Goal: Task Accomplishment & Management: Manage account settings

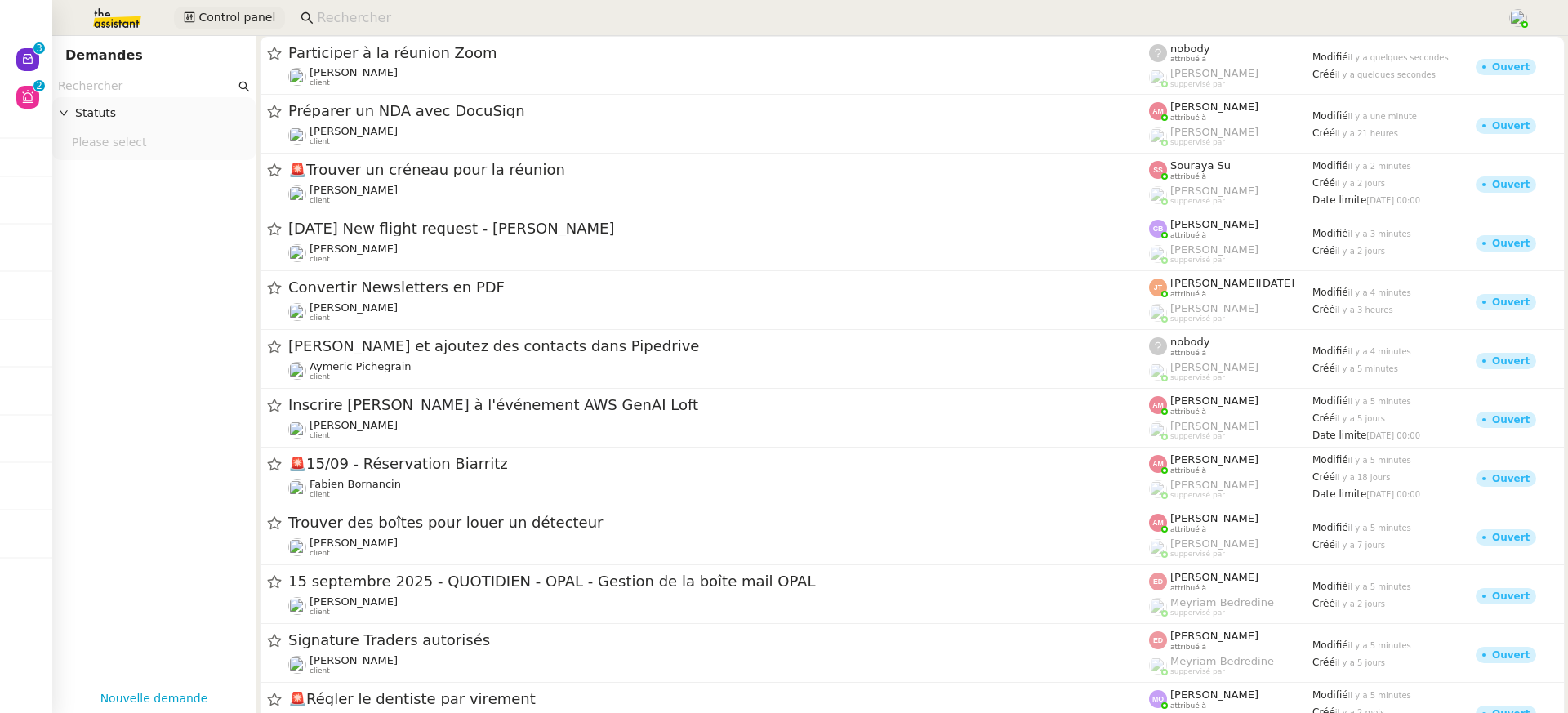
click at [267, 14] on span "Control panel" at bounding box center [237, 18] width 77 height 19
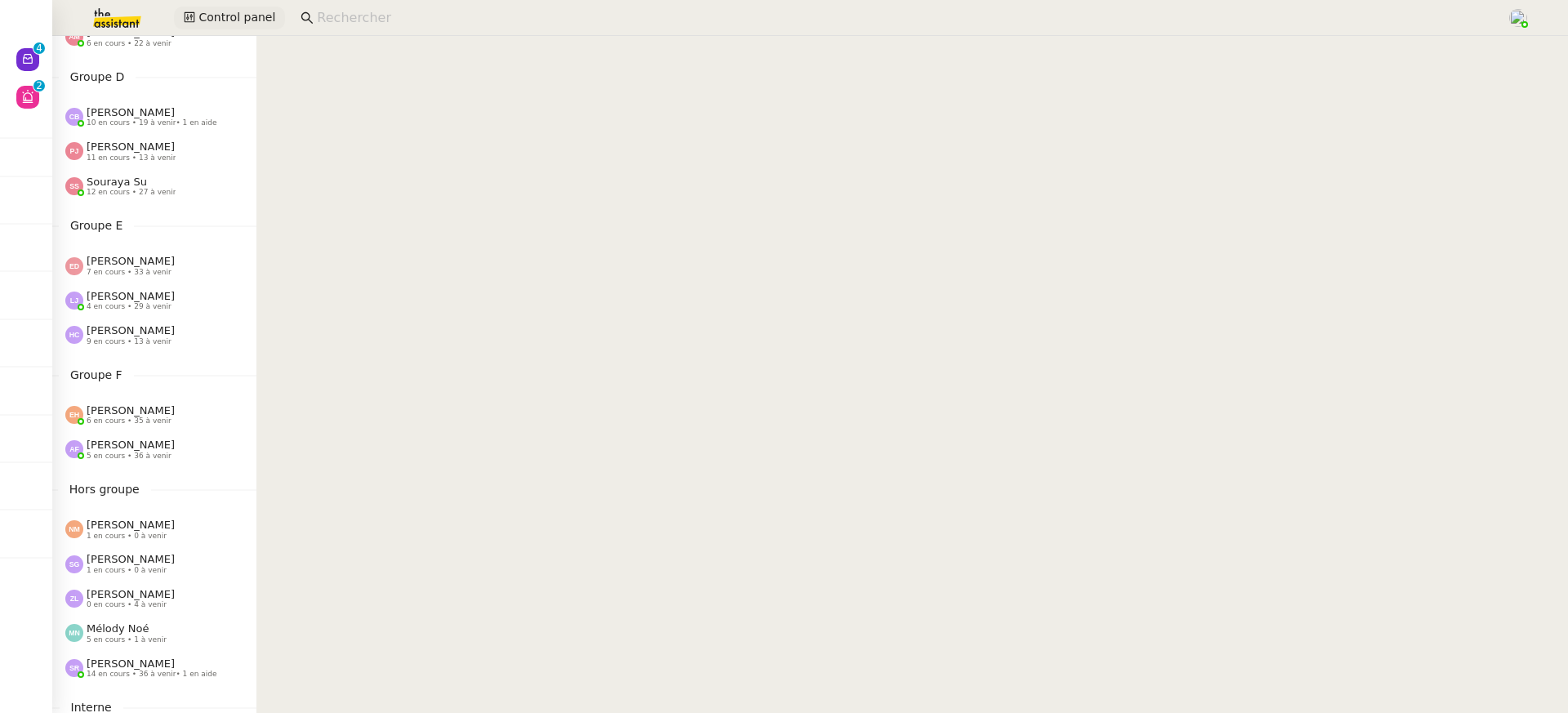
scroll to position [658, 0]
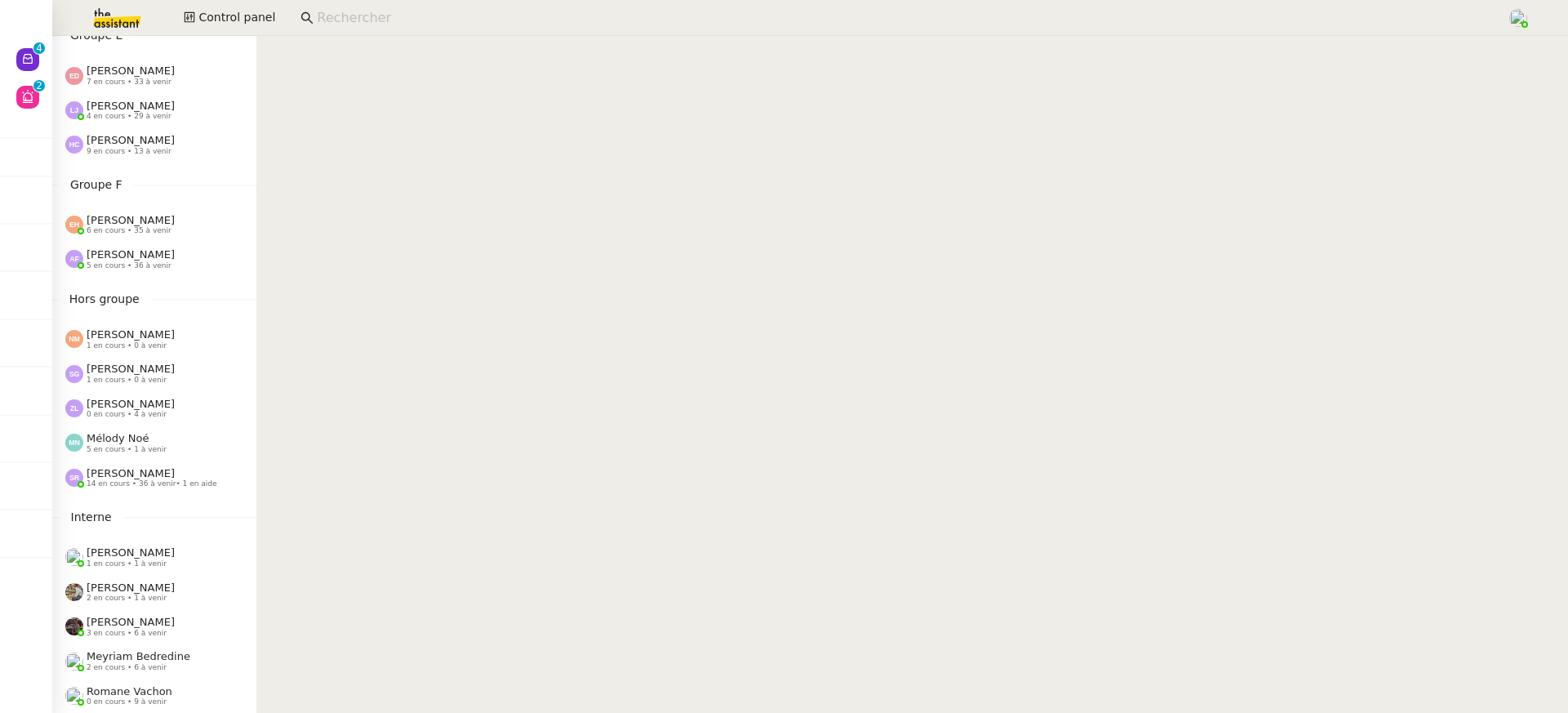
click at [131, 484] on span "14 en cours • 36 à venir • 1 en aide" at bounding box center [152, 484] width 131 height 9
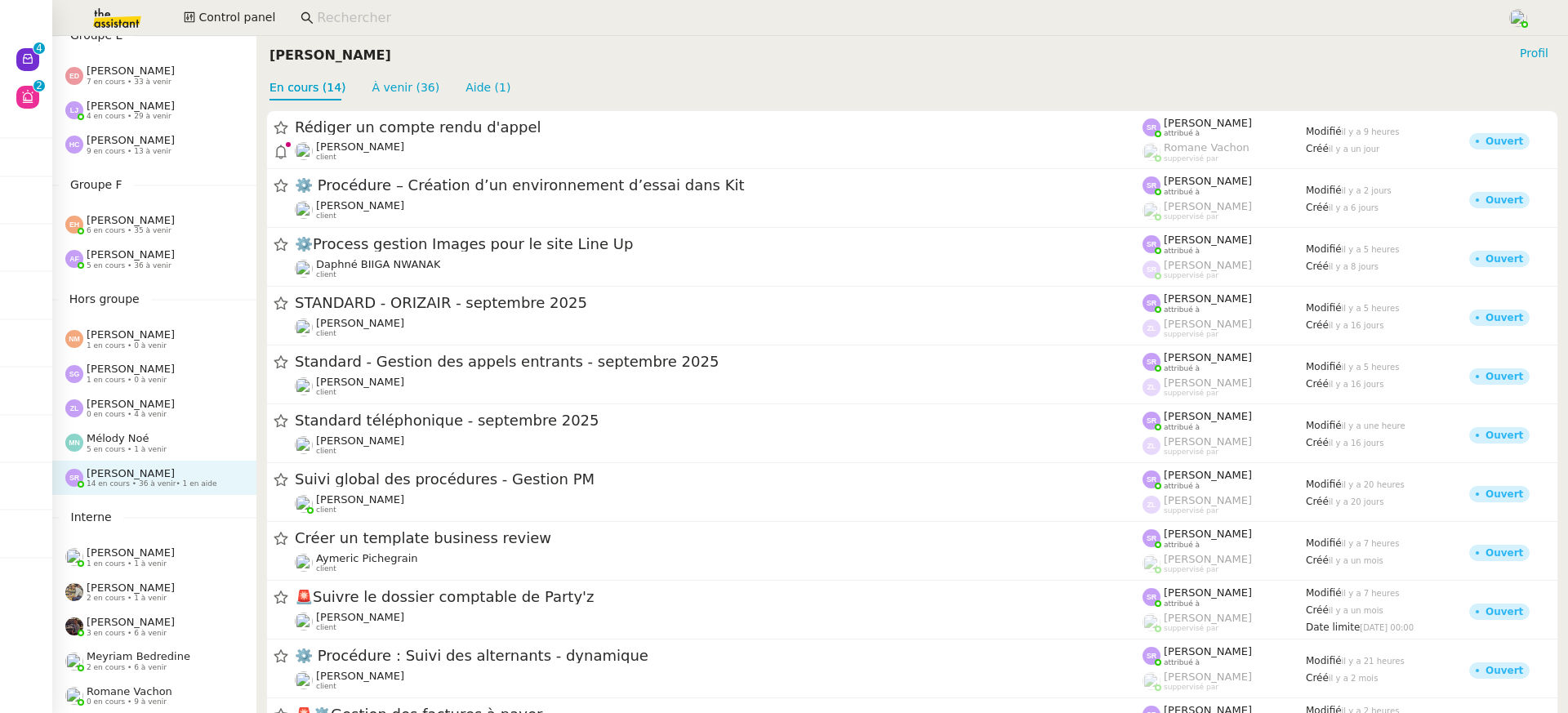
click at [325, 18] on input at bounding box center [904, 18] width 1174 height 22
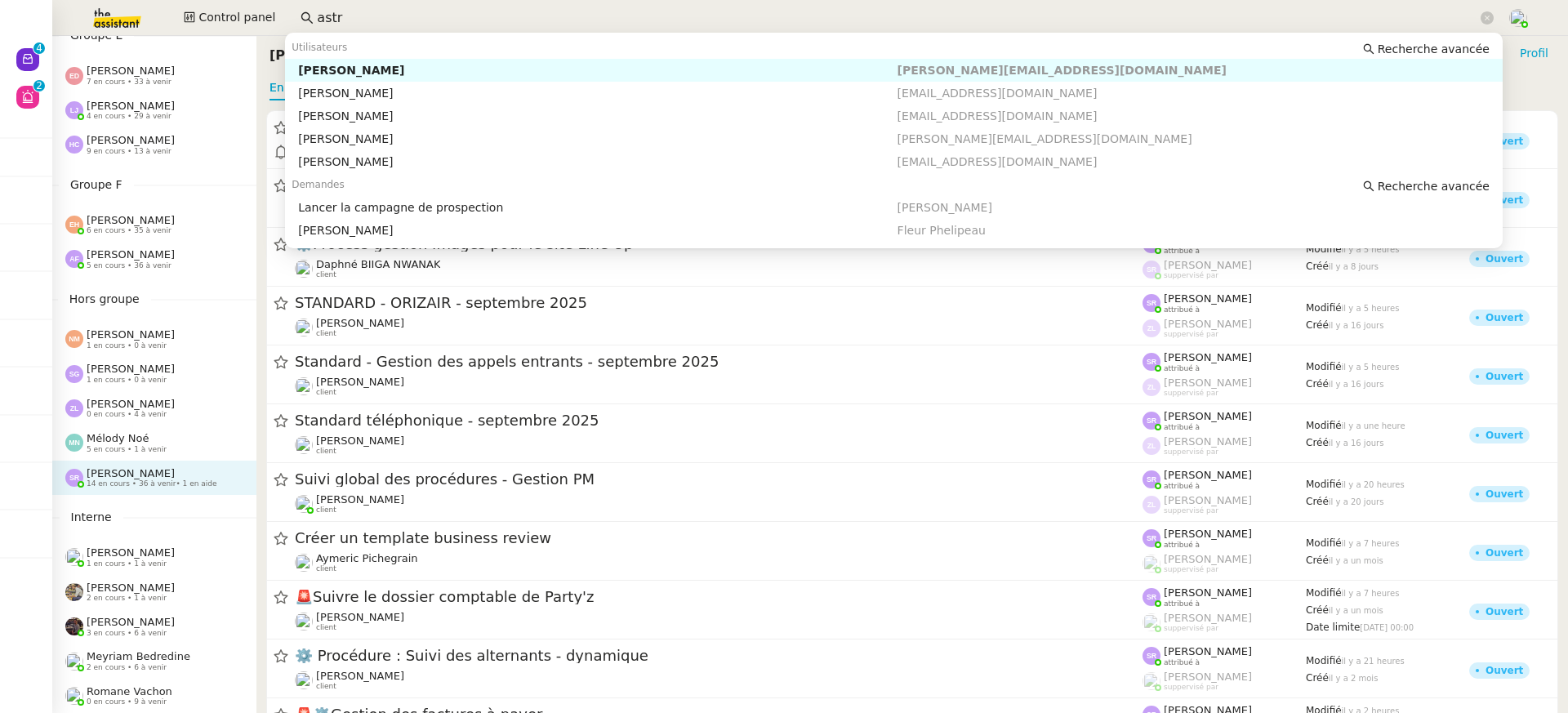
click at [391, 73] on div "[PERSON_NAME]" at bounding box center [597, 70] width 598 height 15
type input "astr"
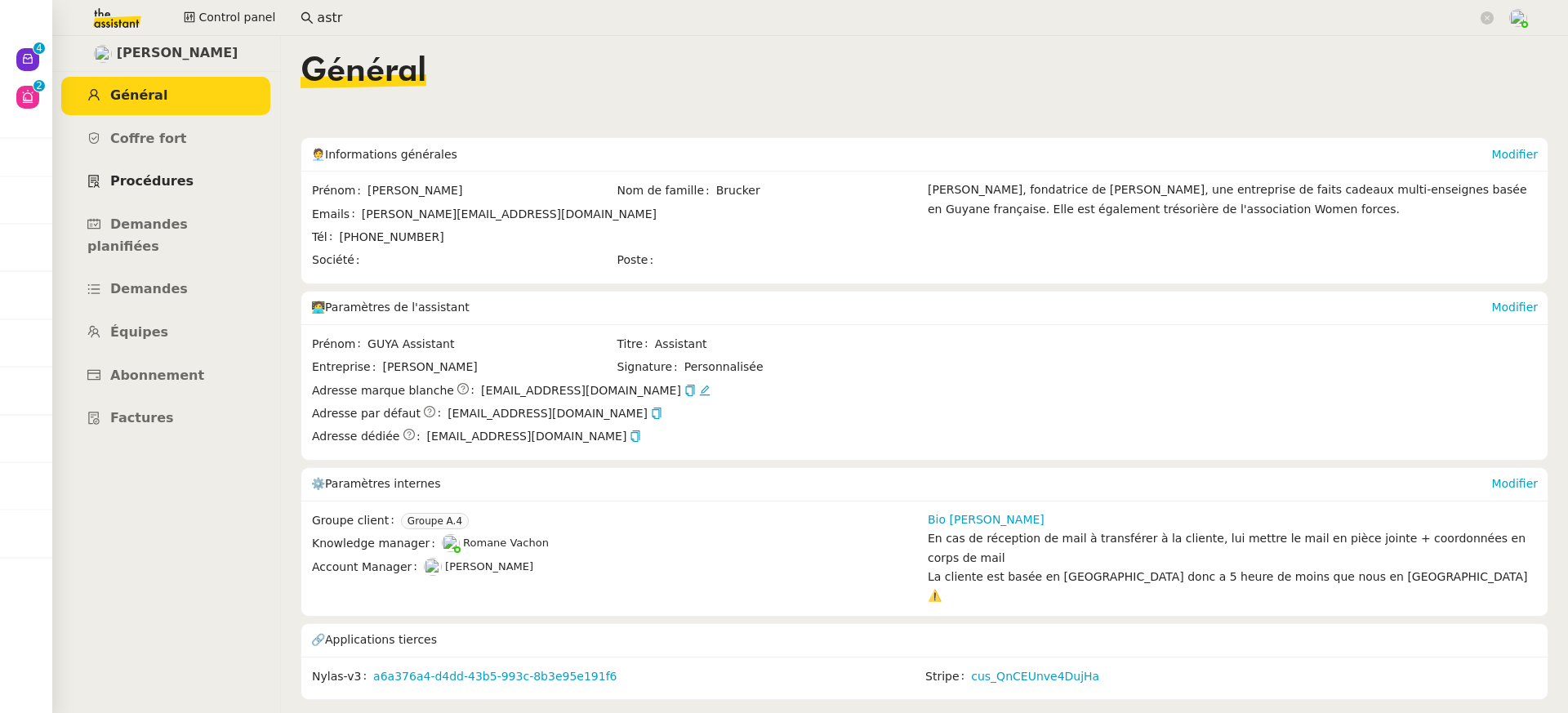
click at [186, 171] on link "Procédures" at bounding box center [165, 182] width 209 height 38
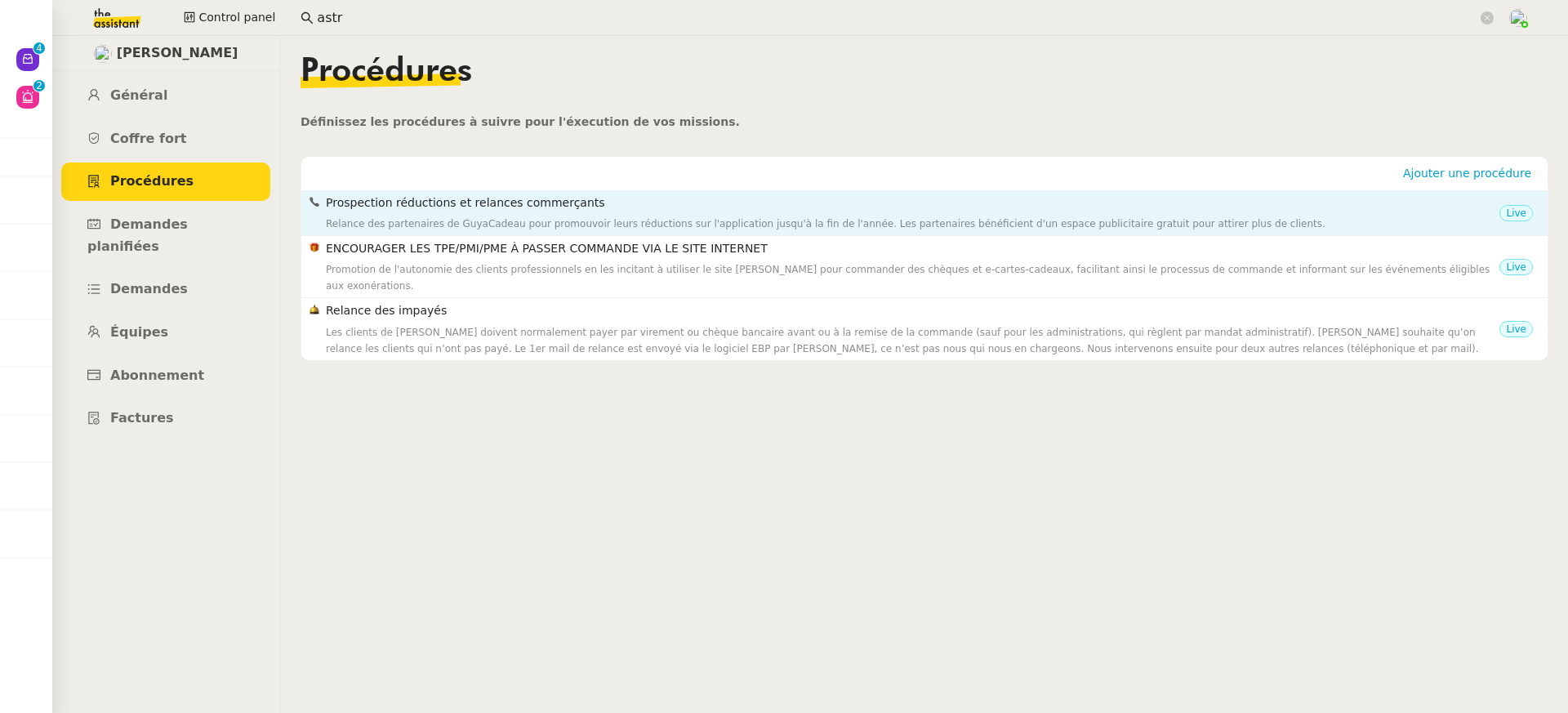
click at [476, 223] on div "Relance des partenaires de GuyaCadeau pour promouvoir leurs réductions sur l'ap…" at bounding box center [913, 223] width 1174 height 17
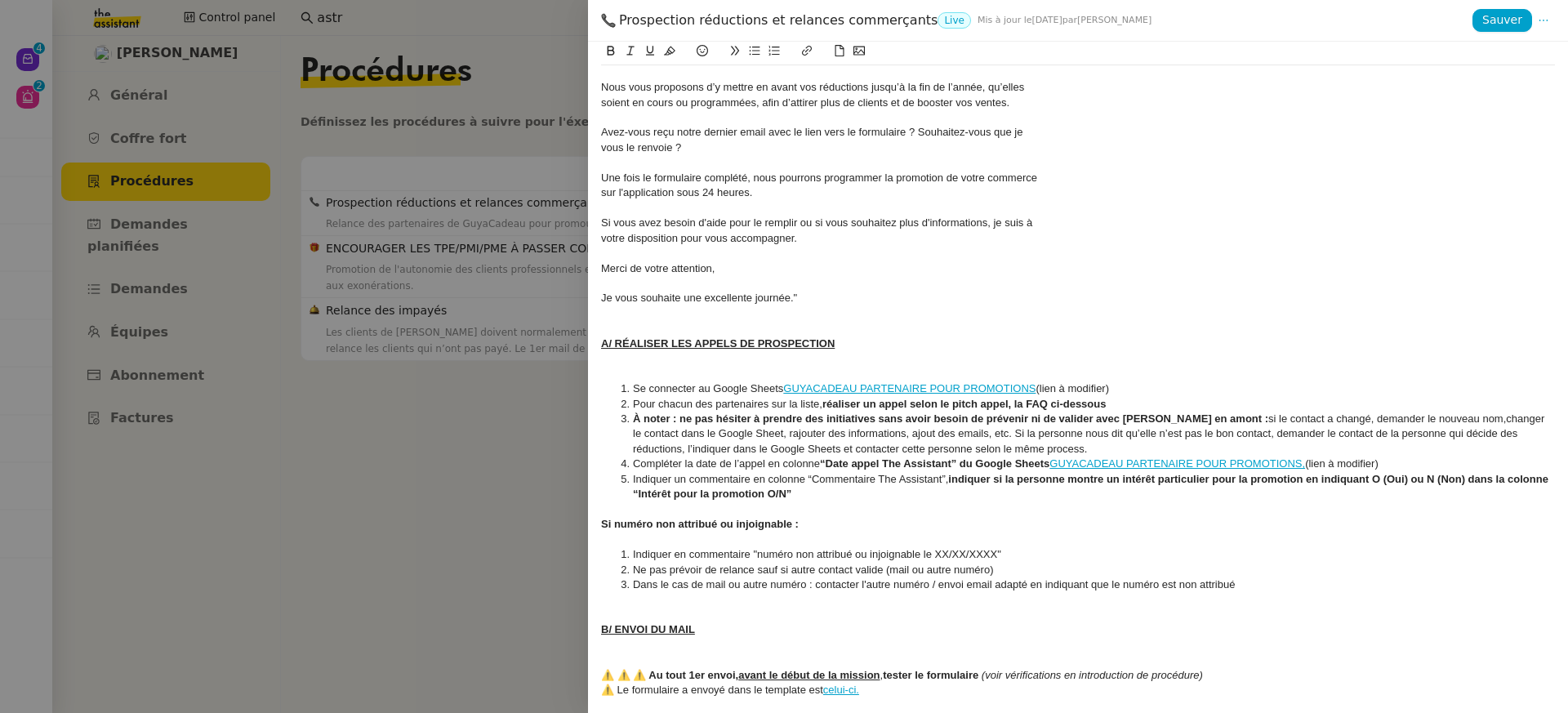
scroll to position [522, 0]
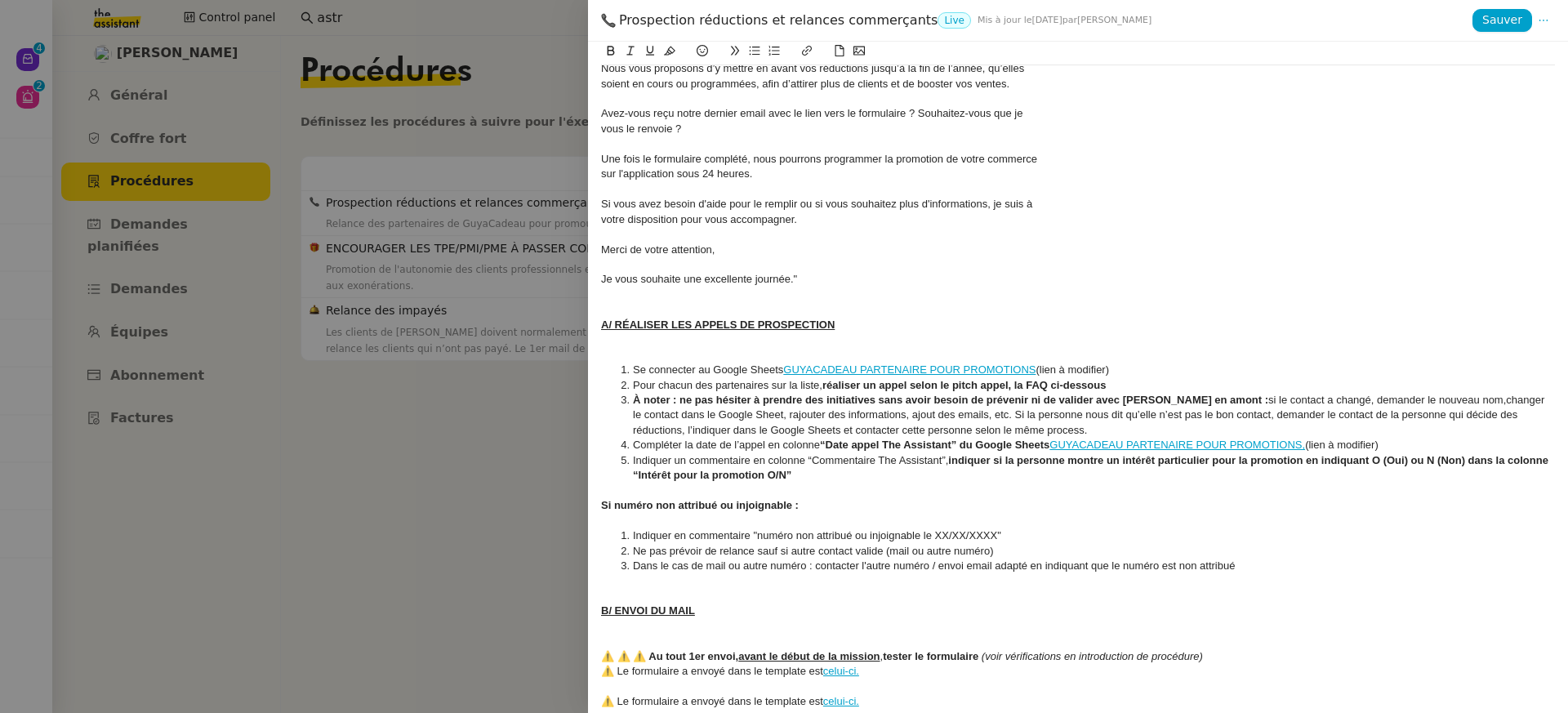
click at [403, 298] on div at bounding box center [784, 356] width 1568 height 713
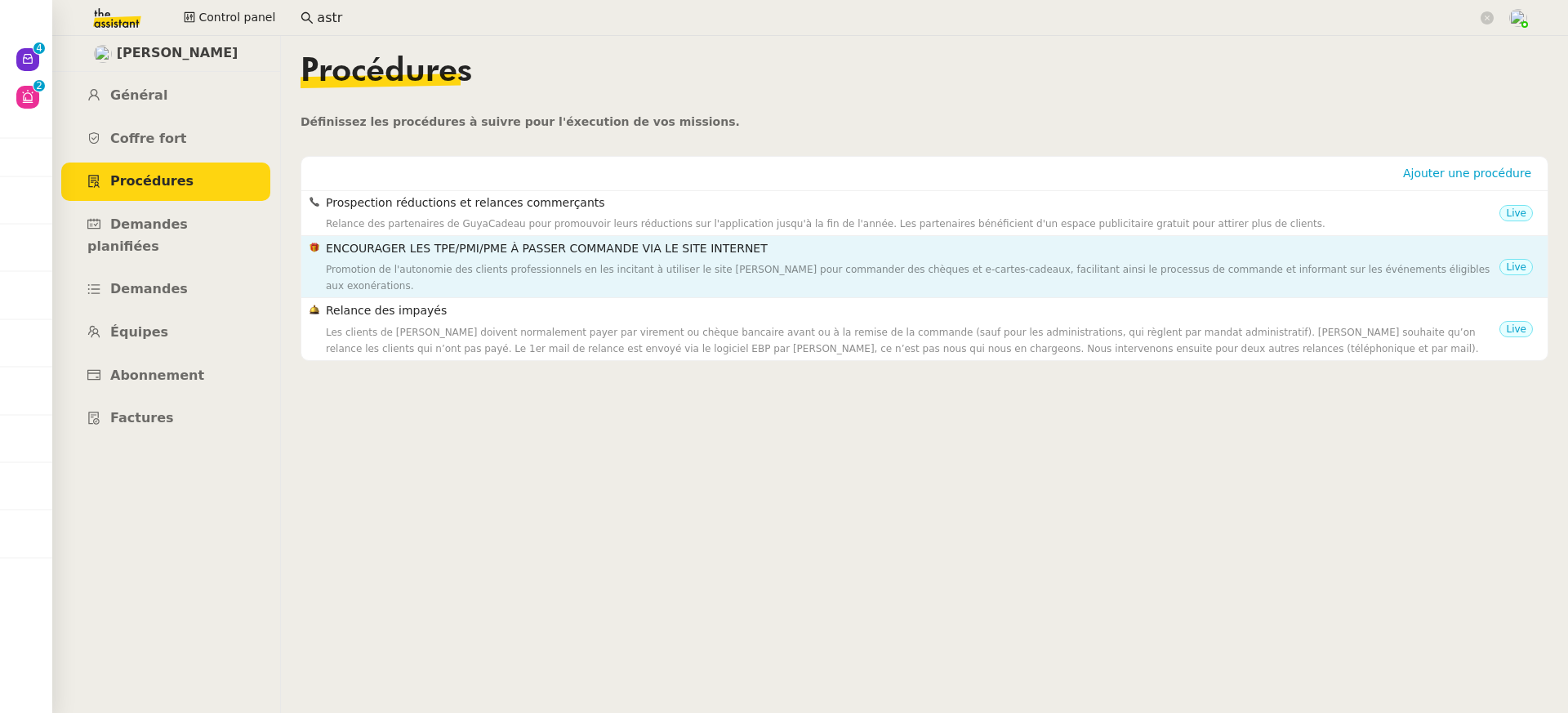
click at [483, 273] on div "Promotion de l'autonomie des clients professionnels en les incitant à utiliser …" at bounding box center [913, 277] width 1174 height 33
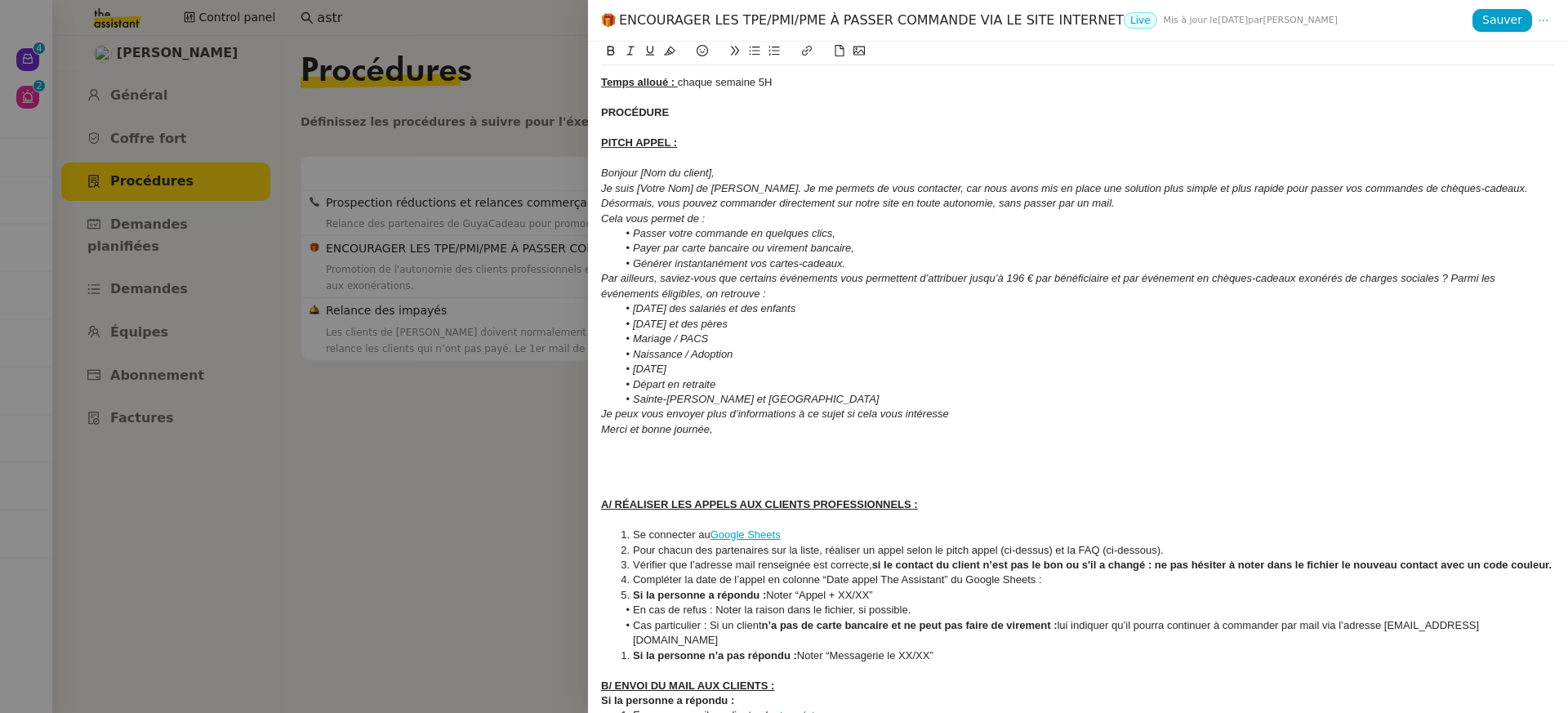
scroll to position [255, 0]
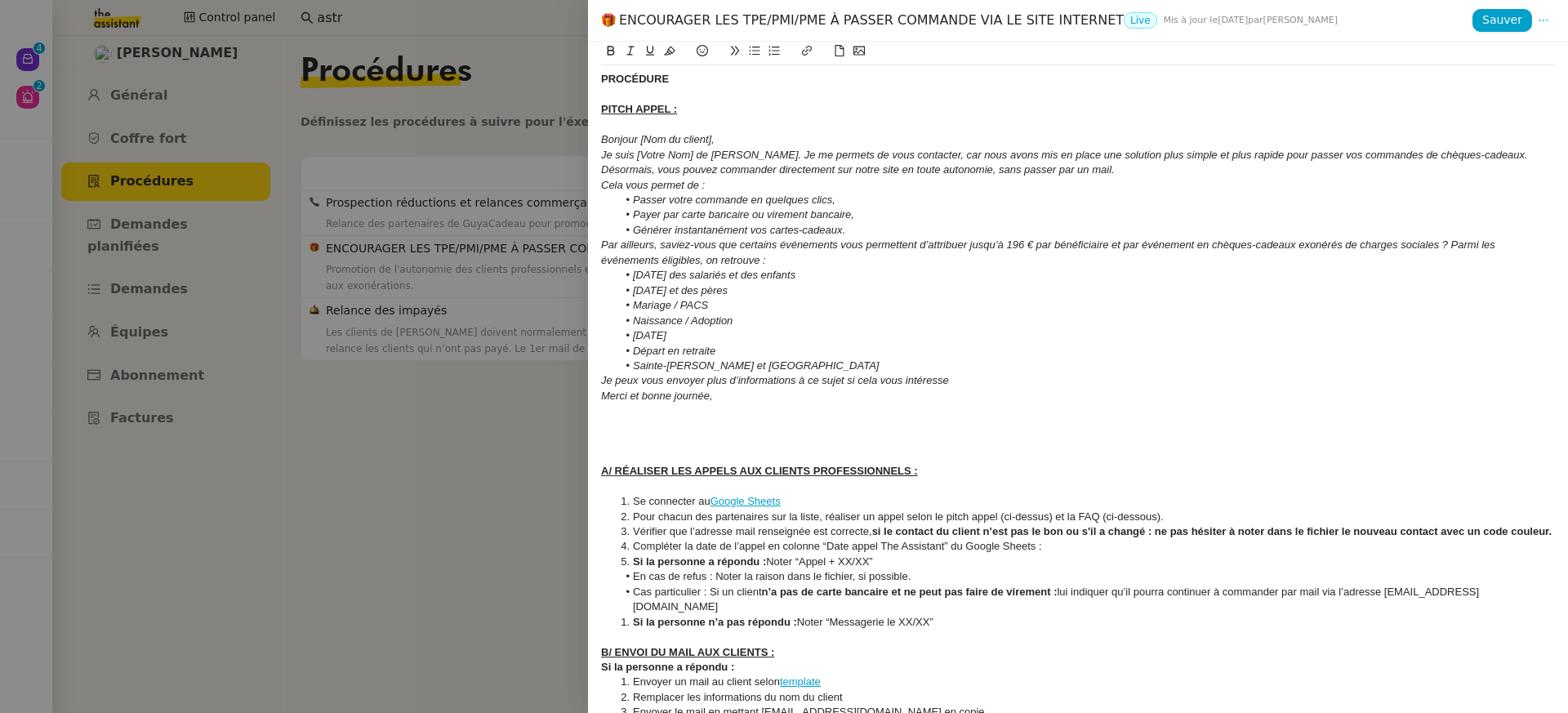
click at [372, 340] on div at bounding box center [784, 356] width 1568 height 713
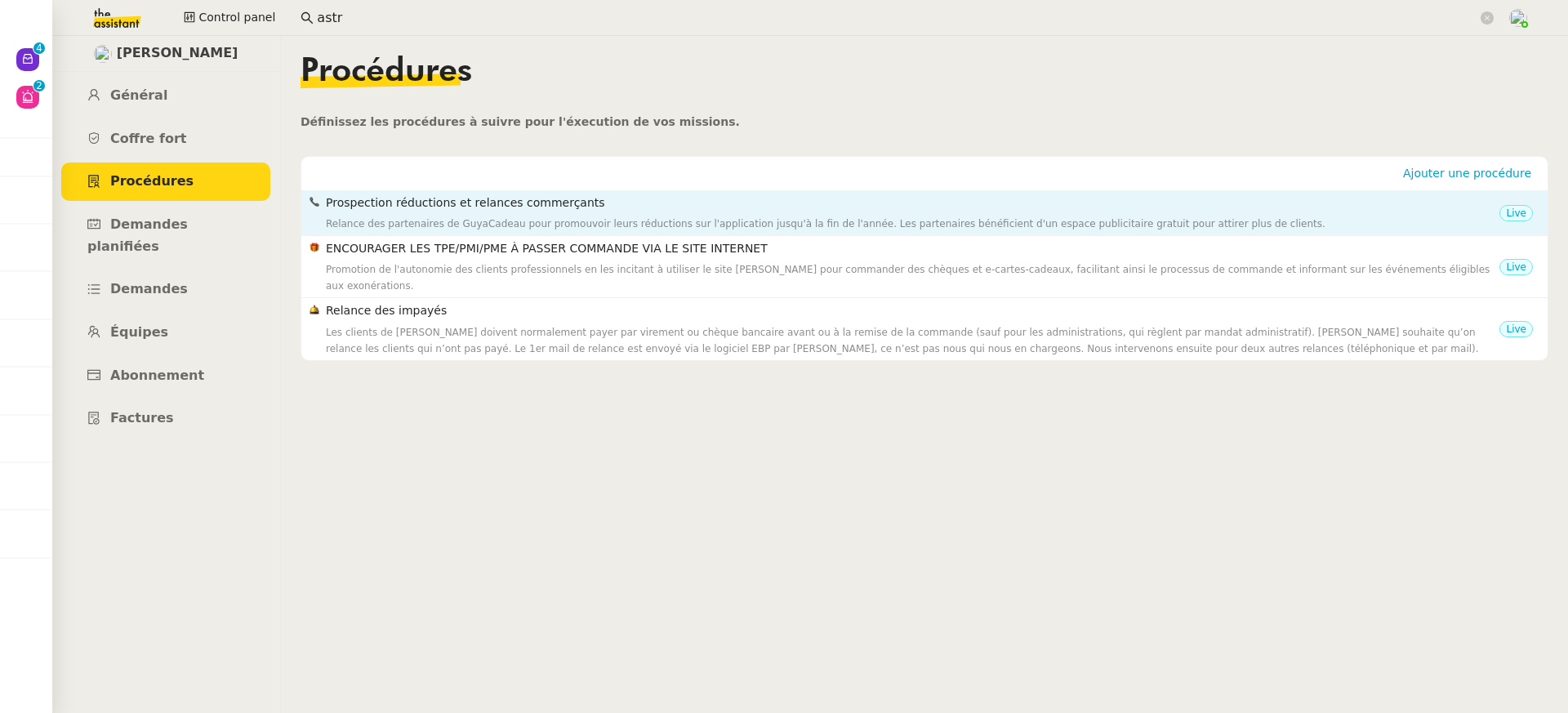
click at [474, 191] on nz-list-item "Prospection réductions et relances commerçants Relance des partenaires de GuyaC…" at bounding box center [925, 213] width 1247 height 46
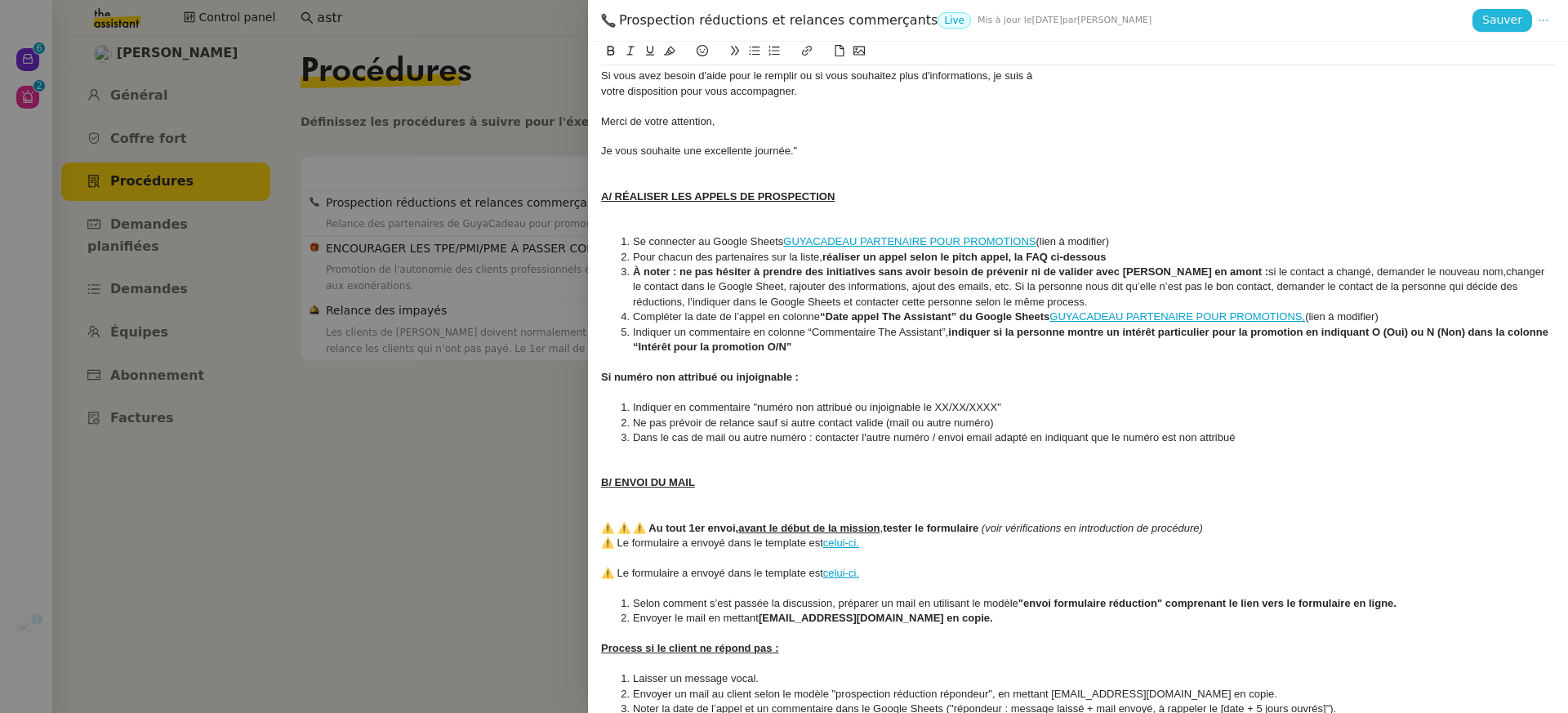
scroll to position [696, 0]
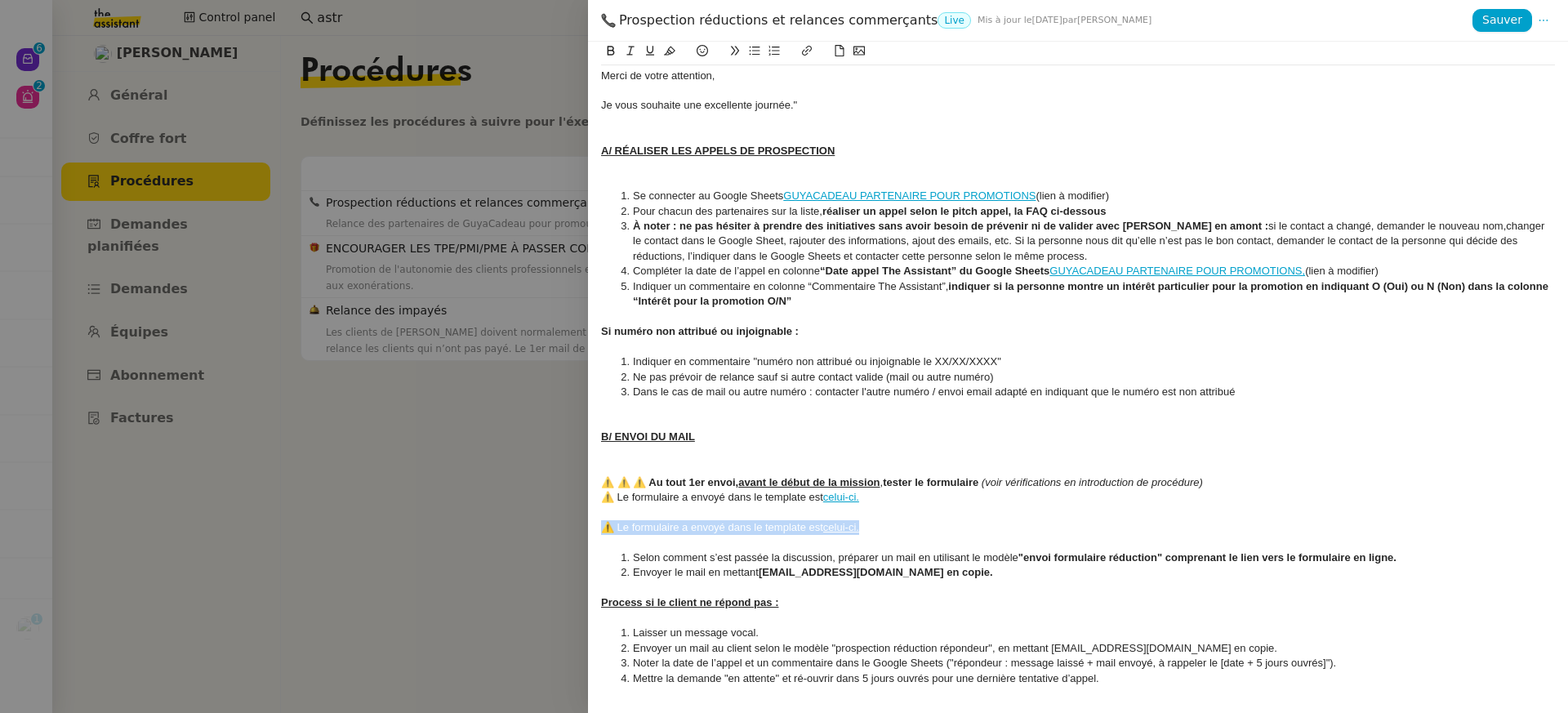
drag, startPoint x: 884, startPoint y: 527, endPoint x: 547, endPoint y: 518, distance: 337.1
click at [547, 519] on div "Prospection réductions et relances commerçants Live Mis à jour le 12 sept. 2025…" at bounding box center [784, 356] width 1568 height 713
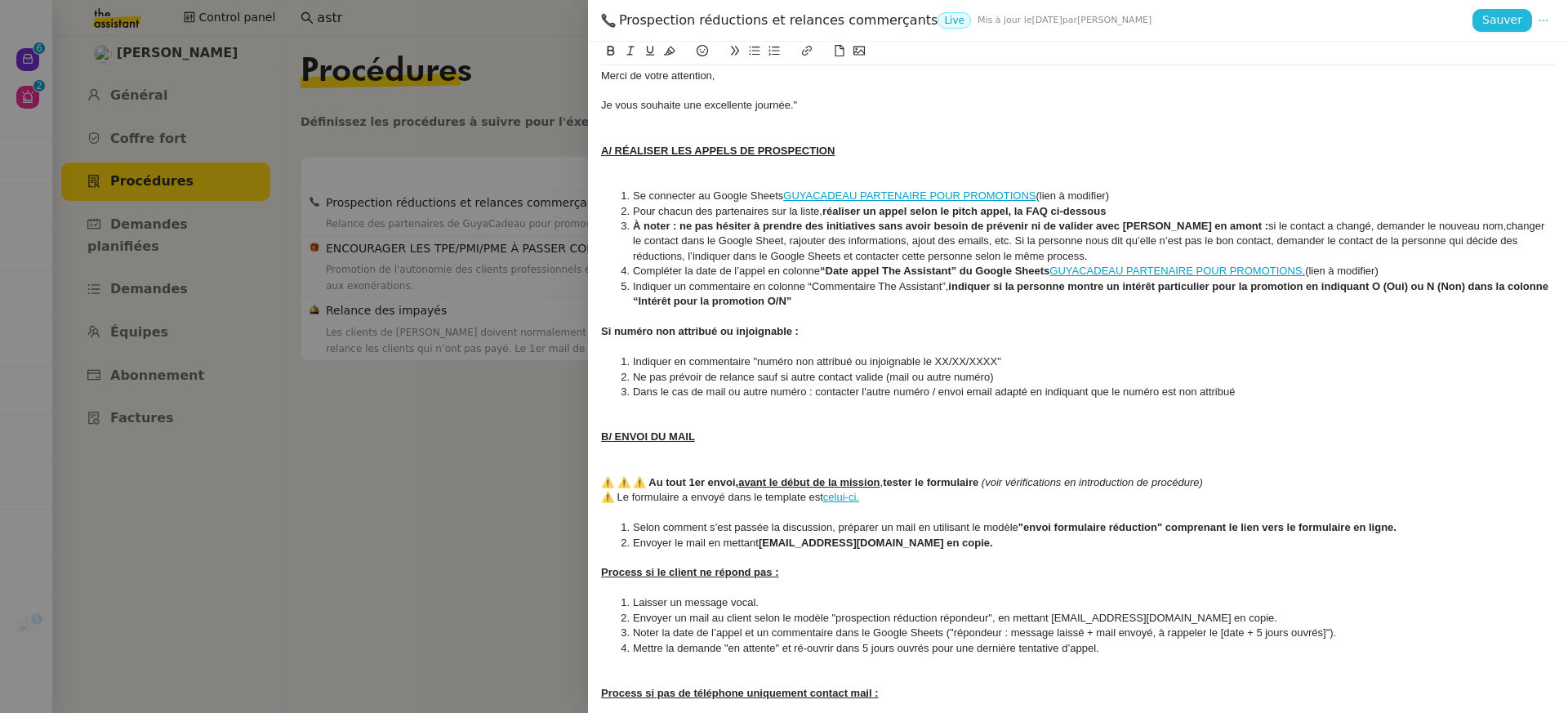
click at [1504, 21] on span "Sauver" at bounding box center [1503, 20] width 40 height 19
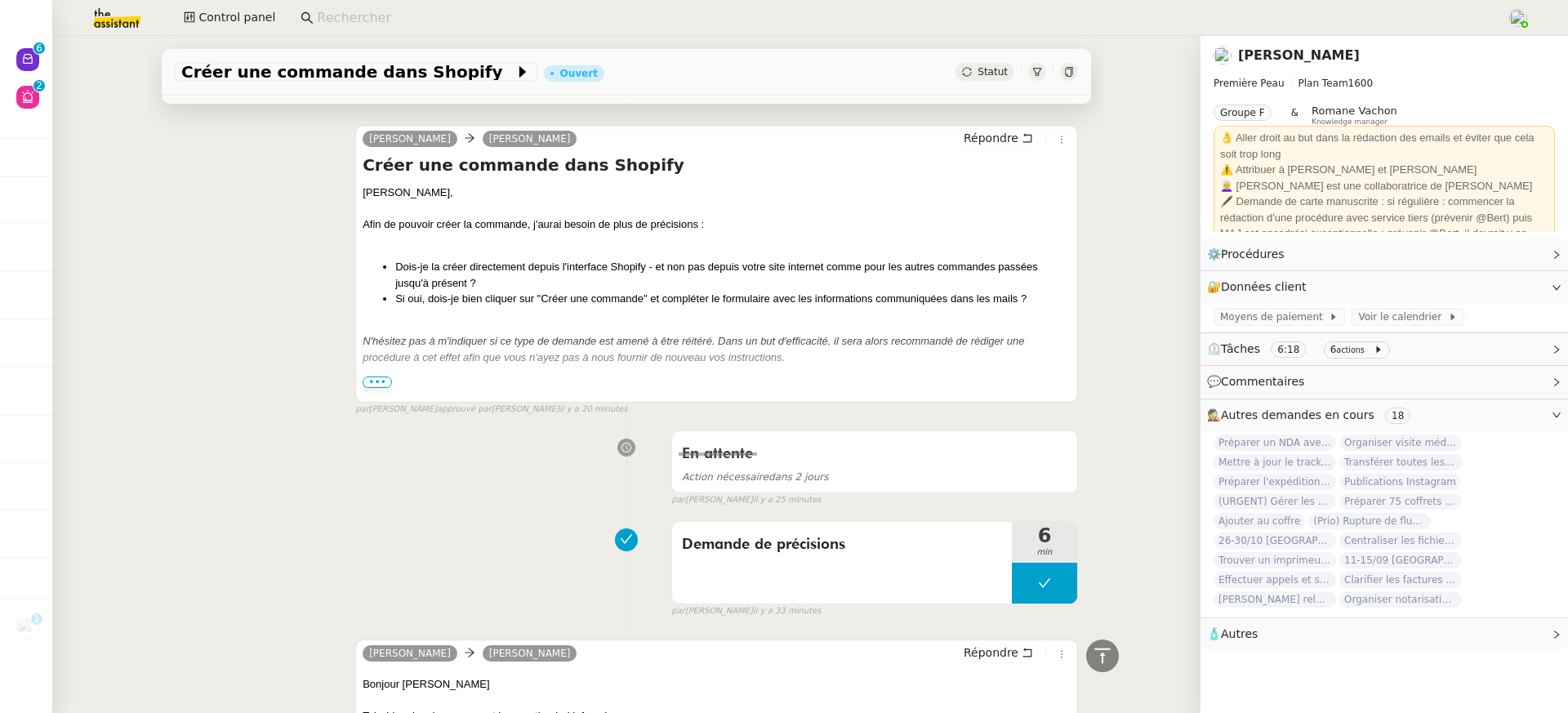
scroll to position [454, 0]
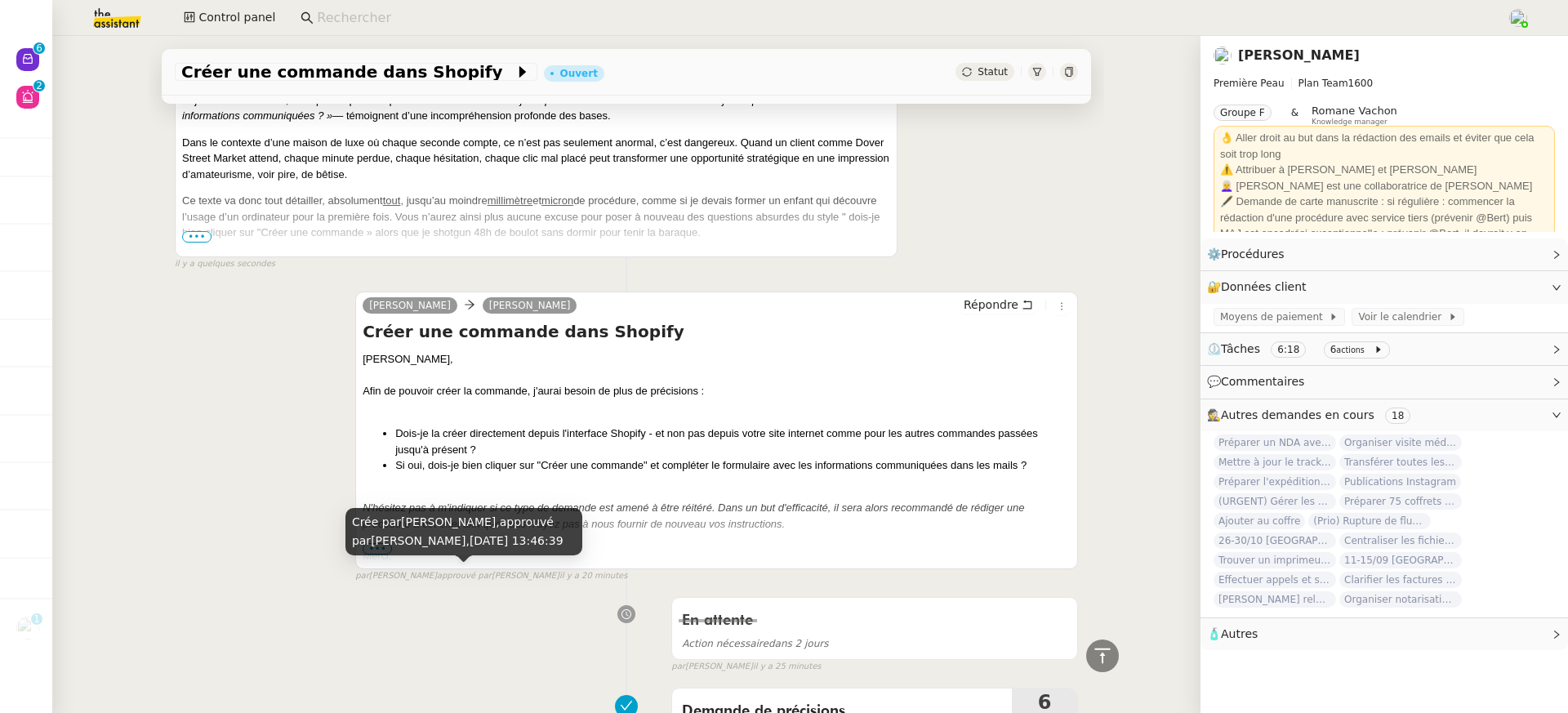
click at [386, 548] on div "Crée par [PERSON_NAME], approuvé par [PERSON_NAME], [DATE] 13:46:39" at bounding box center [464, 532] width 237 height 48
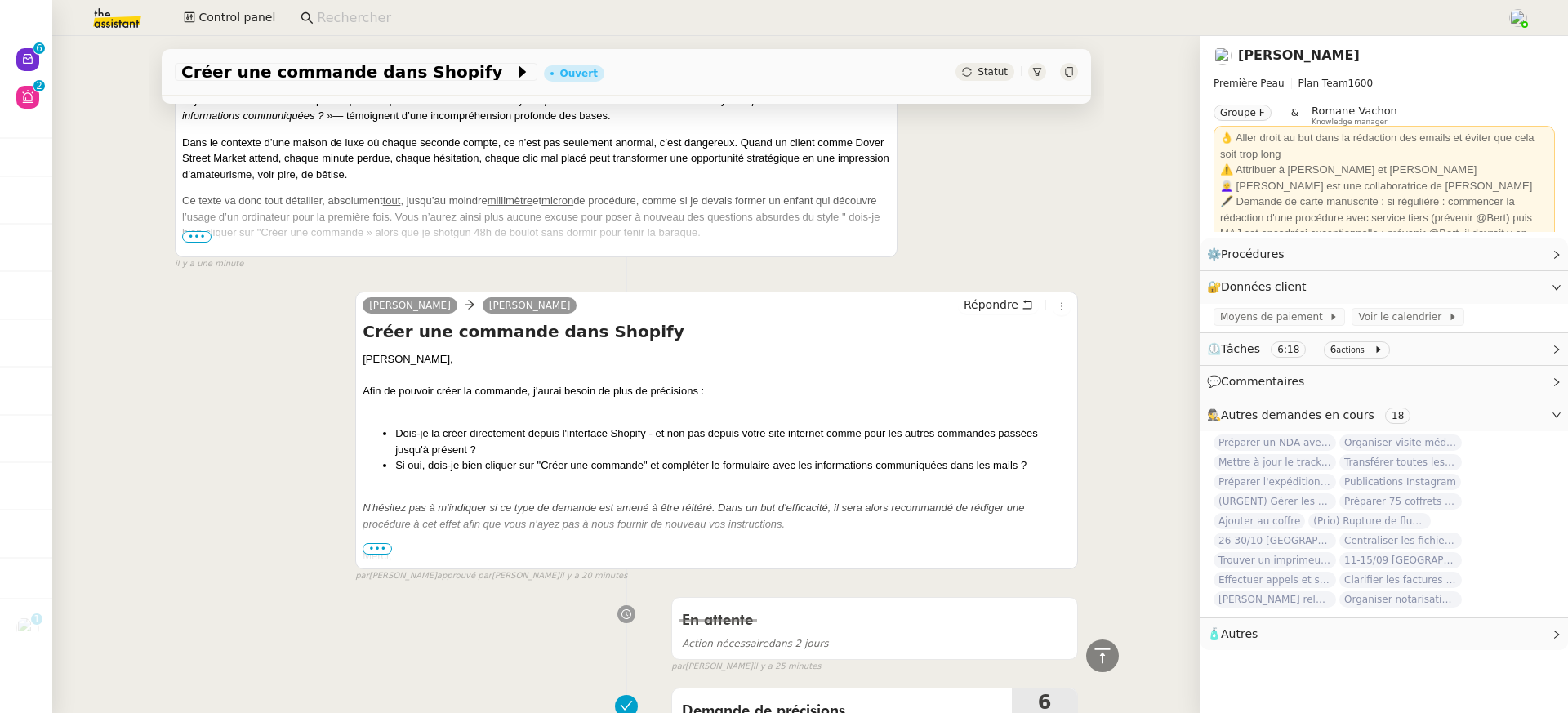
click at [388, 548] on span "•••" at bounding box center [377, 549] width 29 height 12
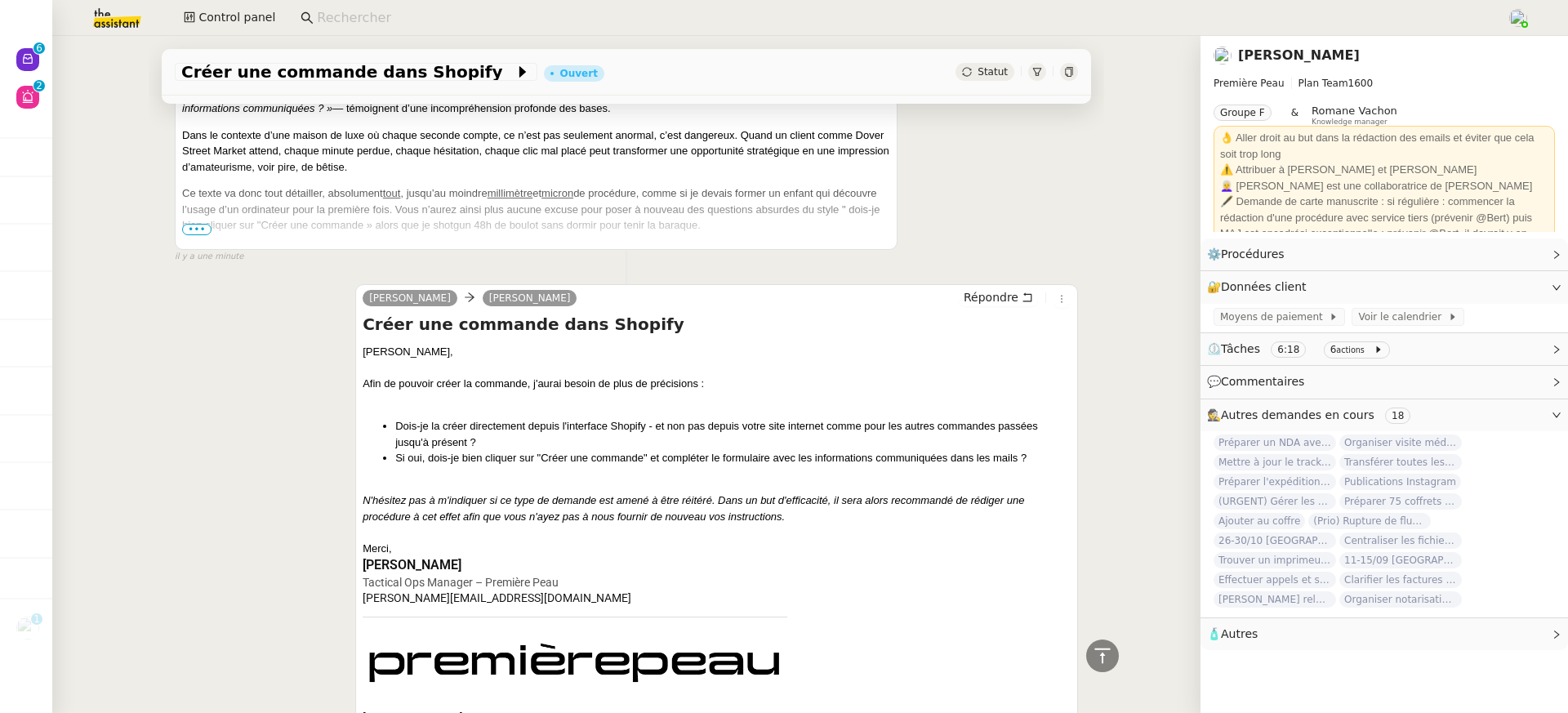
scroll to position [183, 0]
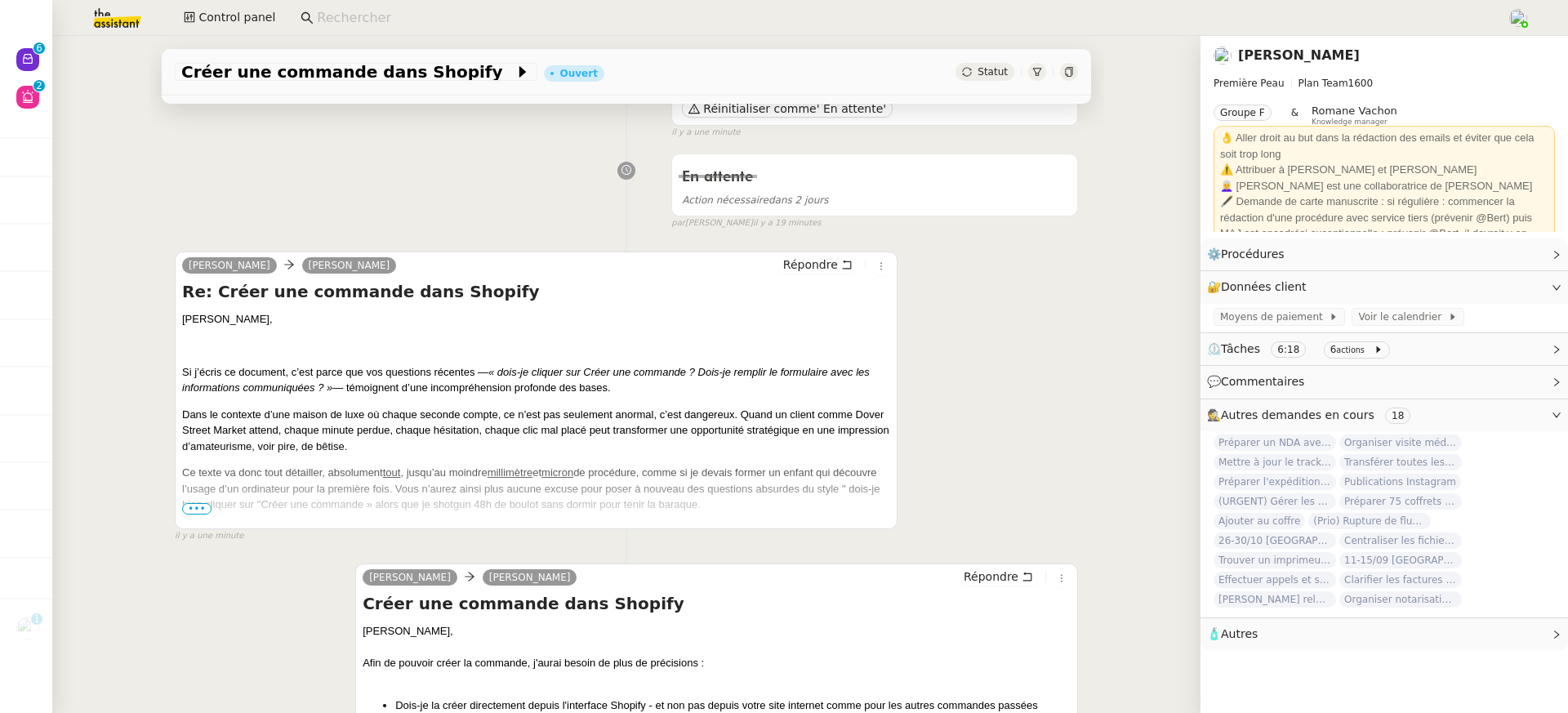
click at [198, 505] on span "•••" at bounding box center [196, 509] width 29 height 12
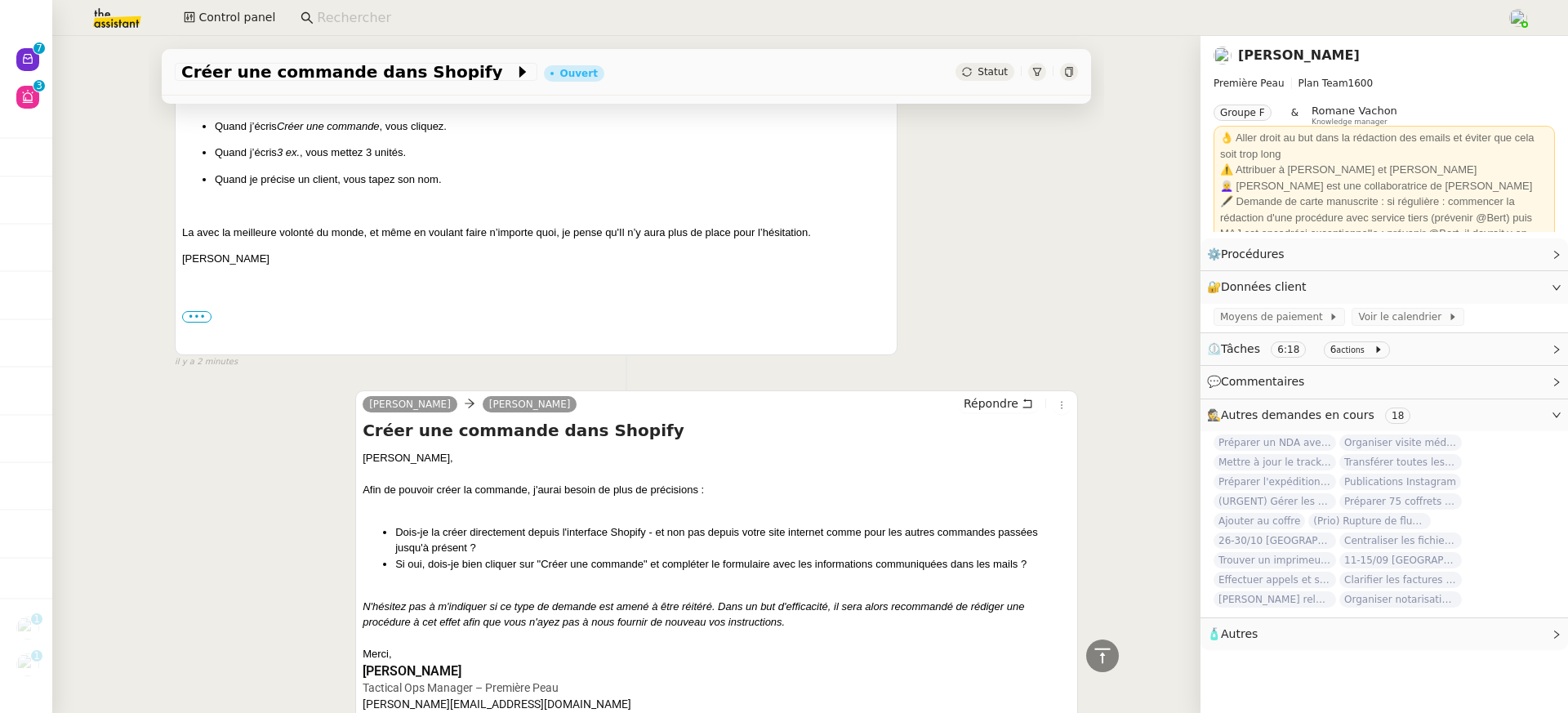
scroll to position [5438, 0]
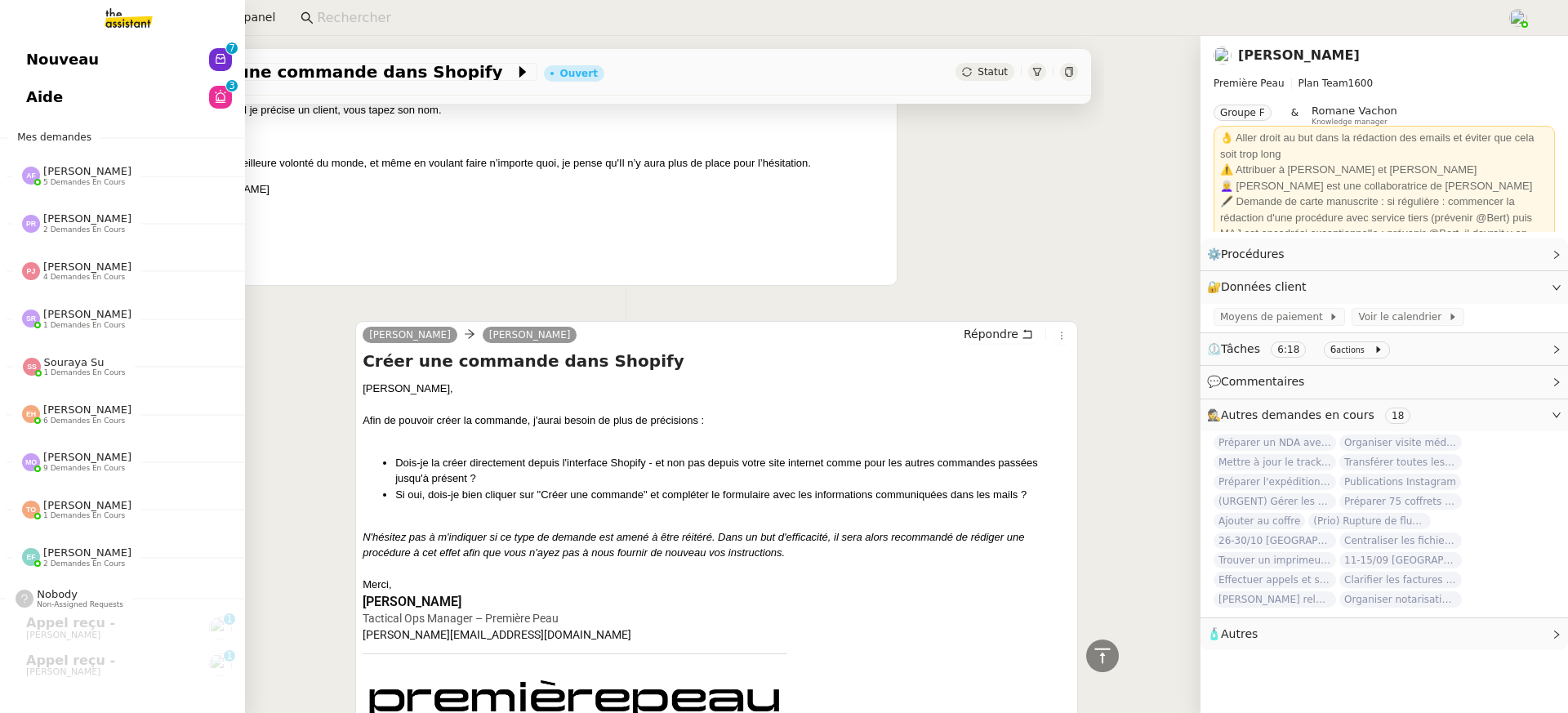
click at [103, 83] on link "Aide 0 1 2 3 4 5 6 7 8 9" at bounding box center [123, 97] width 245 height 38
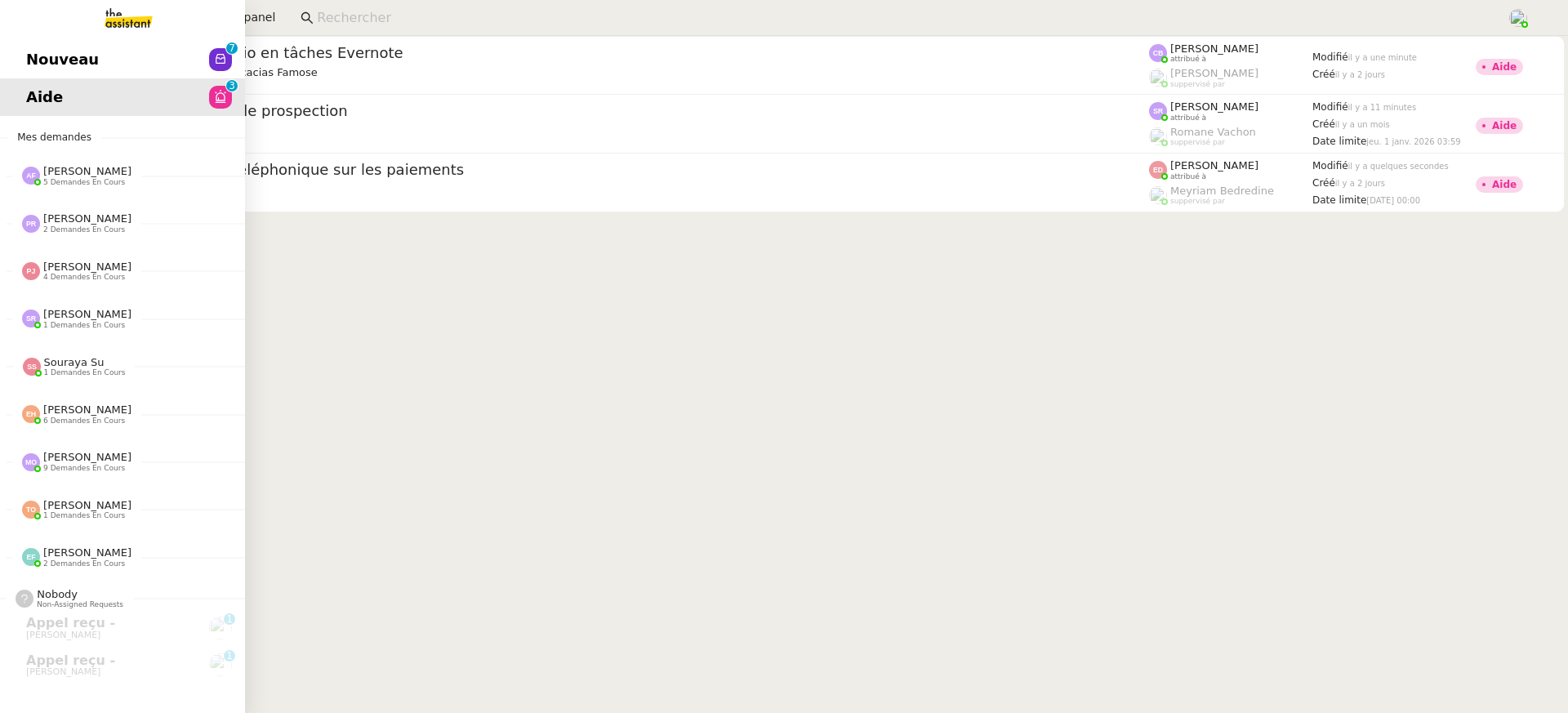
click at [48, 60] on span "Nouveau" at bounding box center [62, 59] width 73 height 24
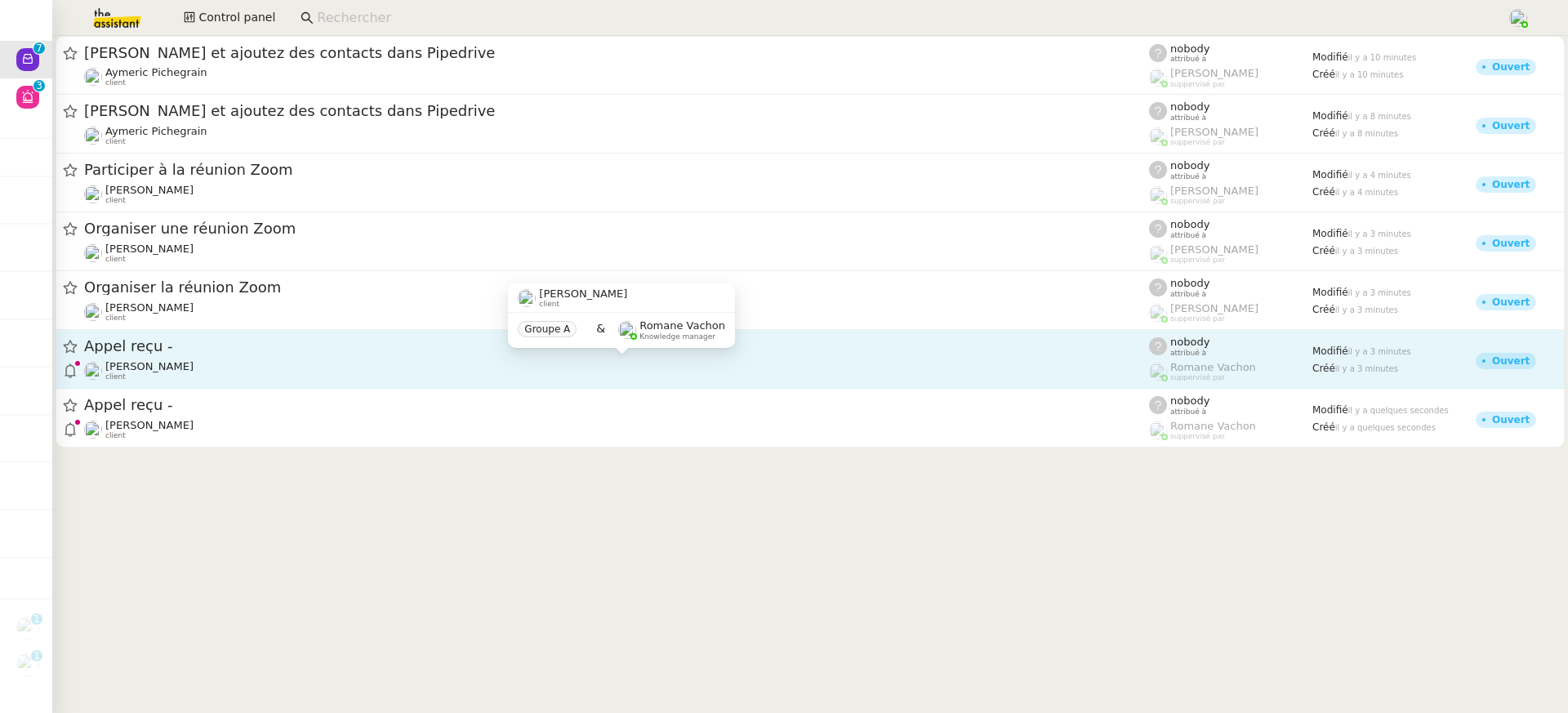
click at [346, 373] on div "[PERSON_NAME] client" at bounding box center [617, 370] width 1065 height 21
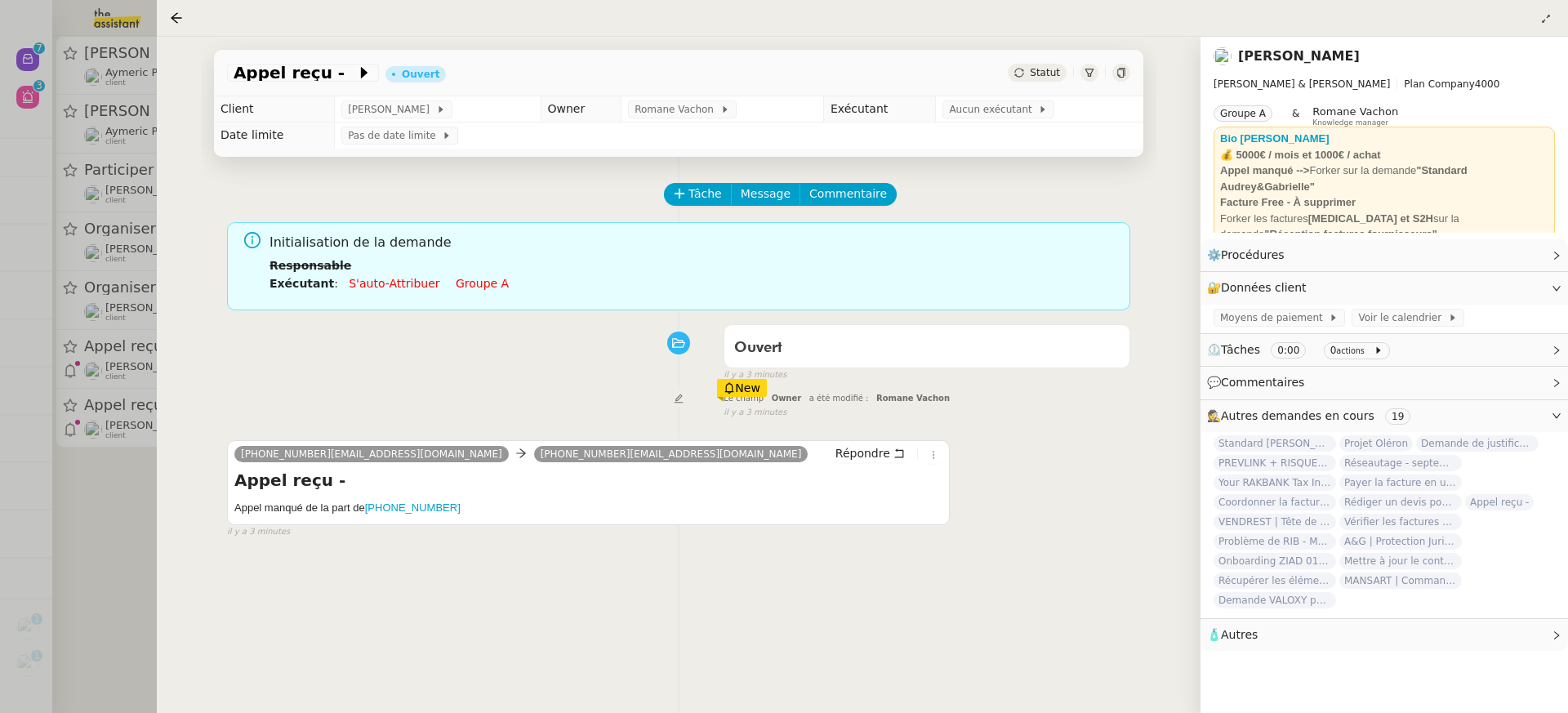
scroll to position [114, 0]
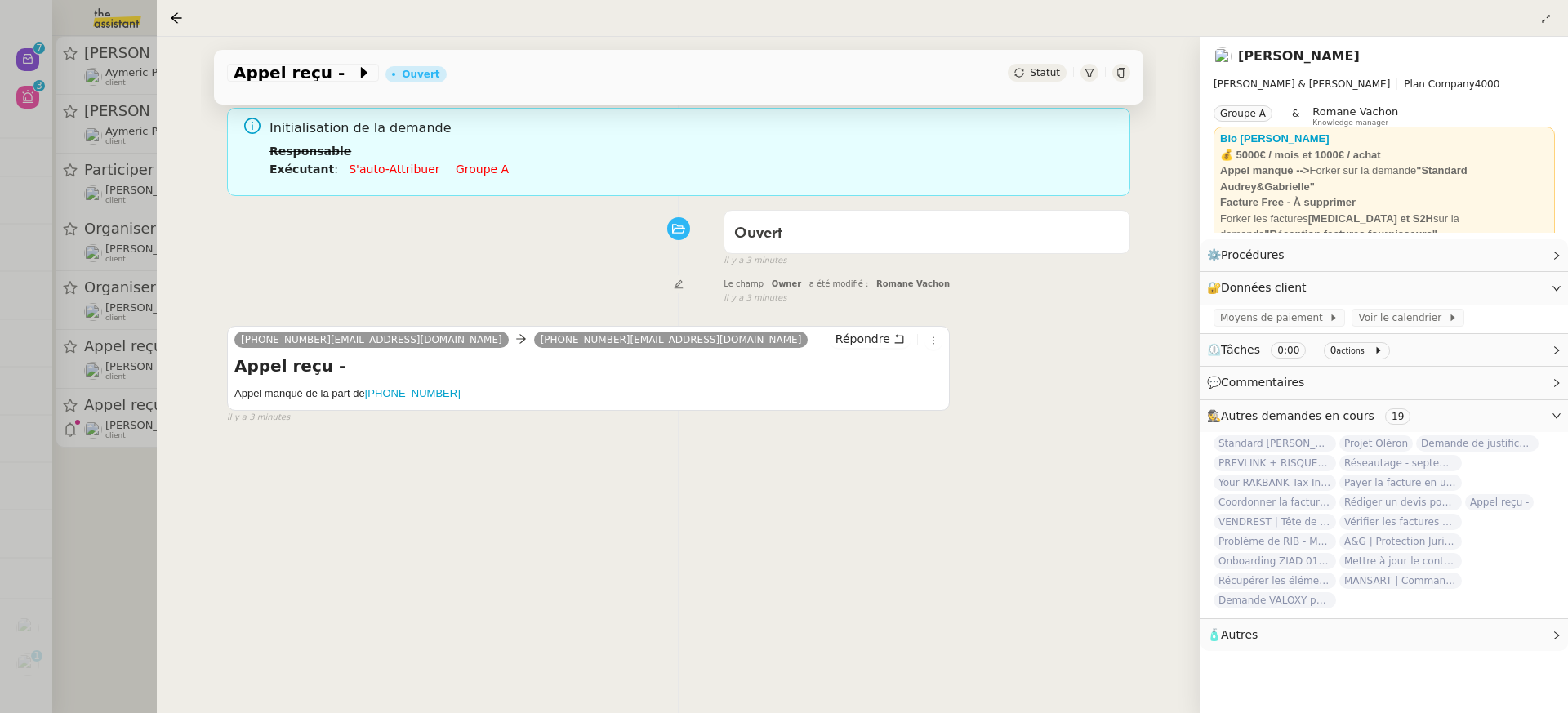
click at [93, 235] on div at bounding box center [784, 356] width 1568 height 713
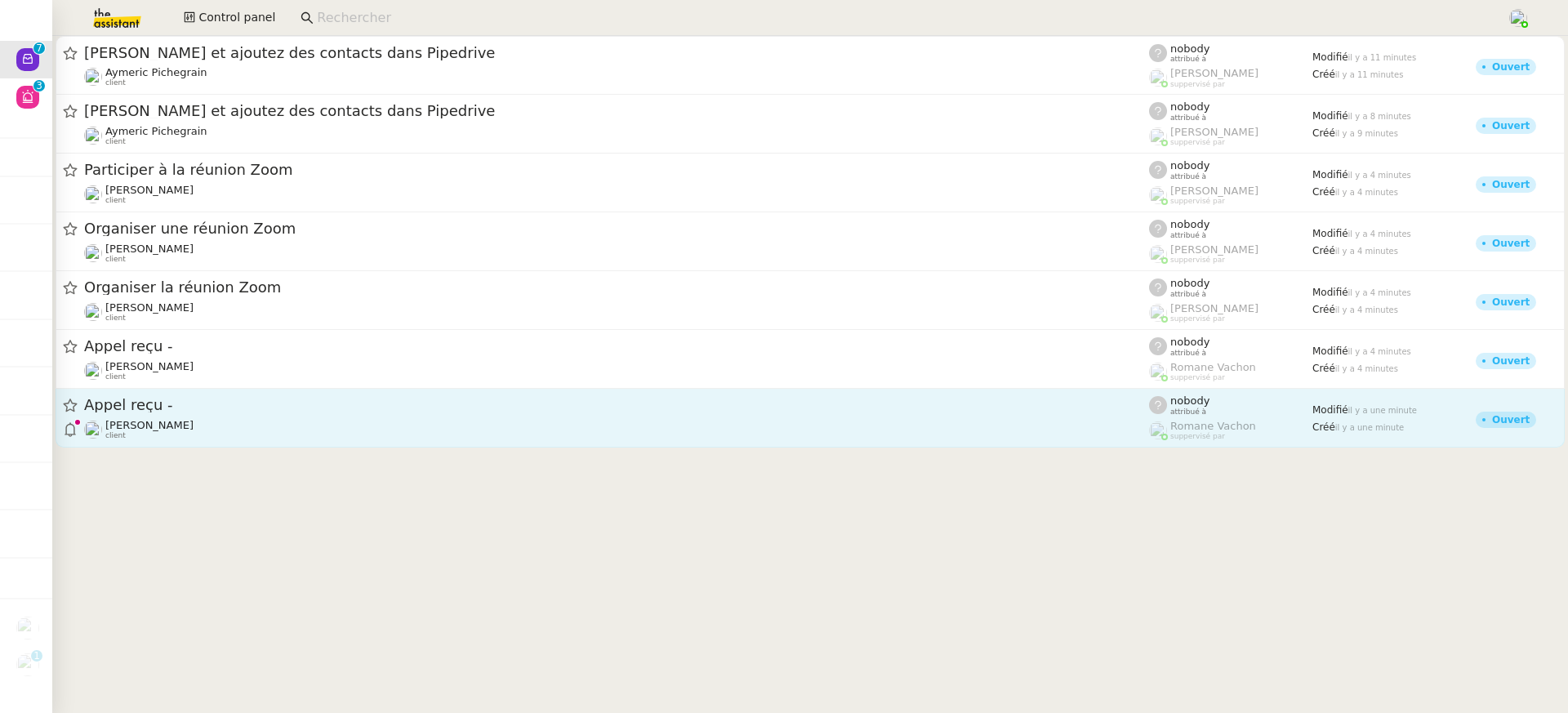
click at [262, 430] on div "[PERSON_NAME] client" at bounding box center [617, 429] width 1065 height 21
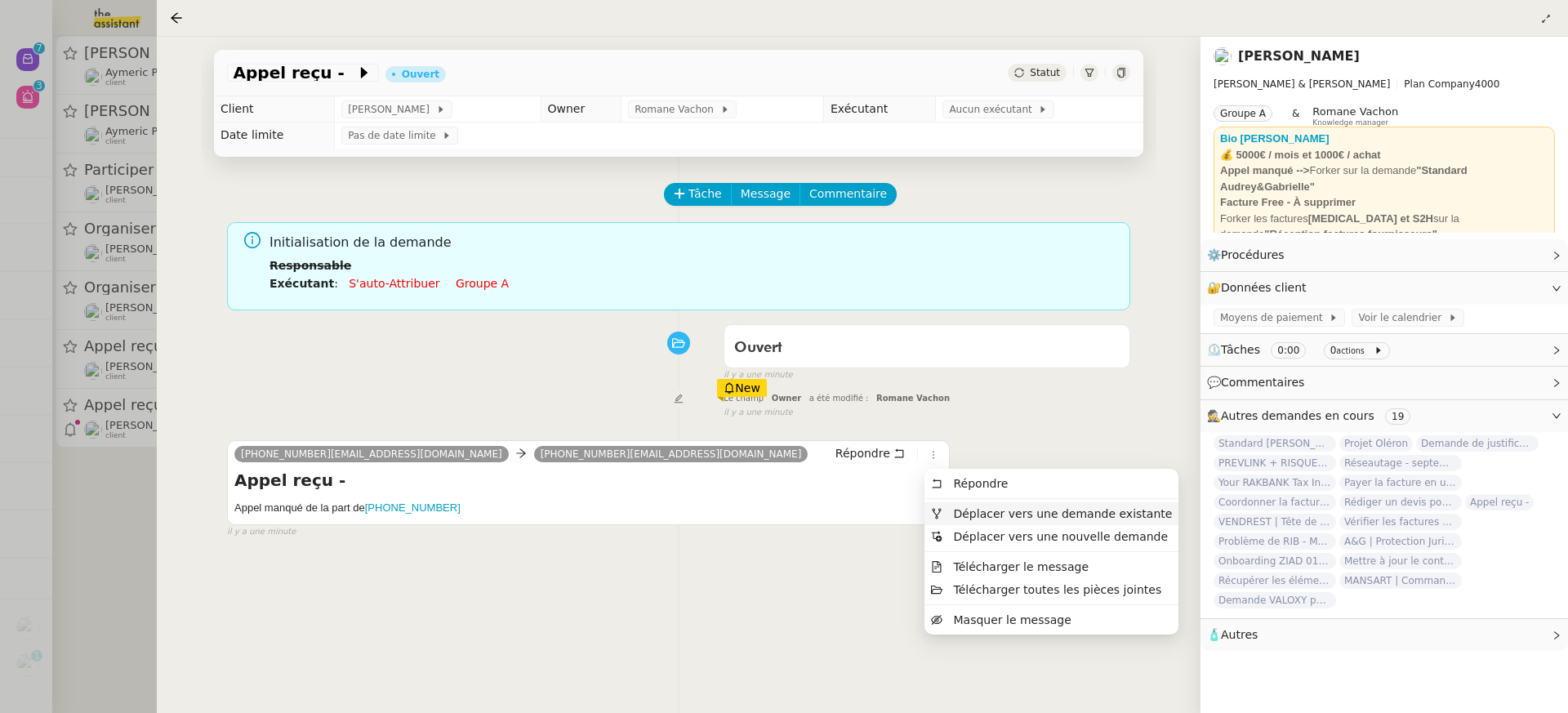
click at [965, 524] on li "Déplacer vers une demande existante" at bounding box center [1051, 513] width 254 height 23
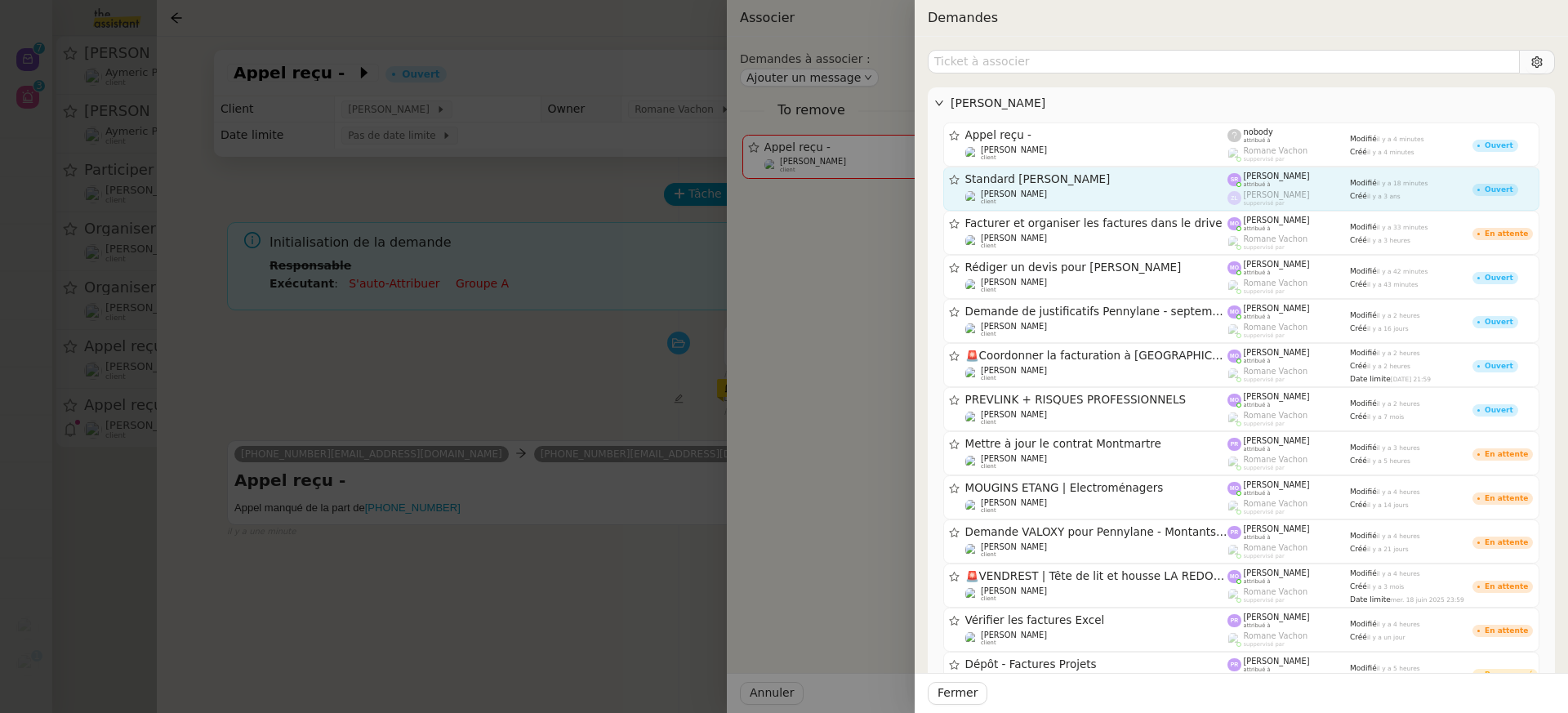
click at [1063, 192] on div "[PERSON_NAME] client" at bounding box center [1097, 198] width 263 height 17
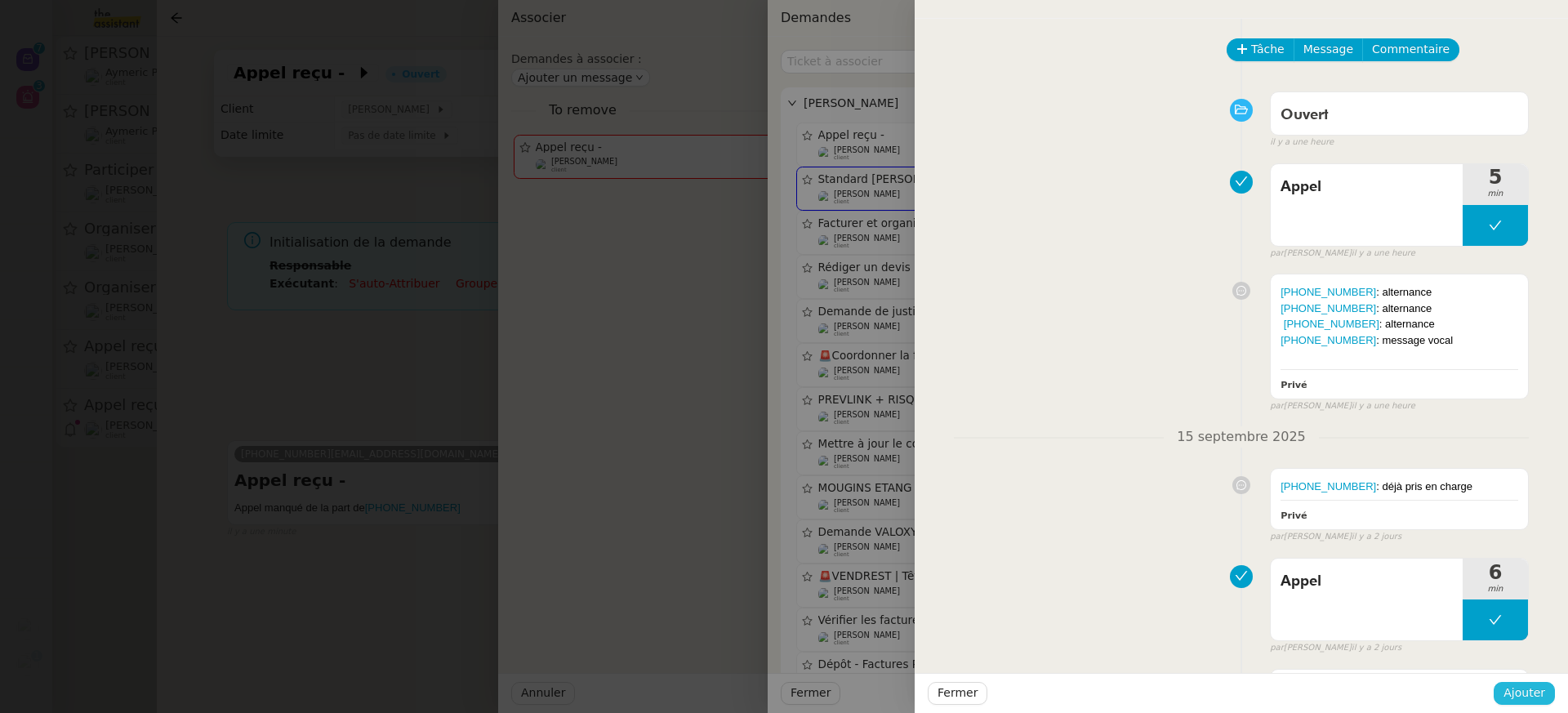
click at [1523, 688] on span "Ajouter" at bounding box center [1525, 692] width 42 height 19
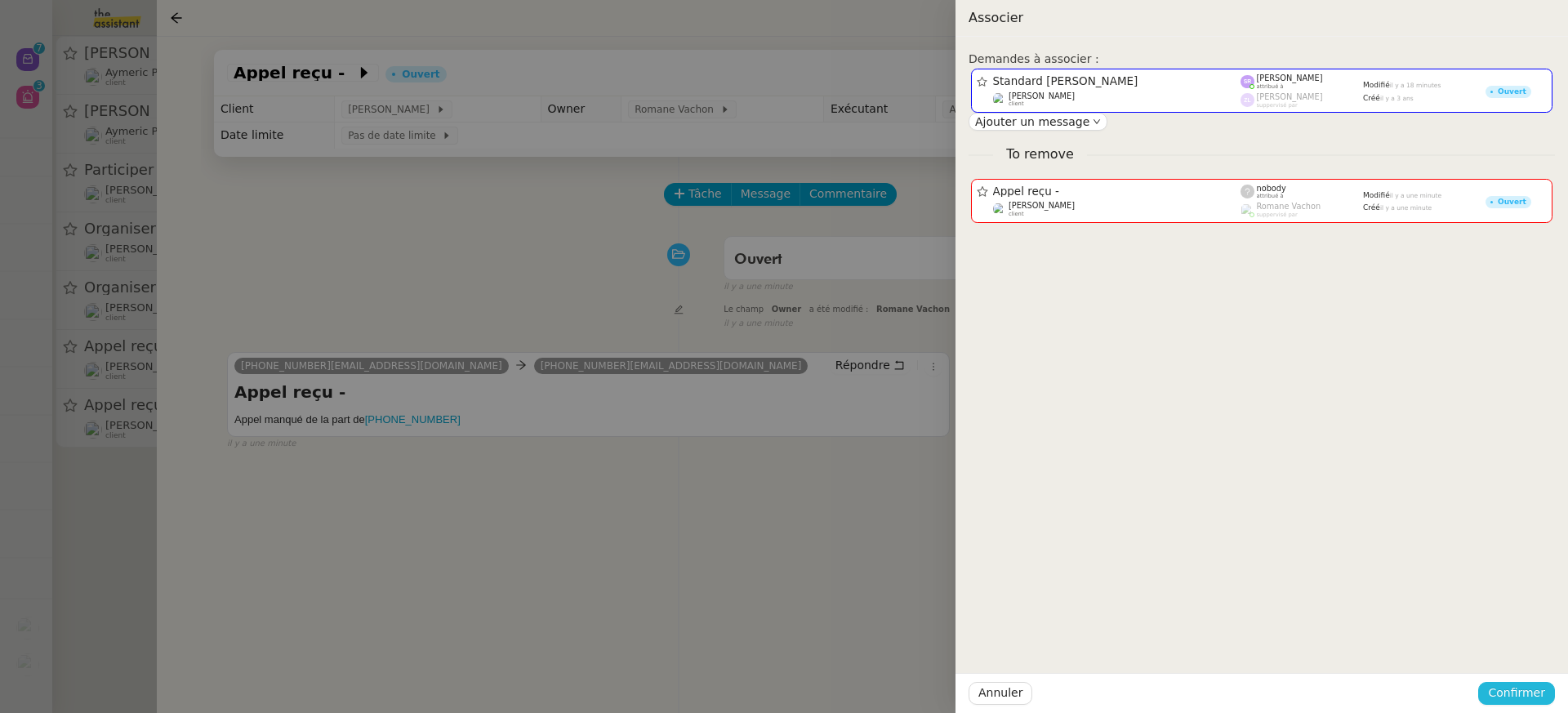
click at [1523, 687] on span "Confirmer" at bounding box center [1516, 692] width 58 height 19
click at [1511, 638] on div "Êtes-vous sûr?" at bounding box center [1486, 624] width 118 height 32
click at [1514, 650] on span "Ajouter" at bounding box center [1518, 650] width 42 height 17
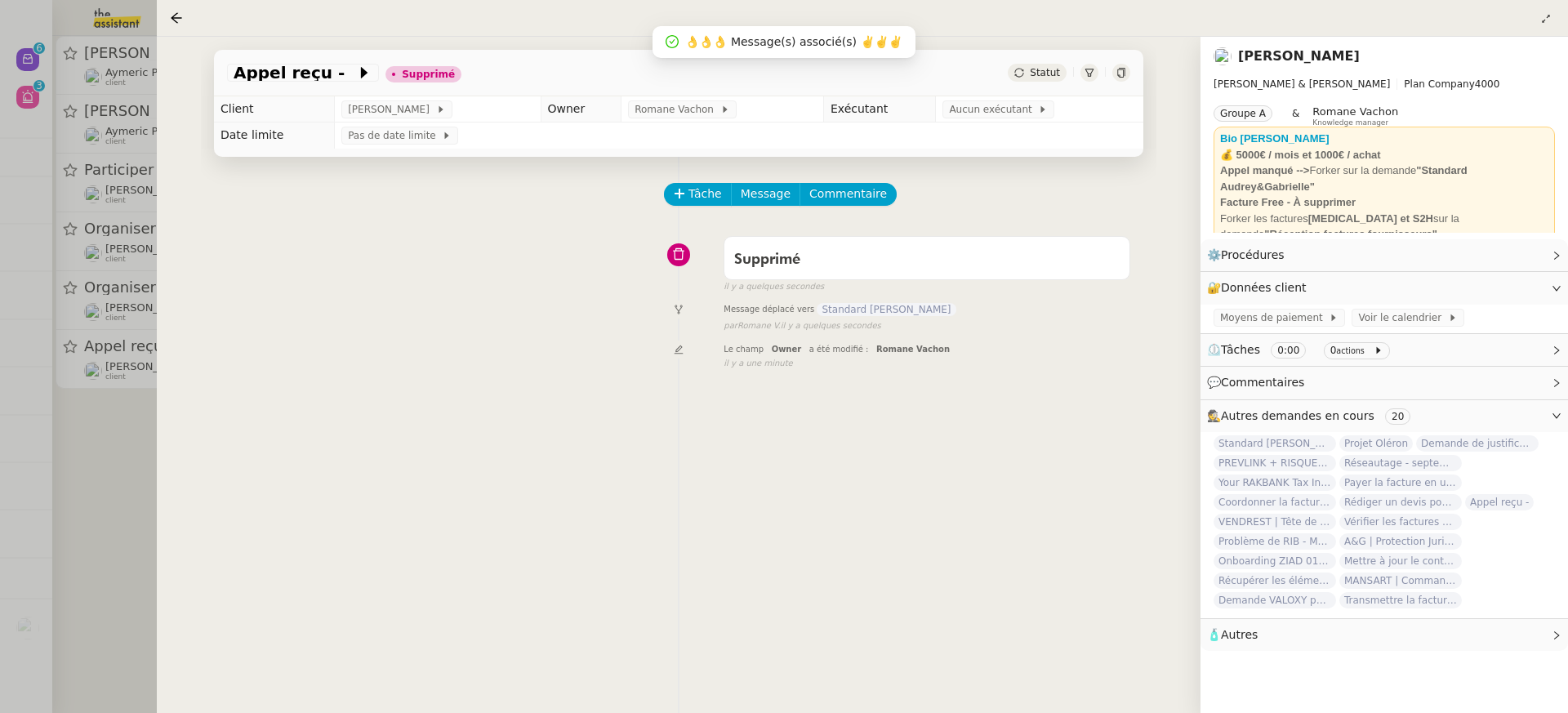
click at [110, 309] on div at bounding box center [784, 356] width 1568 height 713
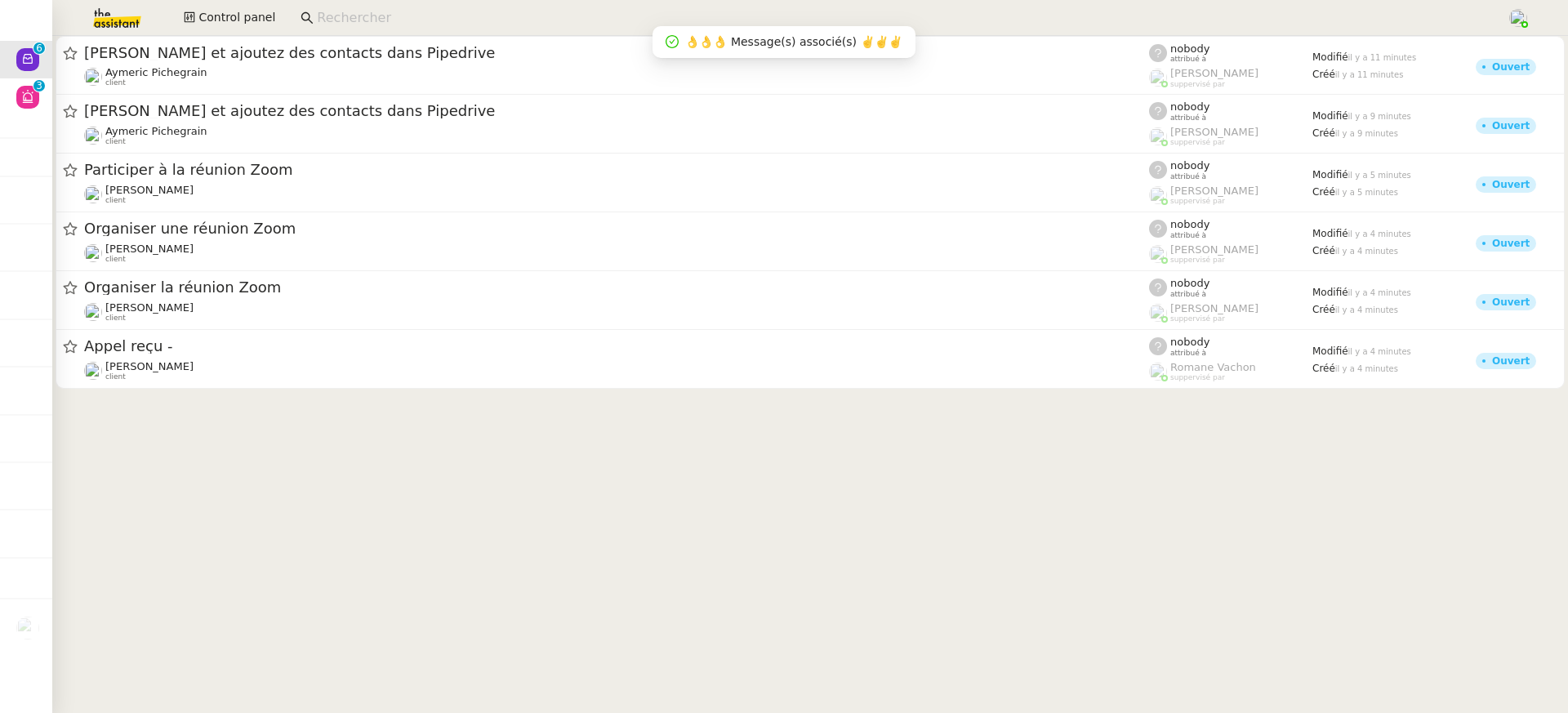
click at [239, 393] on div at bounding box center [810, 222] width 1516 height 372
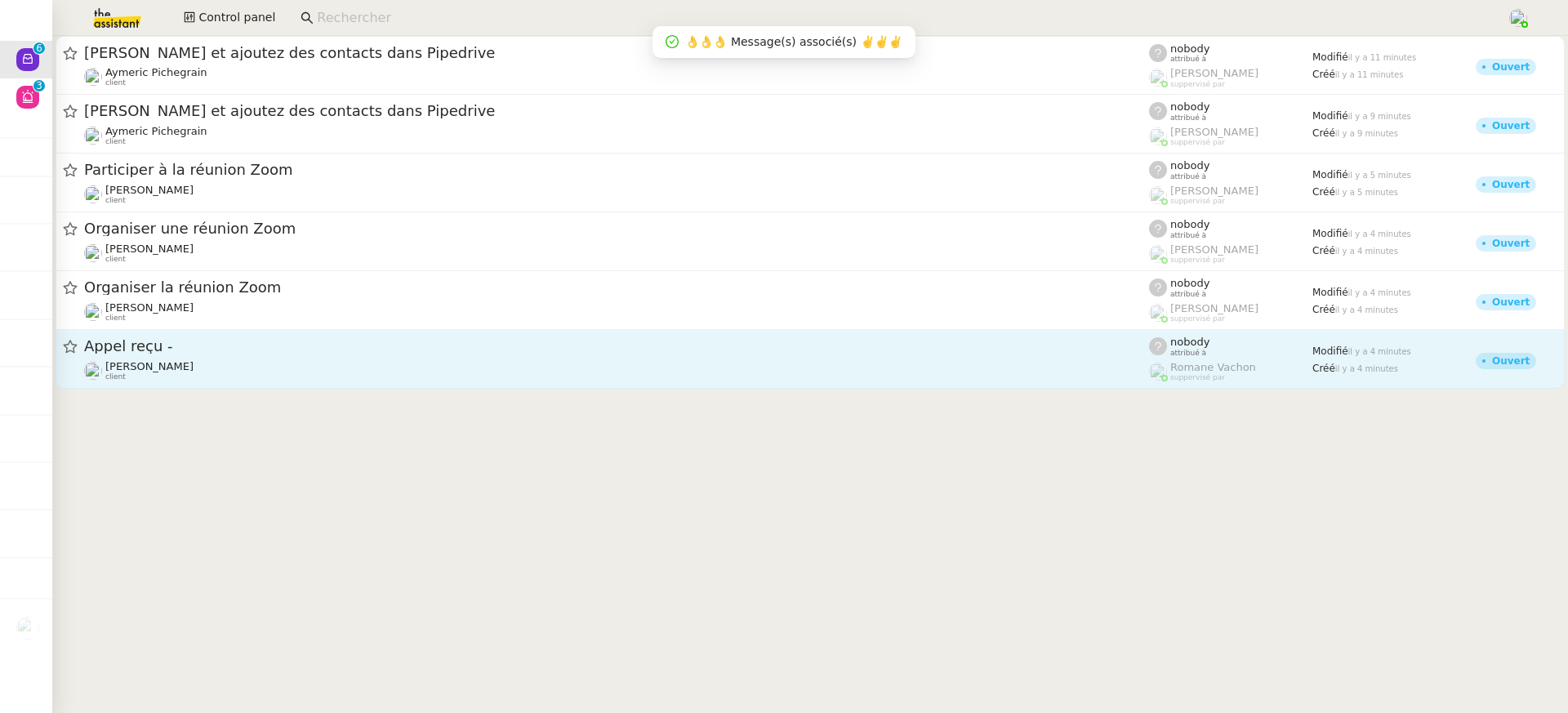
click at [219, 368] on div "[PERSON_NAME] client" at bounding box center [617, 370] width 1065 height 21
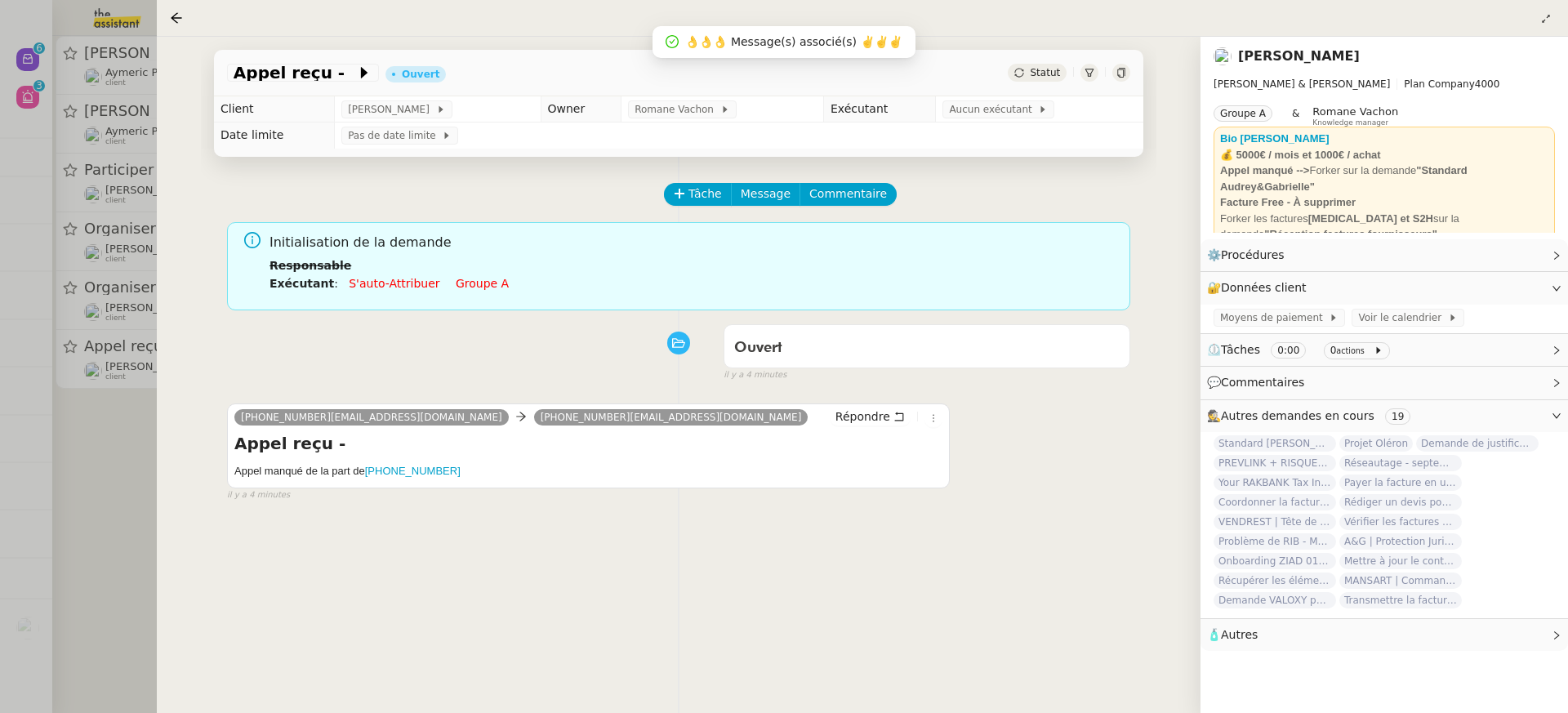
scroll to position [155, 0]
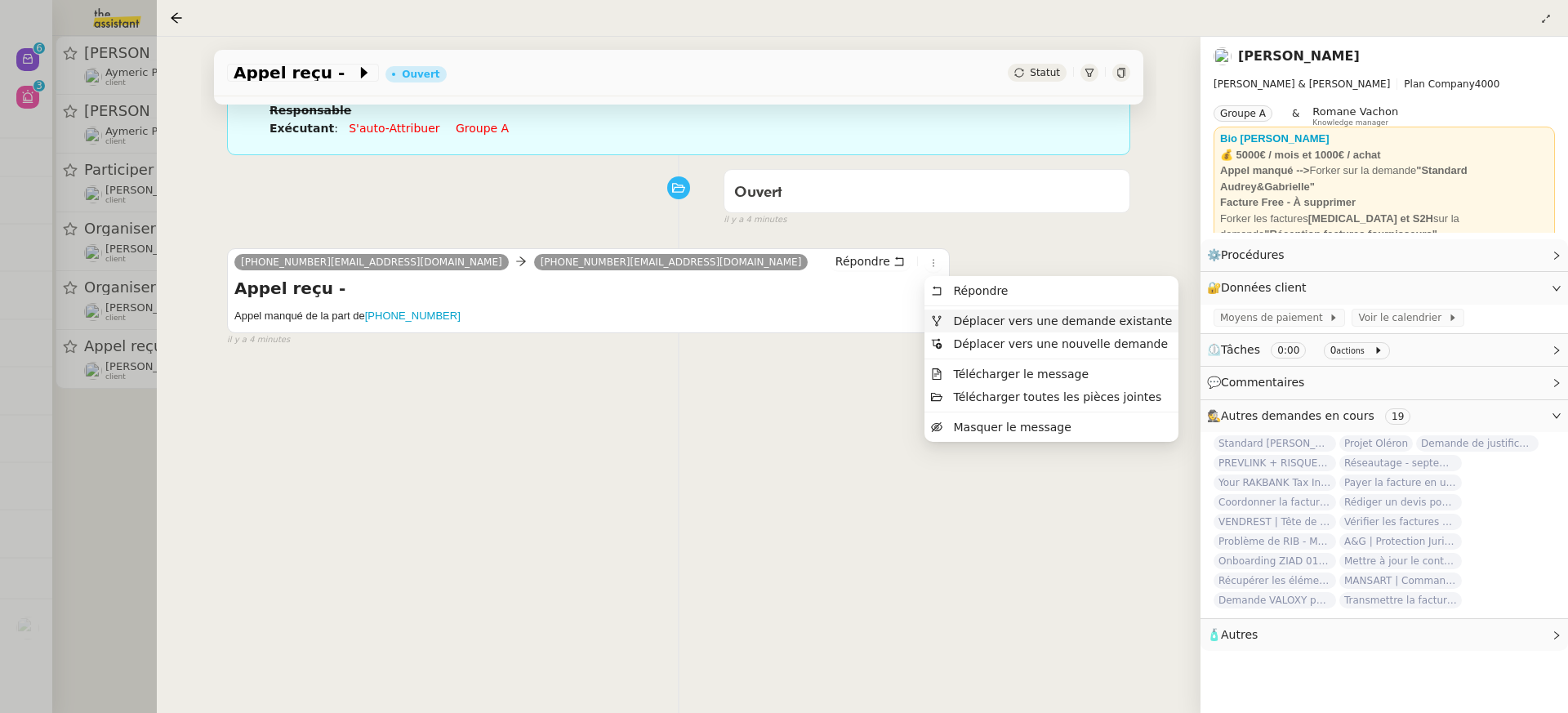
click at [965, 323] on span "Déplacer vers une demande existante" at bounding box center [1062, 321] width 219 height 13
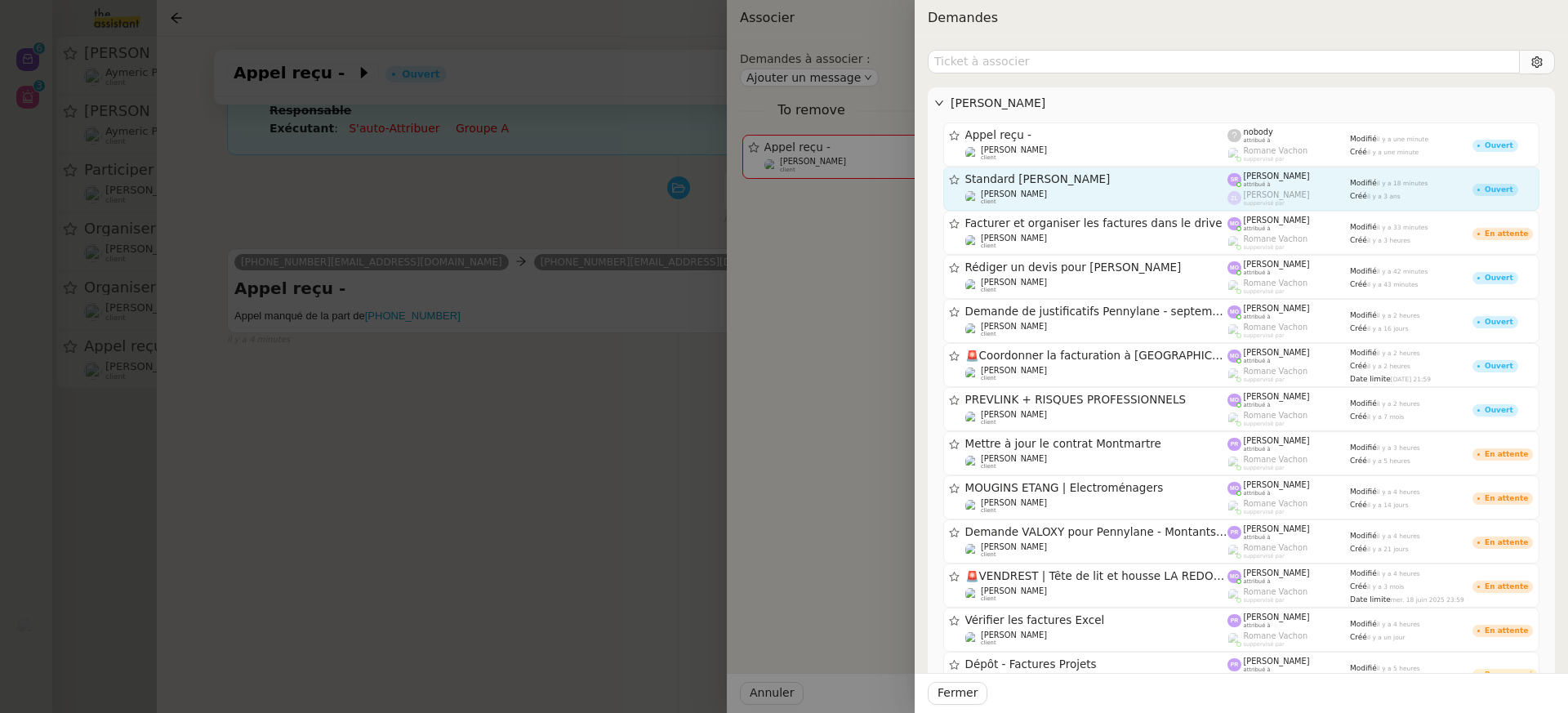
click at [1038, 193] on span "[PERSON_NAME]" at bounding box center [1014, 193] width 66 height 9
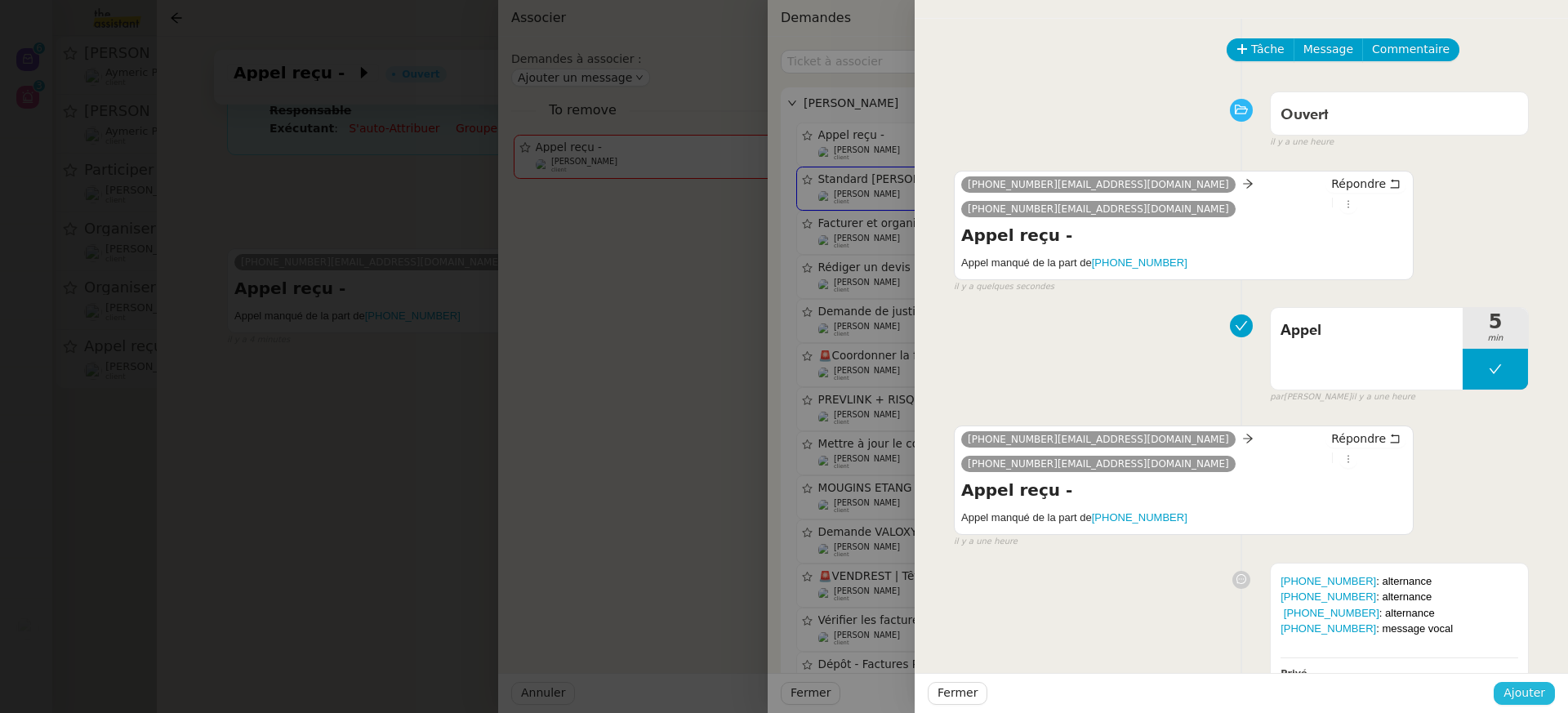
click at [1515, 685] on span "Ajouter" at bounding box center [1525, 692] width 42 height 19
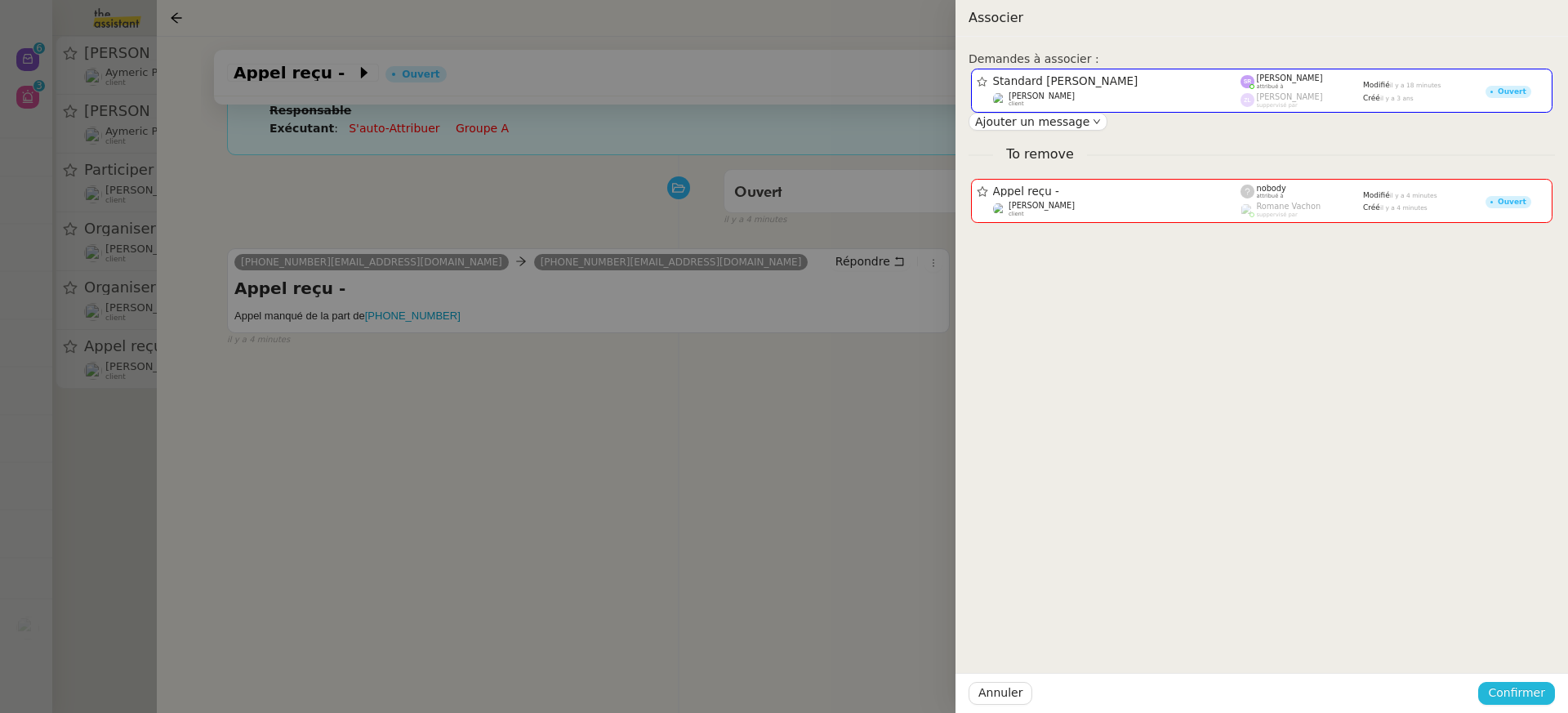
click at [1515, 685] on span "Confirmer" at bounding box center [1516, 692] width 58 height 19
click at [1512, 650] on span "Ajouter" at bounding box center [1518, 650] width 42 height 17
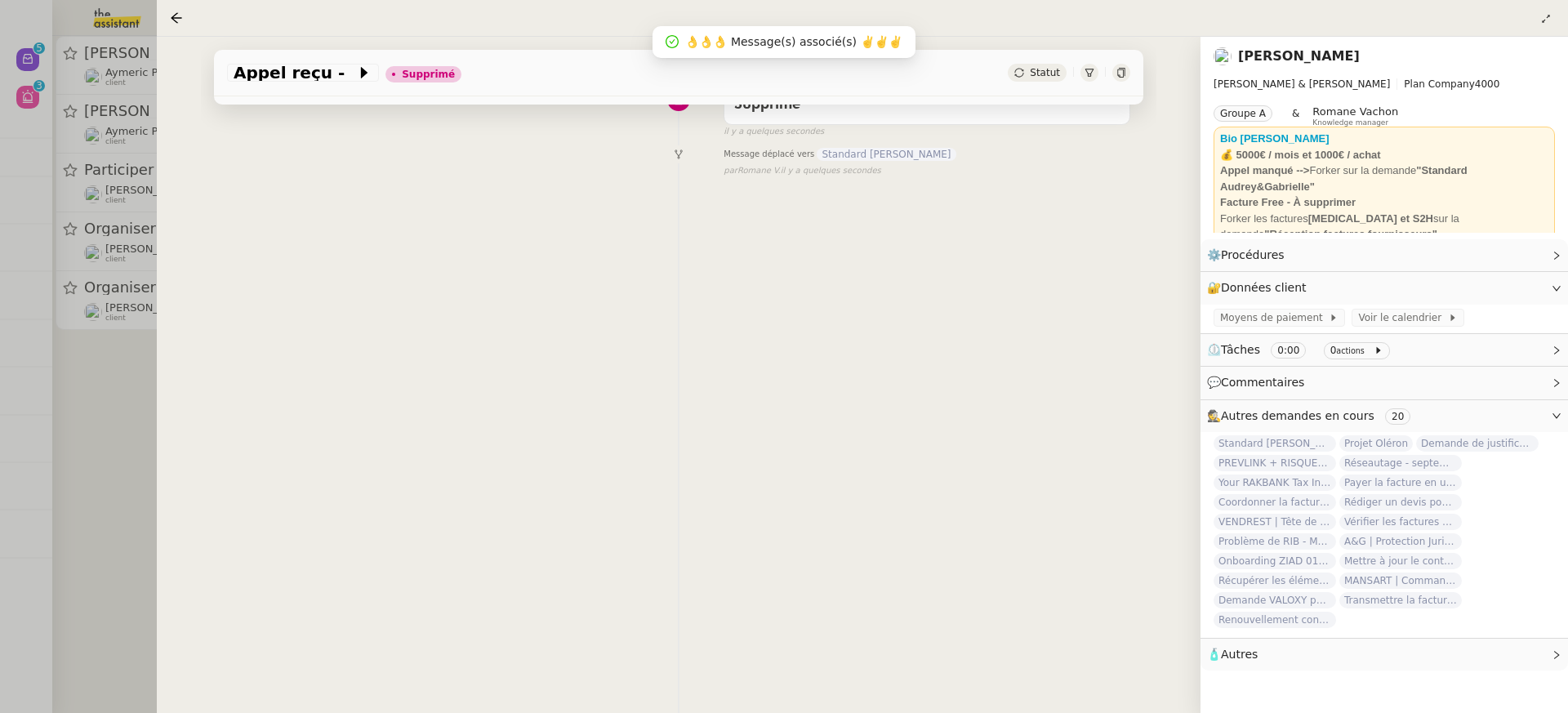
click at [97, 218] on div at bounding box center [784, 356] width 1568 height 713
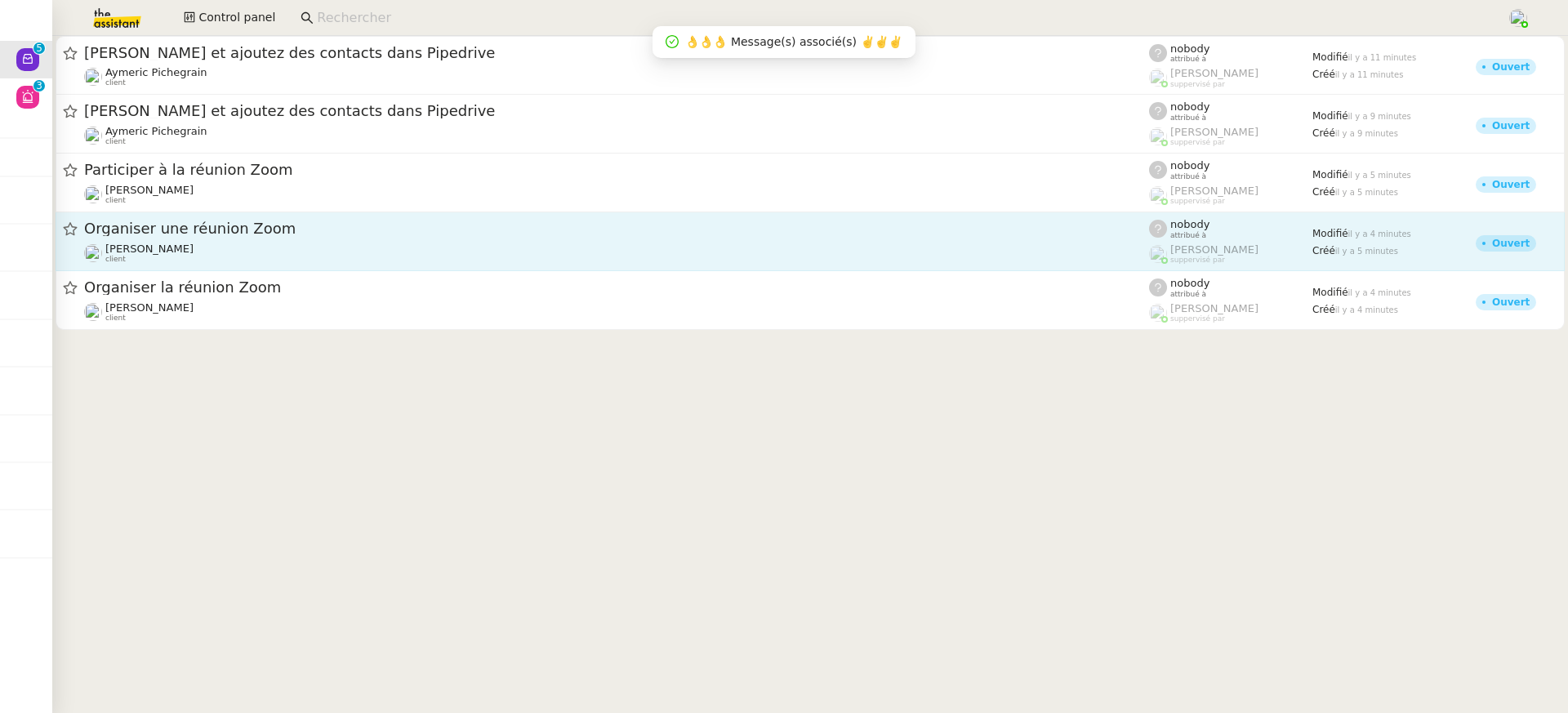
click at [251, 228] on span "Organiser une réunion Zoom" at bounding box center [617, 228] width 1065 height 15
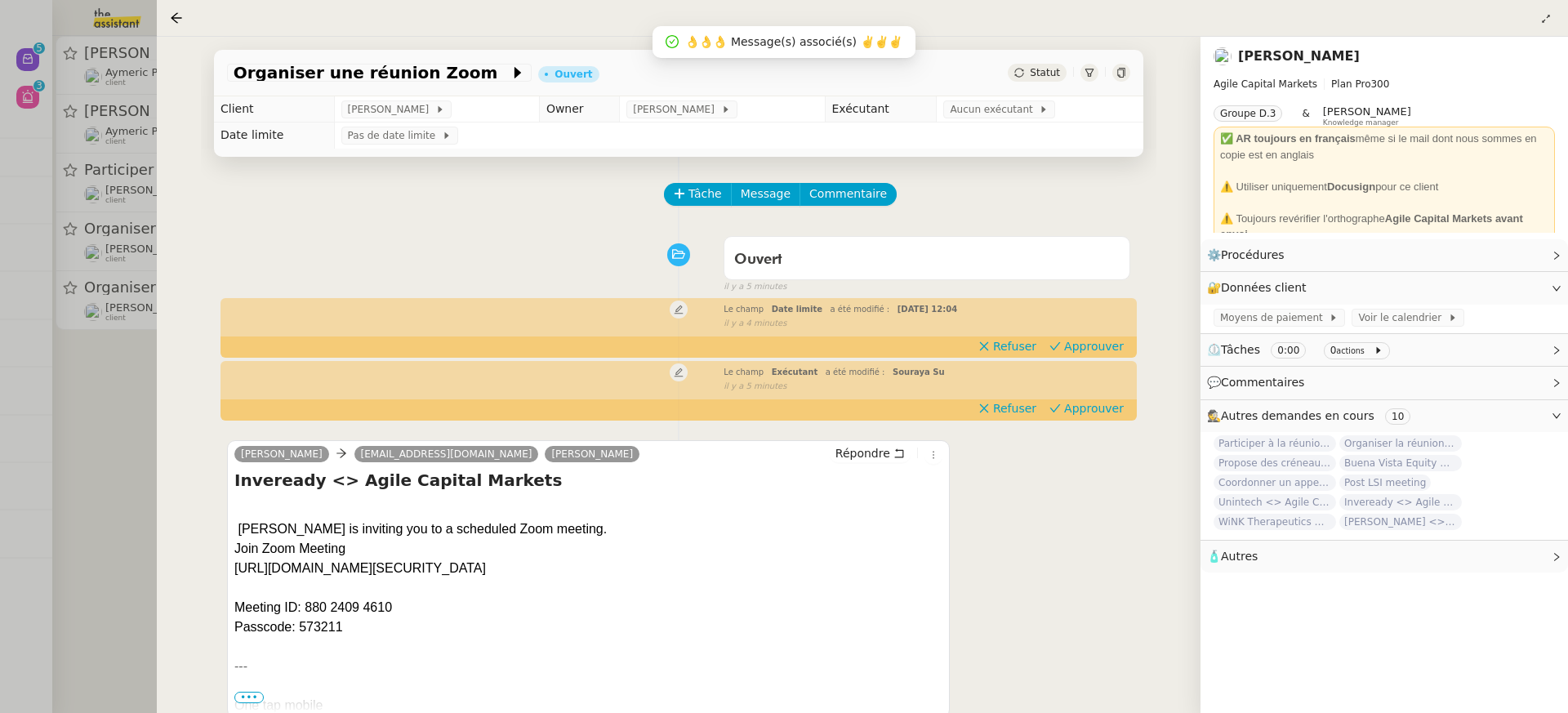
scroll to position [209, 0]
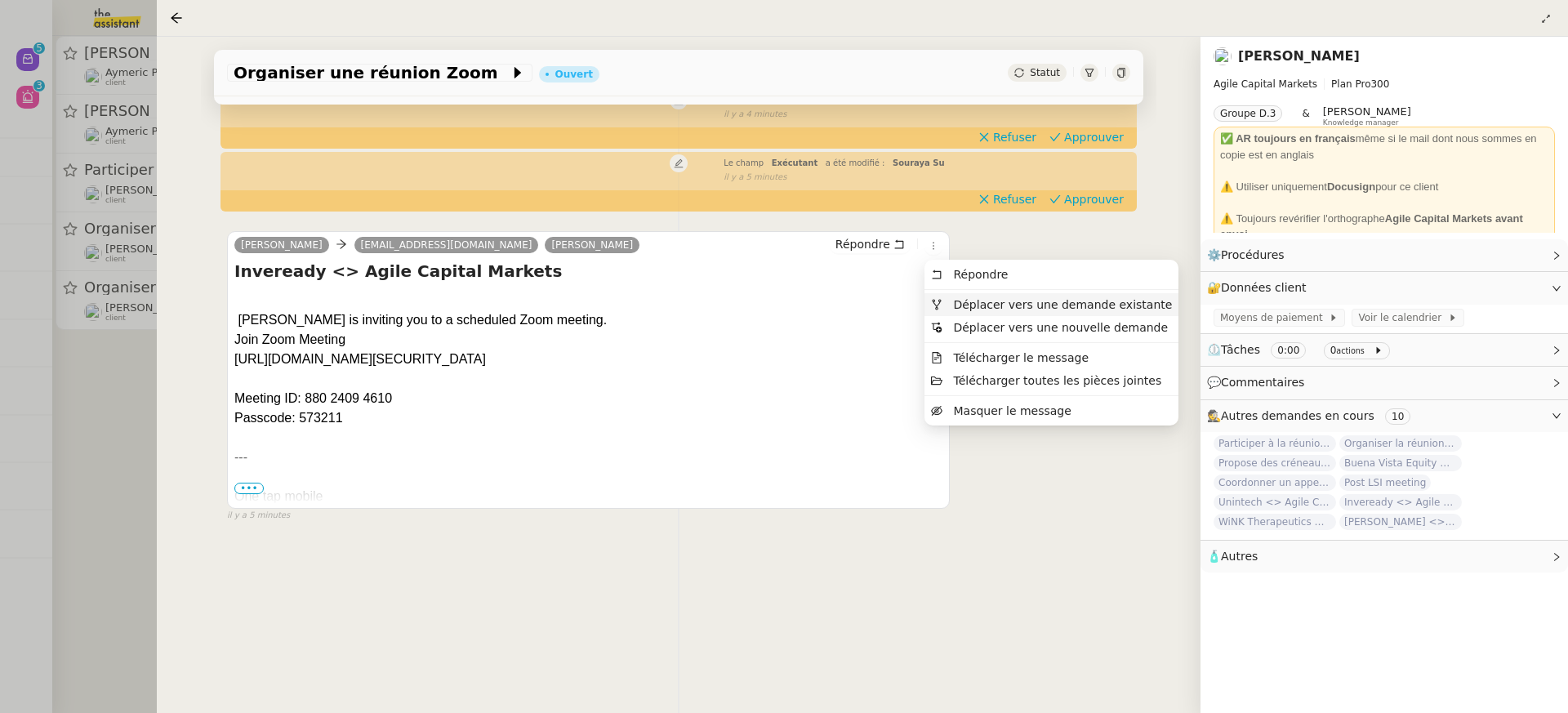
click at [973, 309] on span "Déplacer vers une demande existante" at bounding box center [1062, 304] width 219 height 13
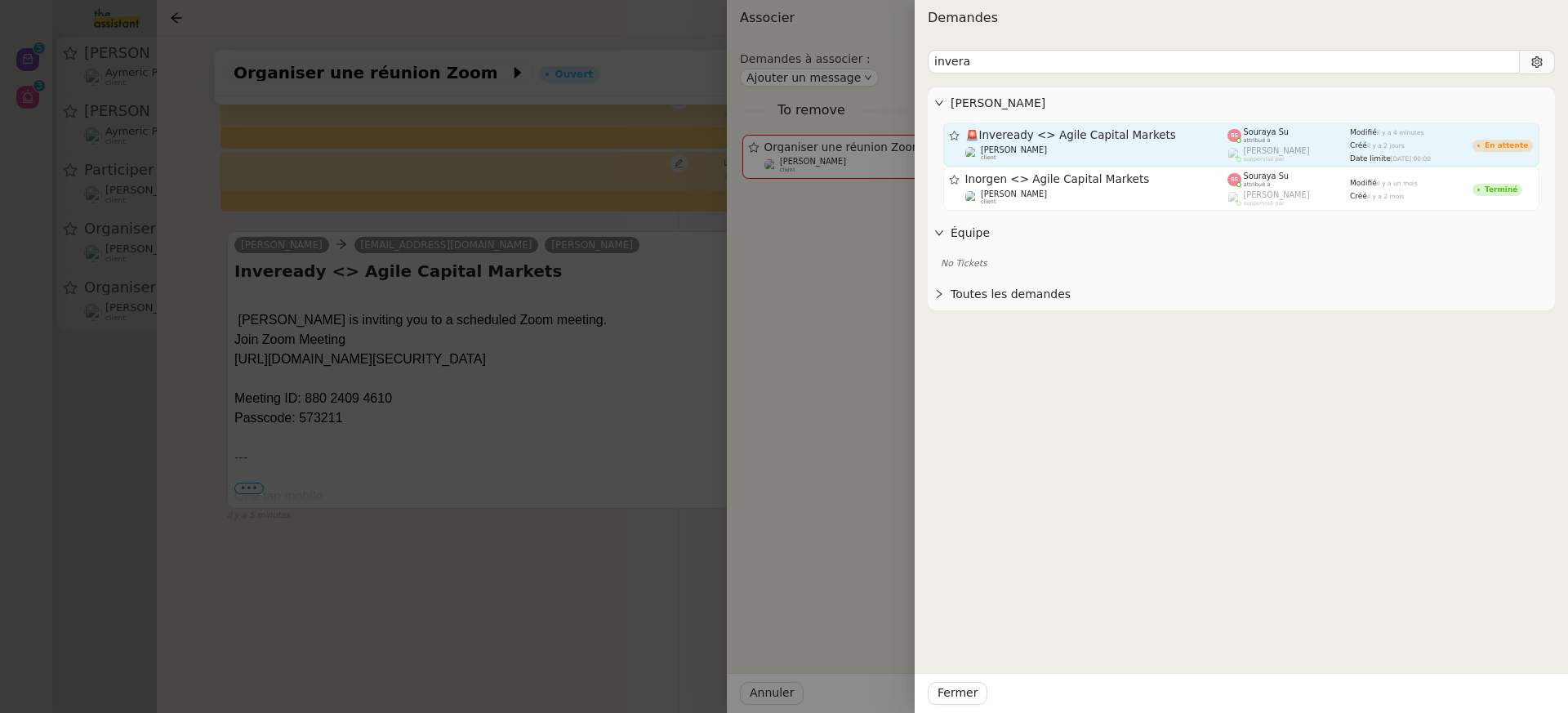
type input "invera"
click at [1005, 141] on div "🚨 Inveready <> Agile Capital Markets" at bounding box center [1097, 135] width 263 height 14
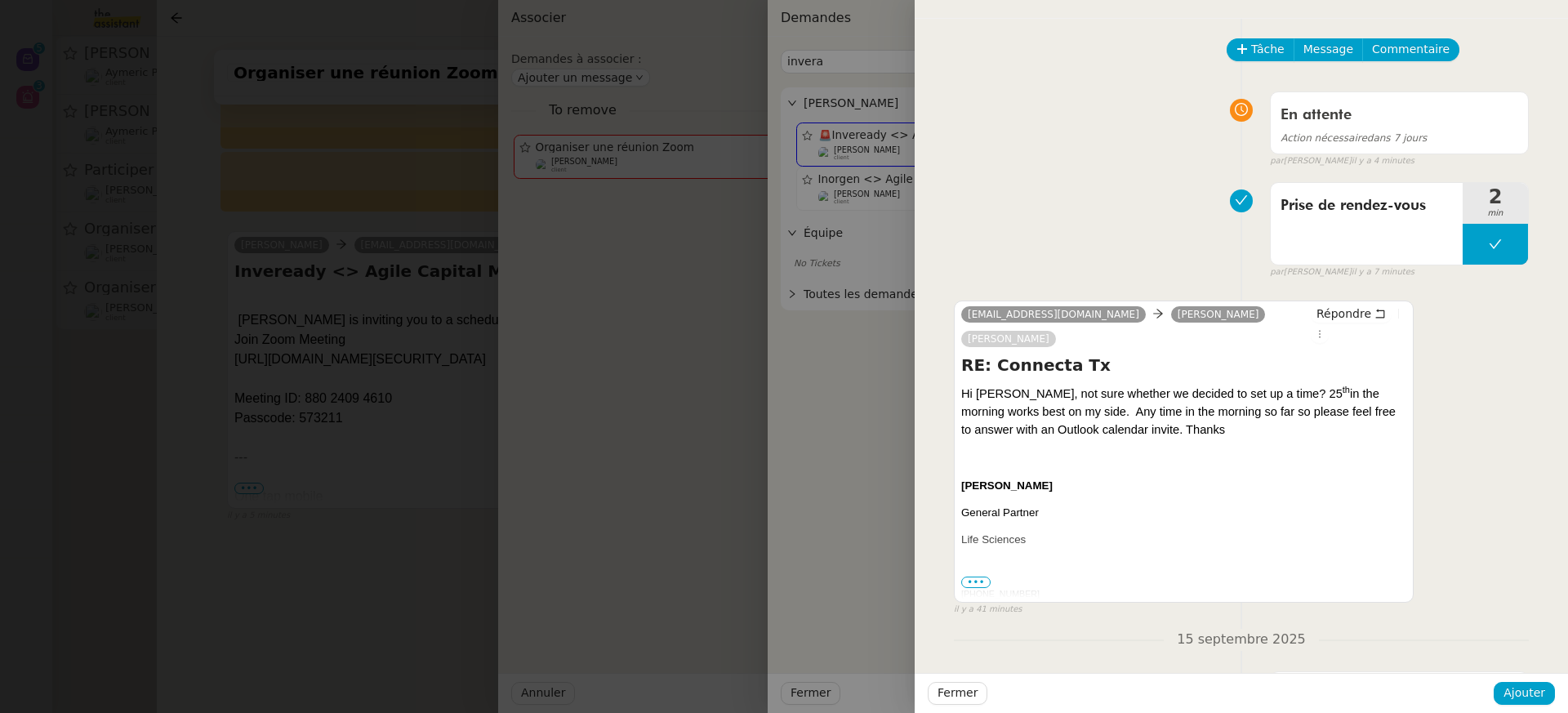
click at [1526, 705] on div "Fermer Ajouter" at bounding box center [1241, 693] width 653 height 40
click at [1518, 696] on span "Ajouter" at bounding box center [1525, 692] width 42 height 19
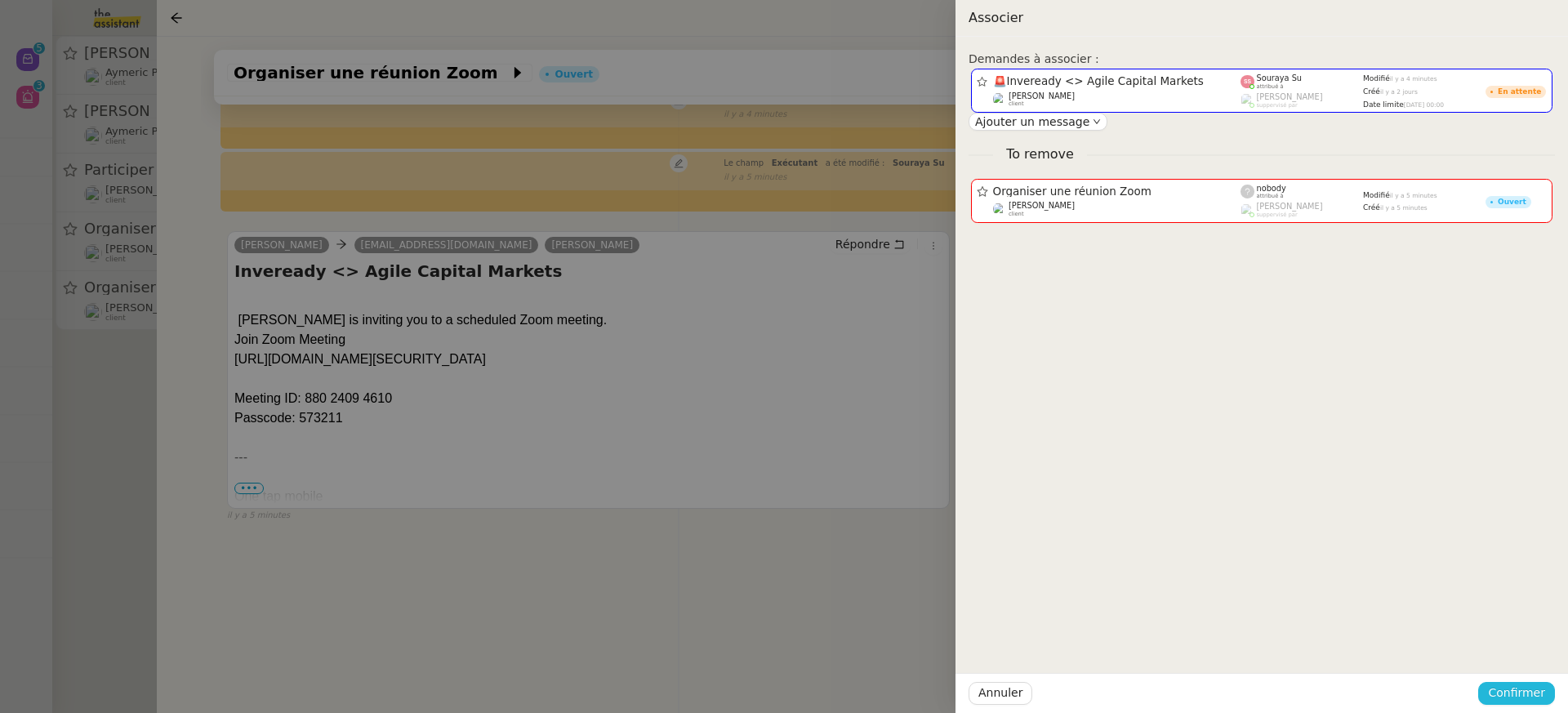
click at [1518, 696] on span "Confirmer" at bounding box center [1516, 692] width 58 height 19
click at [1505, 650] on span "Ajouter" at bounding box center [1518, 650] width 42 height 17
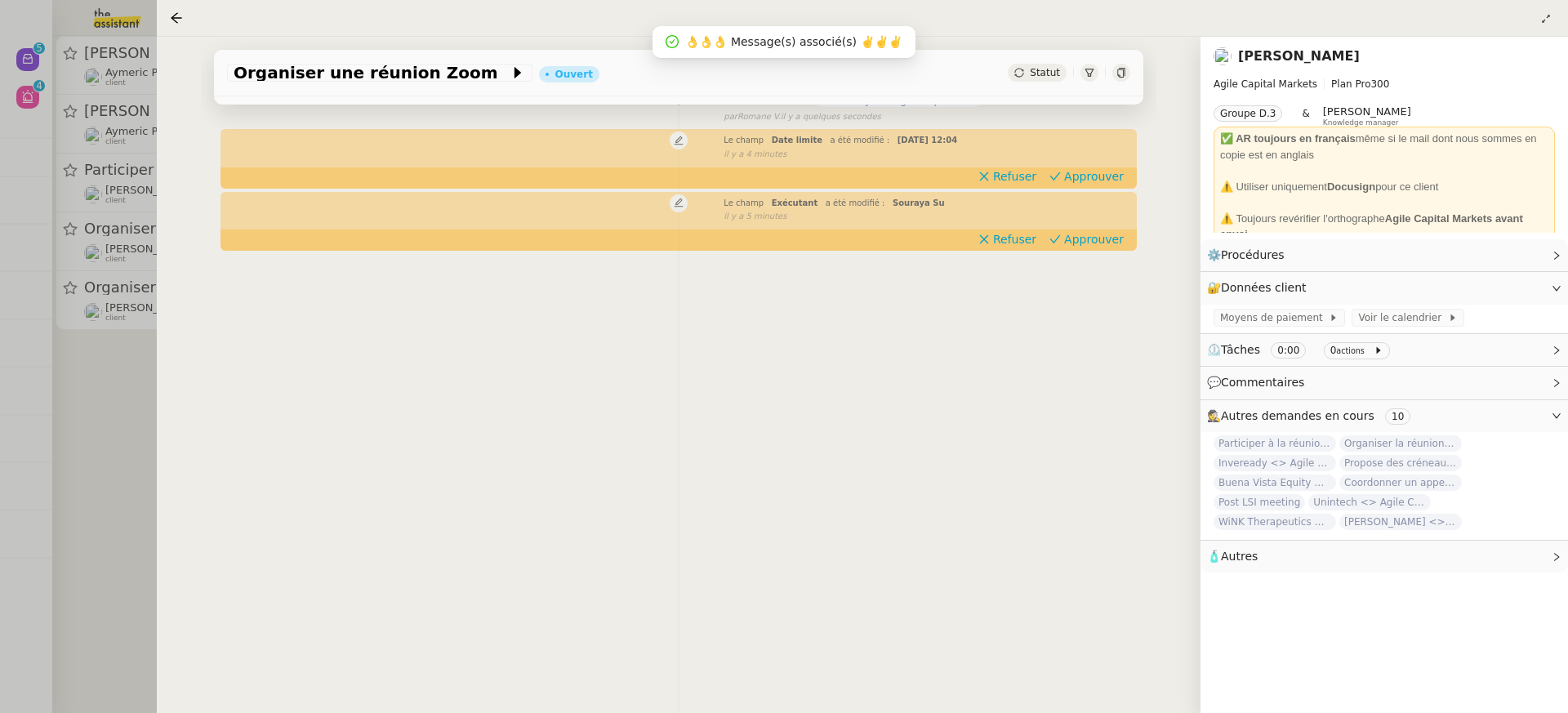
click at [84, 269] on div at bounding box center [784, 356] width 1568 height 713
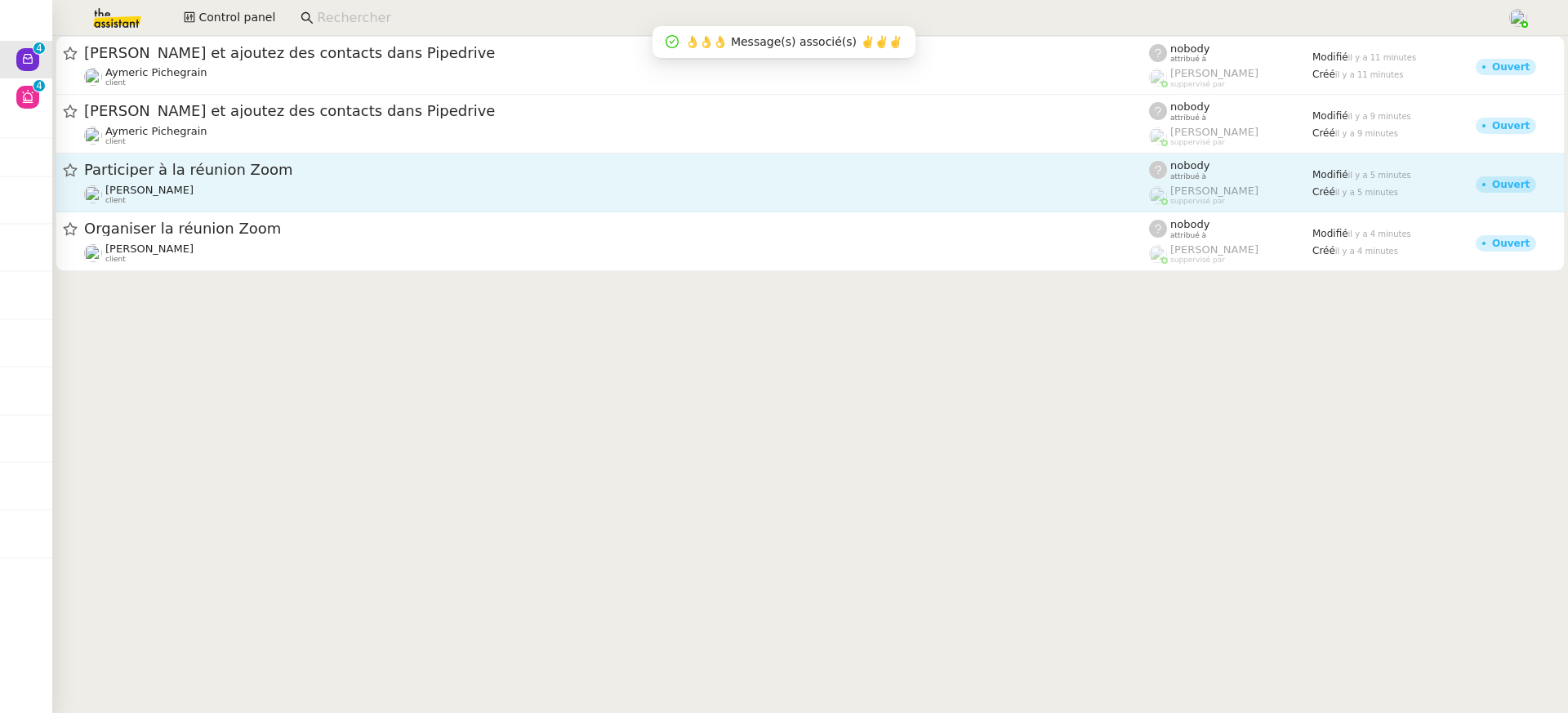
click at [247, 182] on div "Participer à la réunion Zoom [PERSON_NAME] client" at bounding box center [617, 183] width 1065 height 45
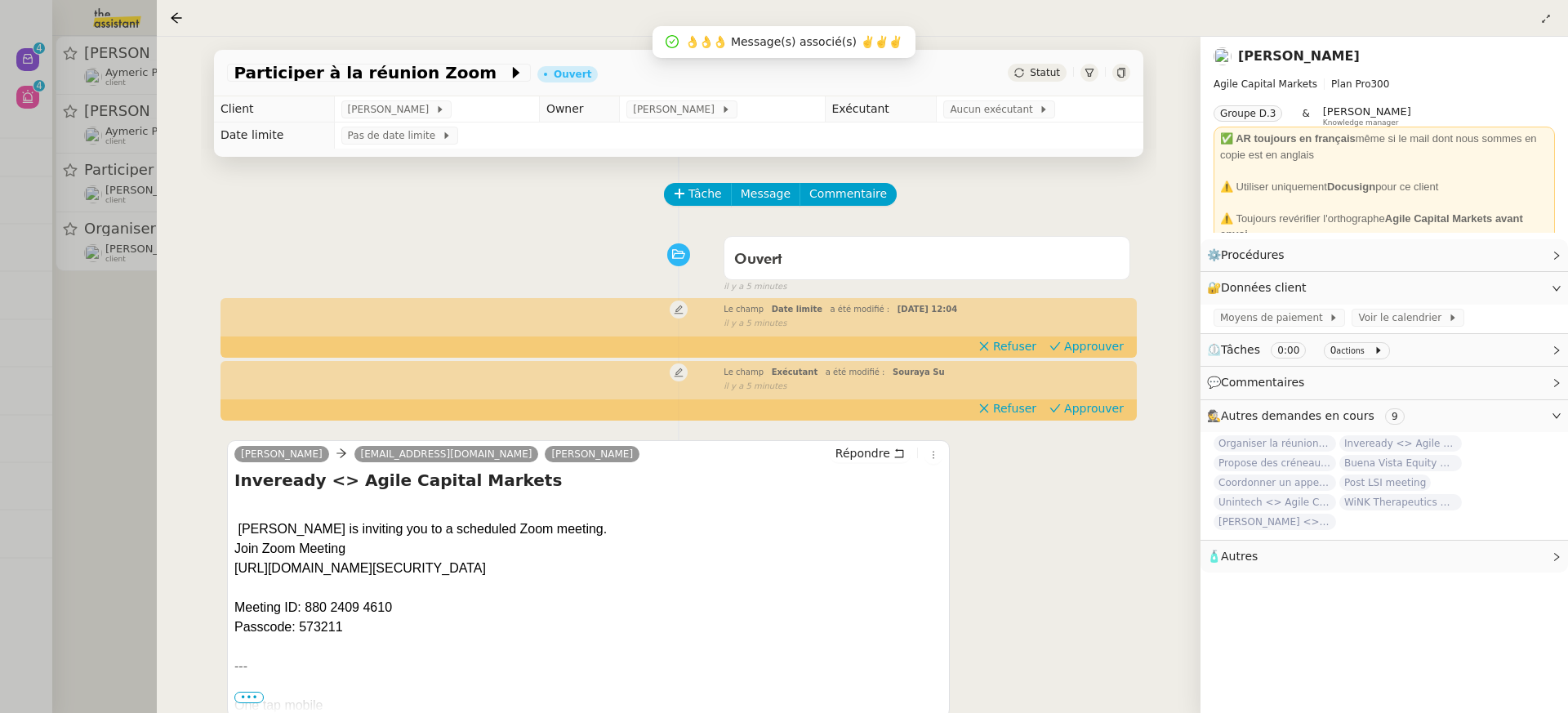
scroll to position [123, 0]
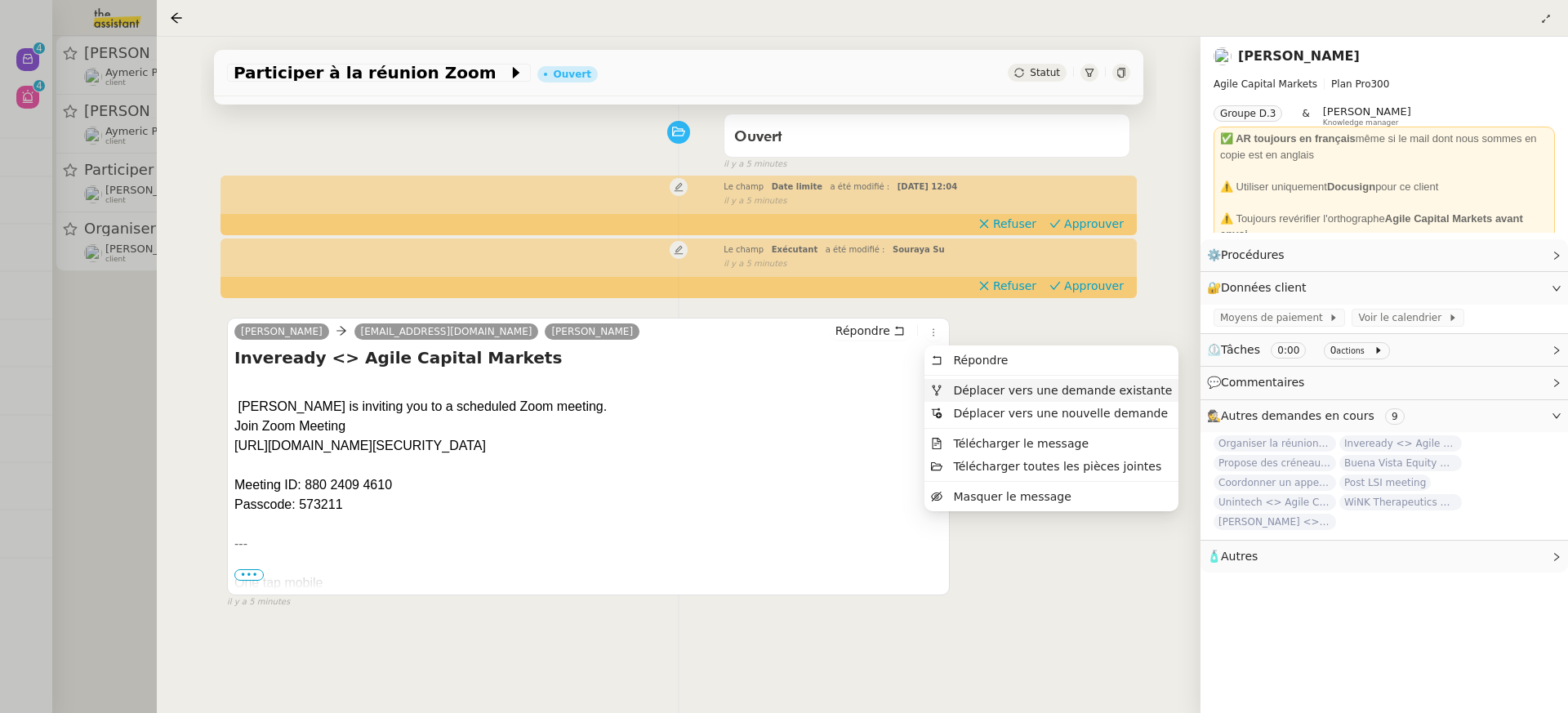
click at [967, 389] on span "Déplacer vers une demande existante" at bounding box center [1062, 390] width 219 height 13
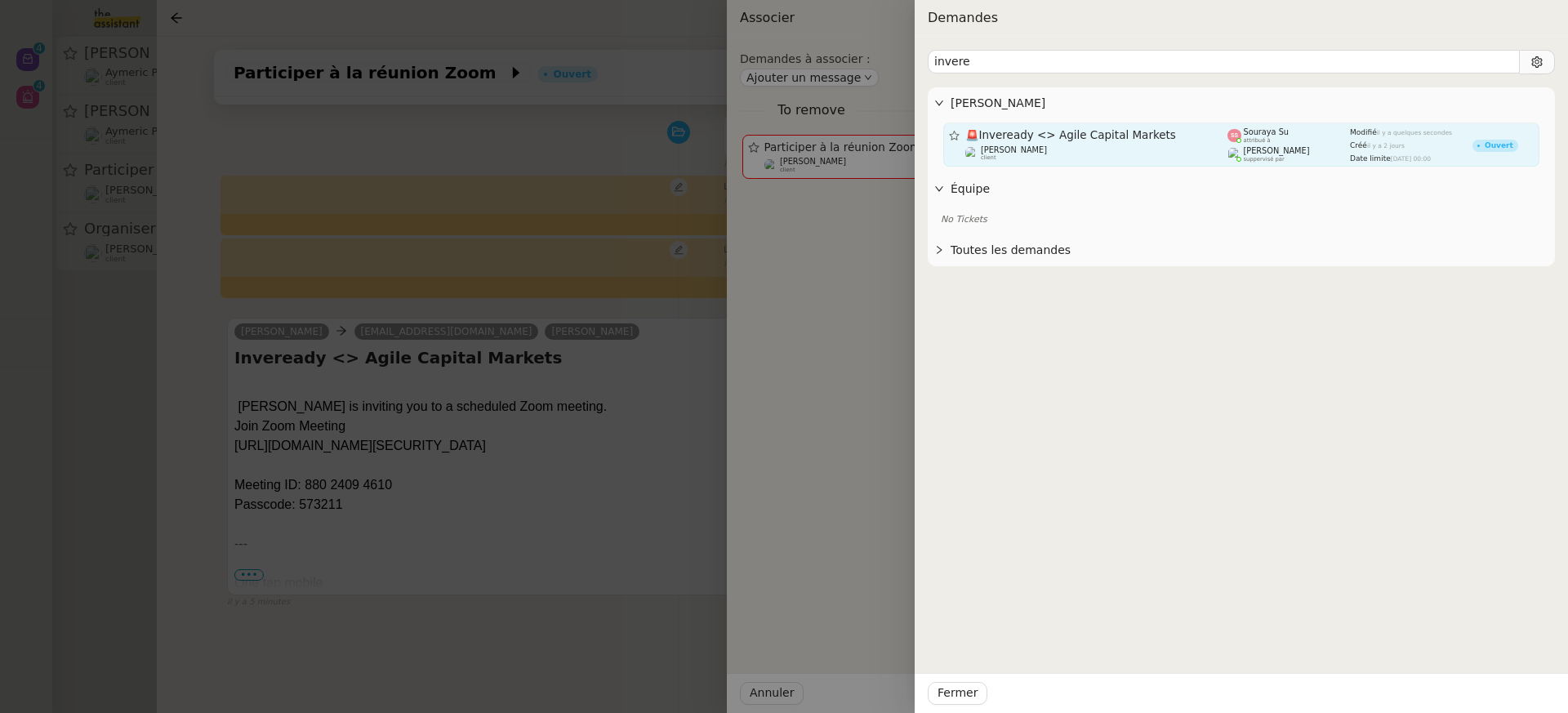
type input "invere"
click at [1228, 146] on div "[PERSON_NAME] suppervisé par" at bounding box center [1288, 154] width 123 height 17
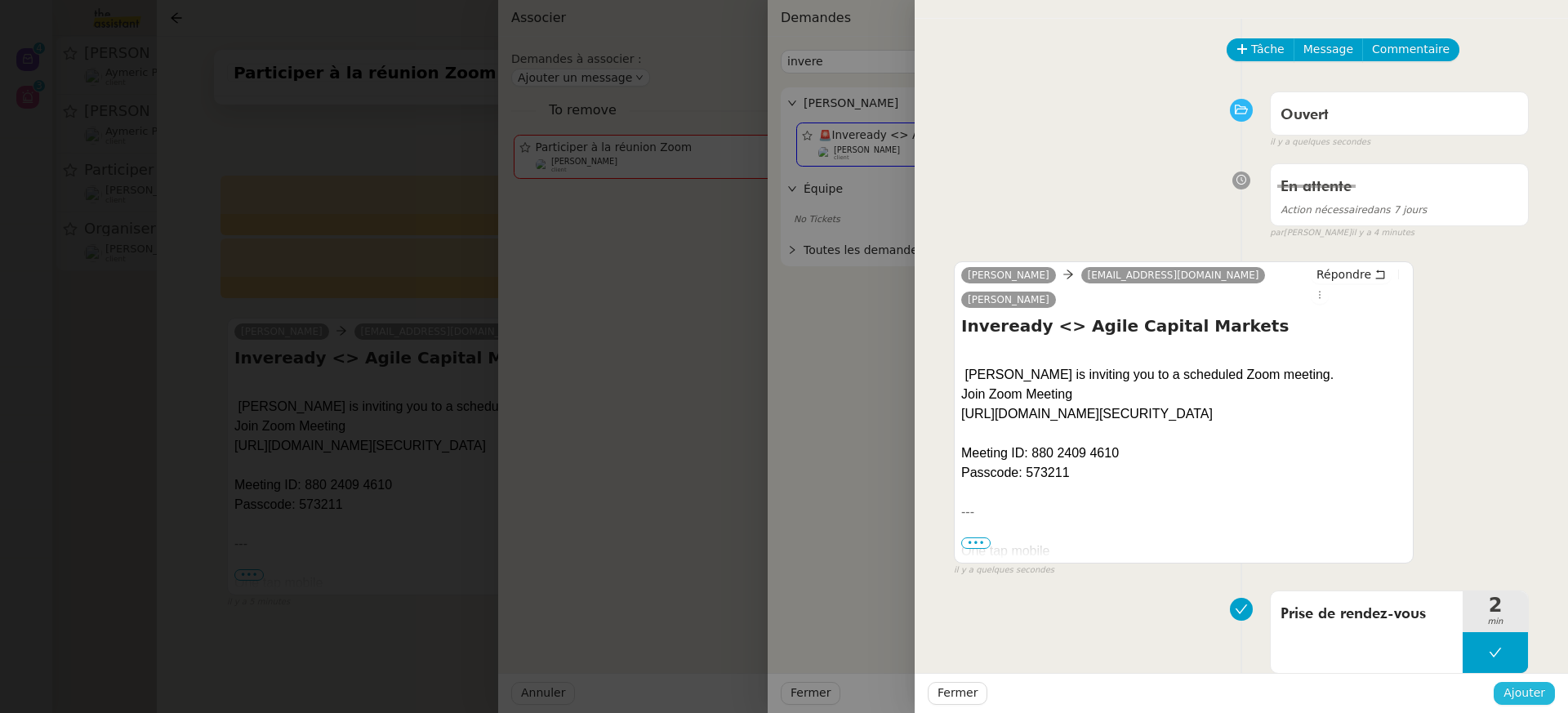
click at [1538, 698] on span "Ajouter" at bounding box center [1525, 692] width 42 height 19
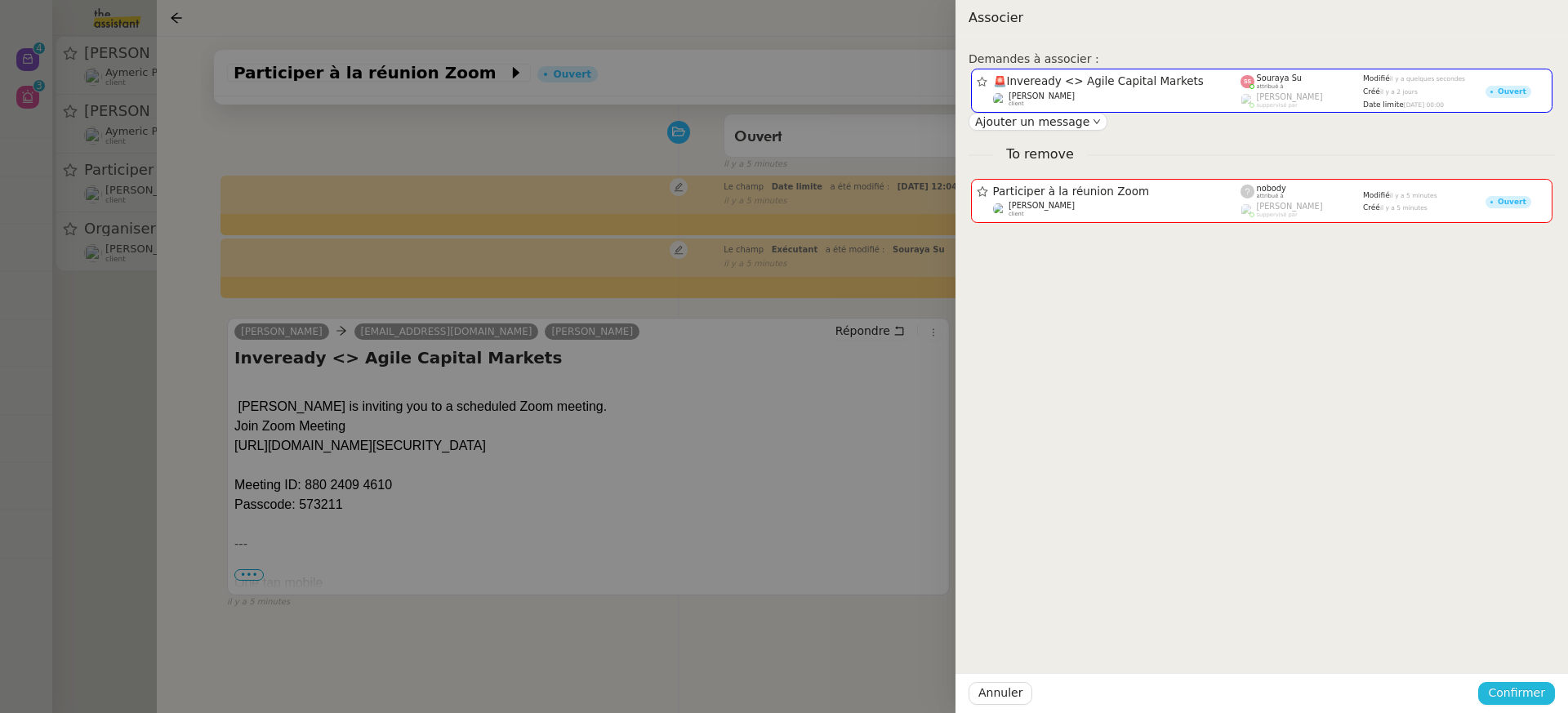
click at [1538, 698] on span "Confirmer" at bounding box center [1516, 692] width 58 height 19
click at [1520, 653] on span "Ajouter" at bounding box center [1518, 650] width 42 height 17
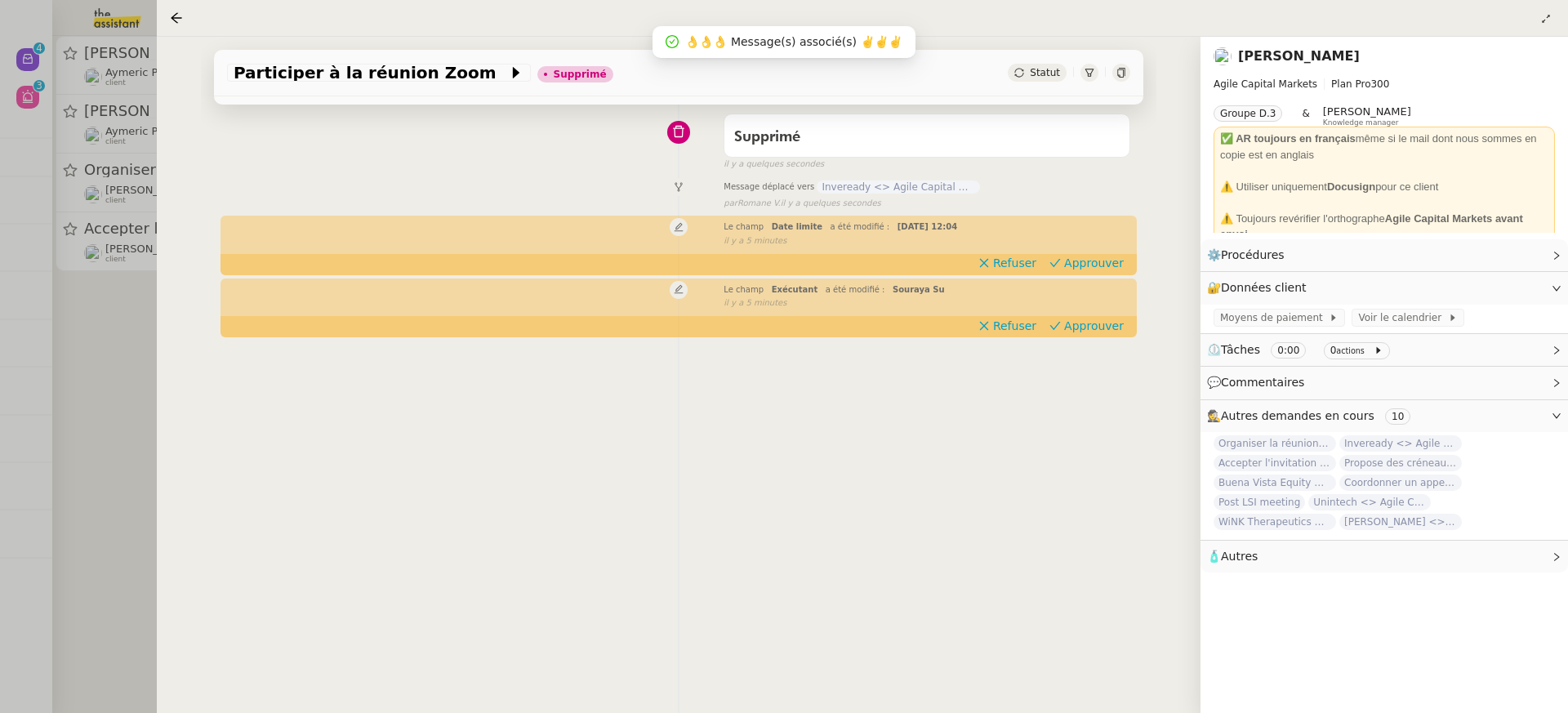
click at [98, 212] on div at bounding box center [784, 356] width 1568 height 713
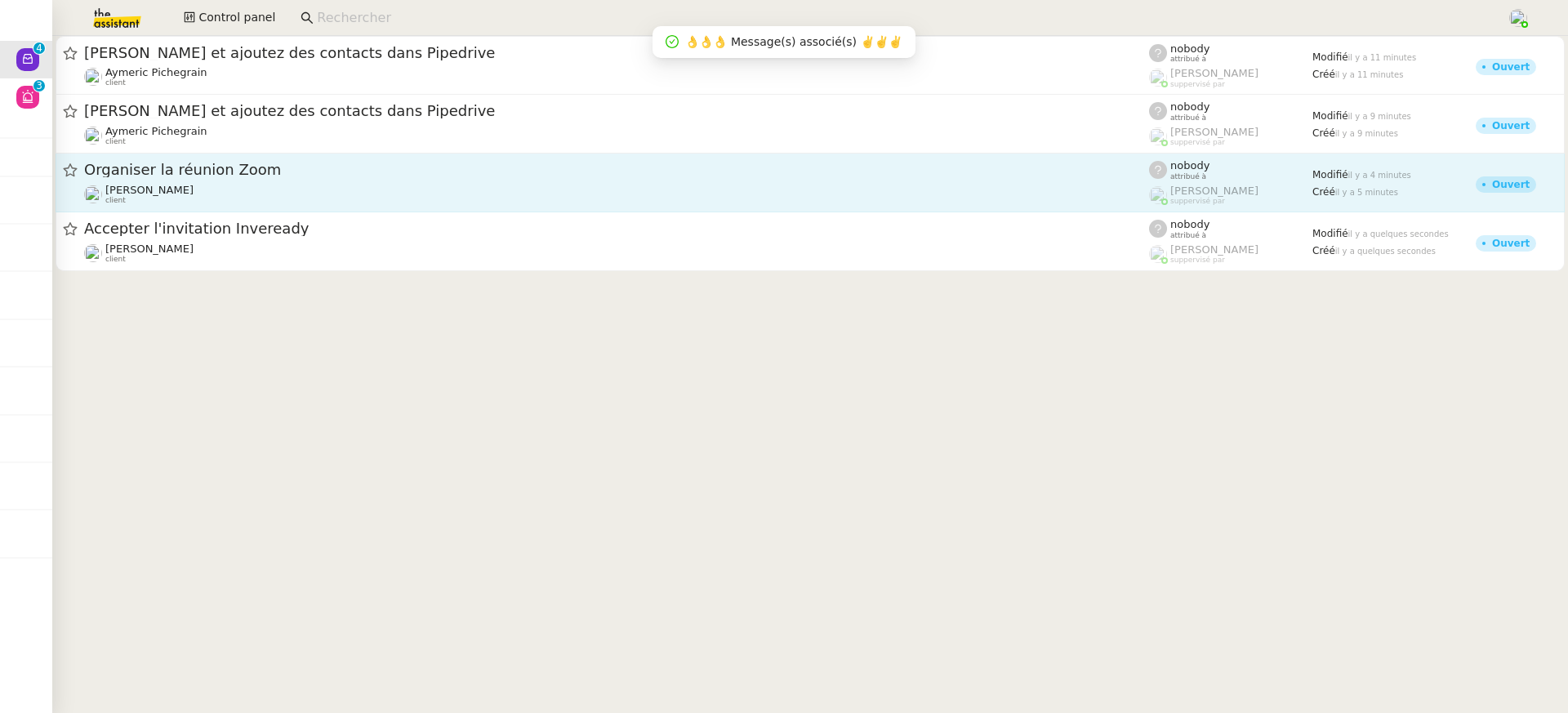
click at [189, 203] on div "[PERSON_NAME] client" at bounding box center [617, 193] width 1065 height 21
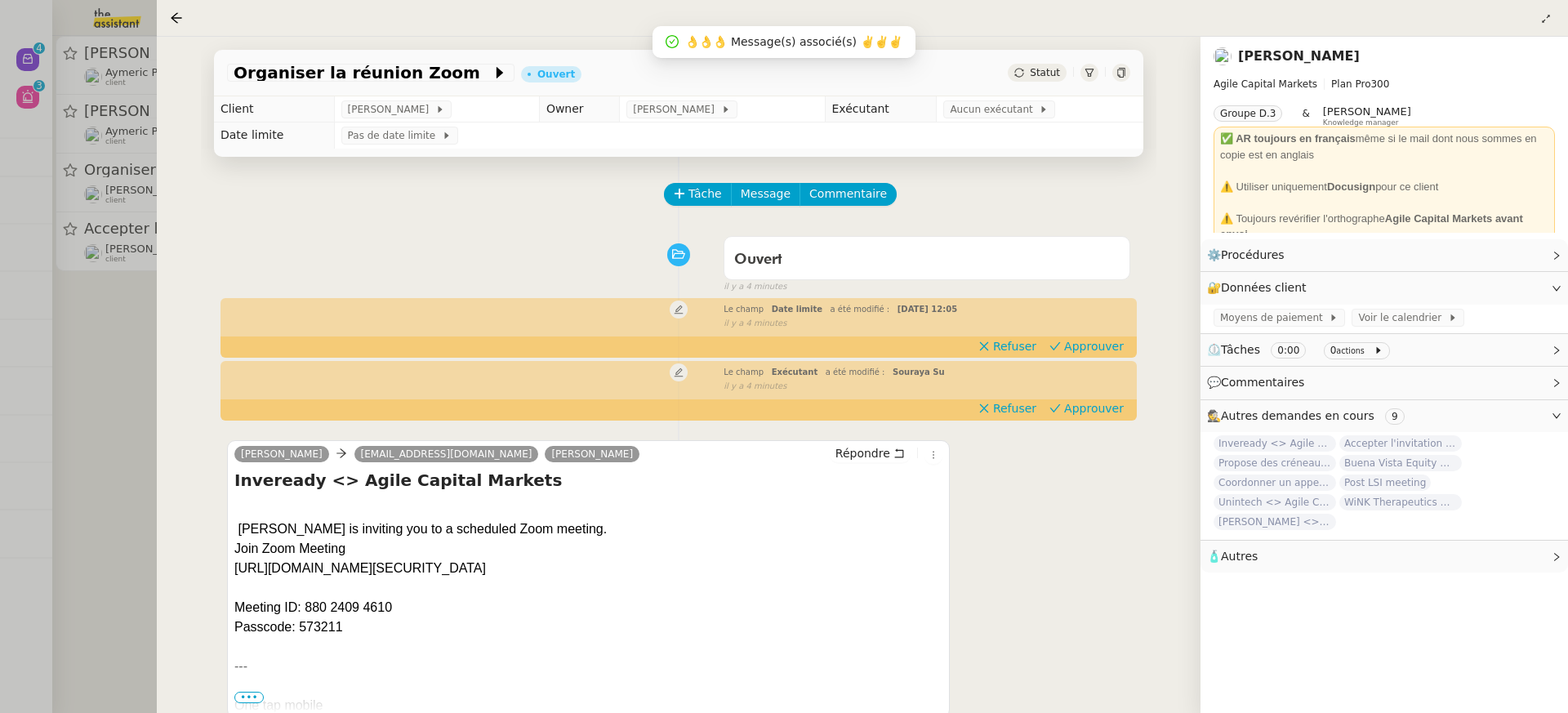
scroll to position [209, 0]
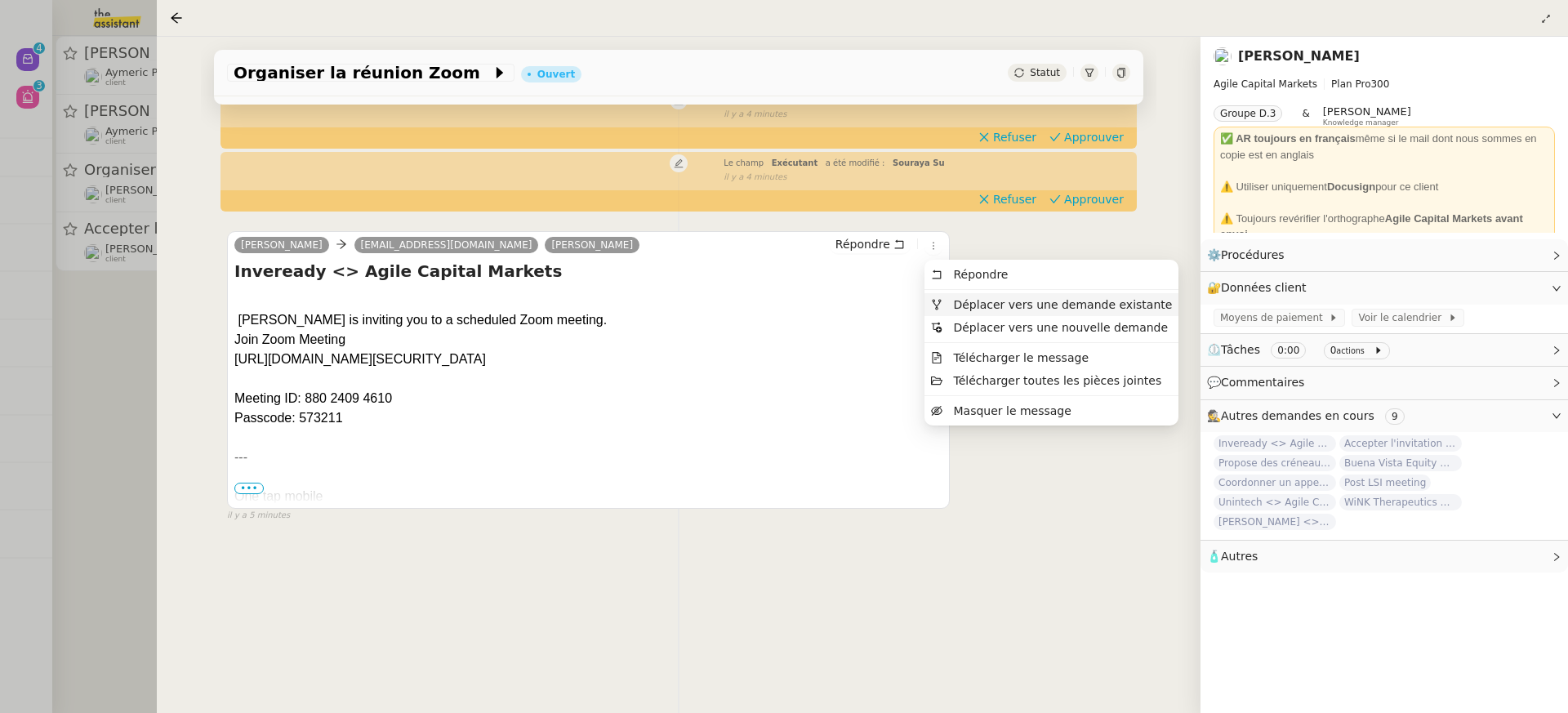
click at [960, 308] on span "Déplacer vers une demande existante" at bounding box center [1062, 304] width 219 height 13
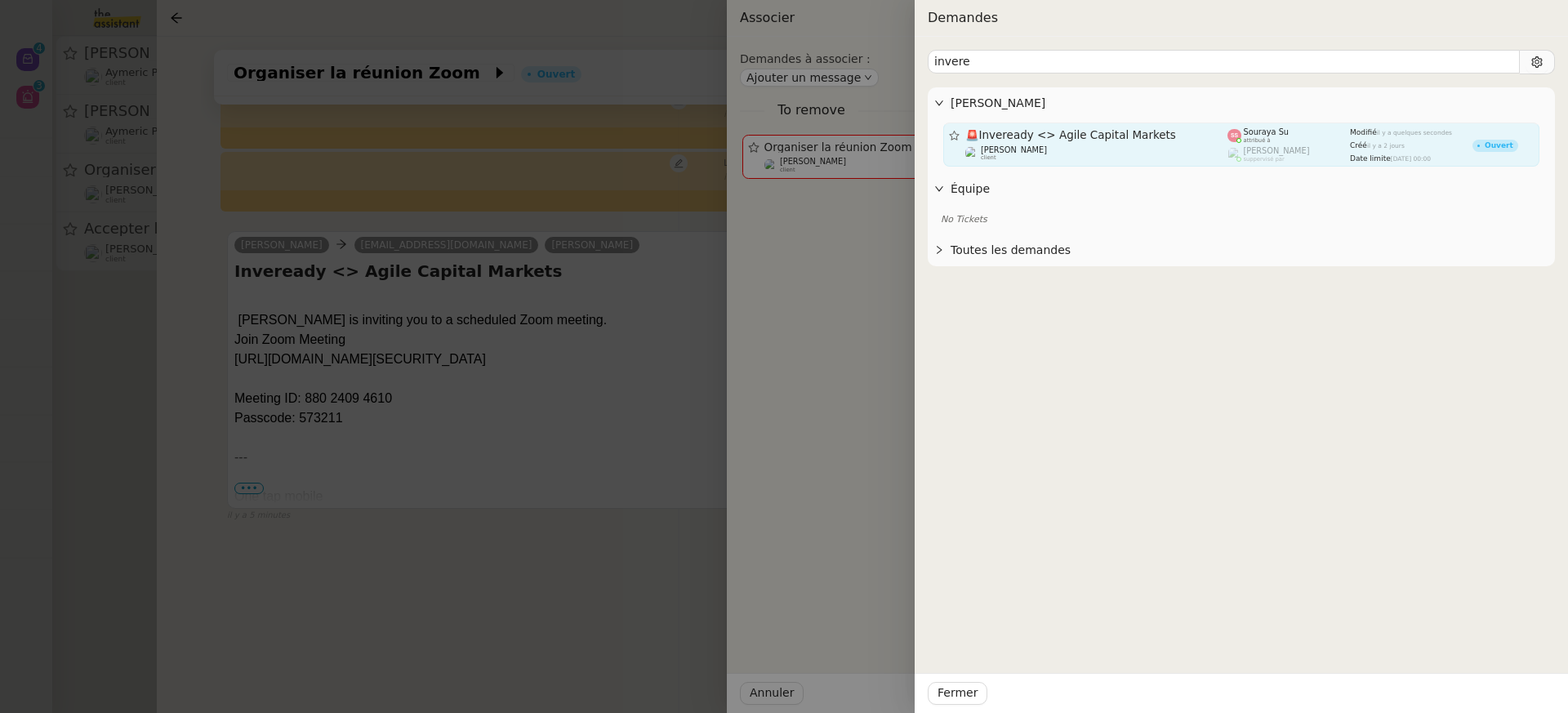
type input "invere"
click at [1110, 132] on span "🚨 Inveready <> Agile Capital Markets" at bounding box center [1097, 136] width 263 height 12
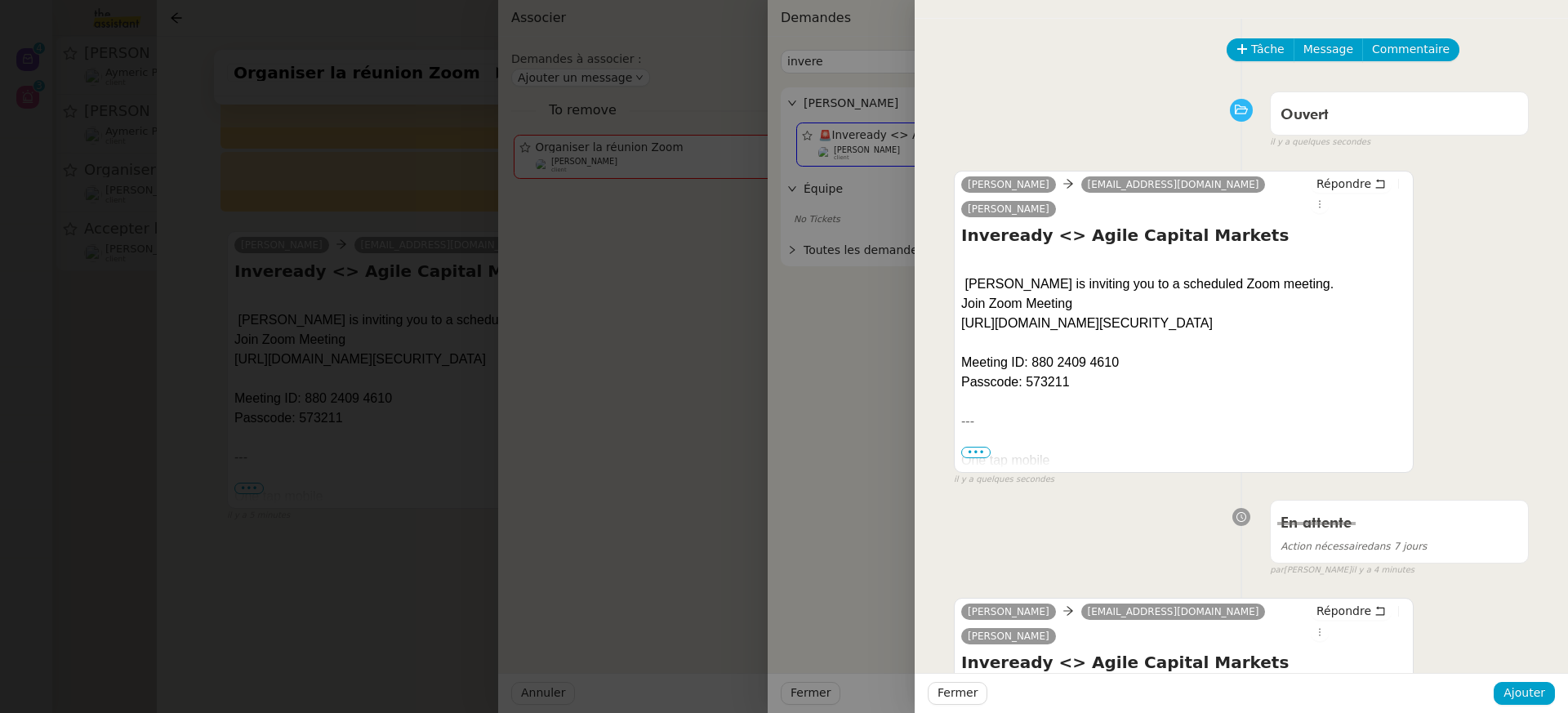
click at [1533, 707] on div "Fermer Ajouter" at bounding box center [1241, 693] width 653 height 40
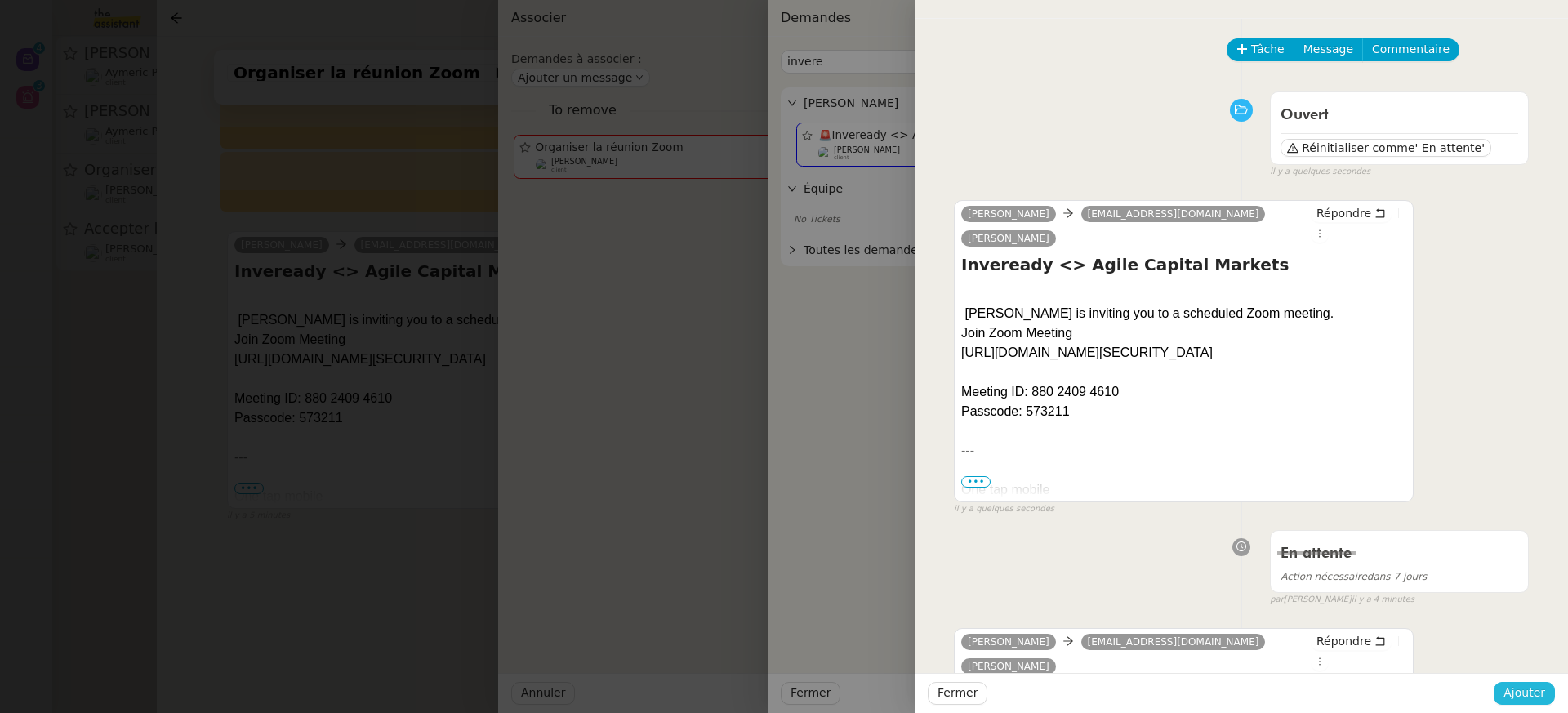
click at [1529, 696] on span "Ajouter" at bounding box center [1525, 692] width 42 height 19
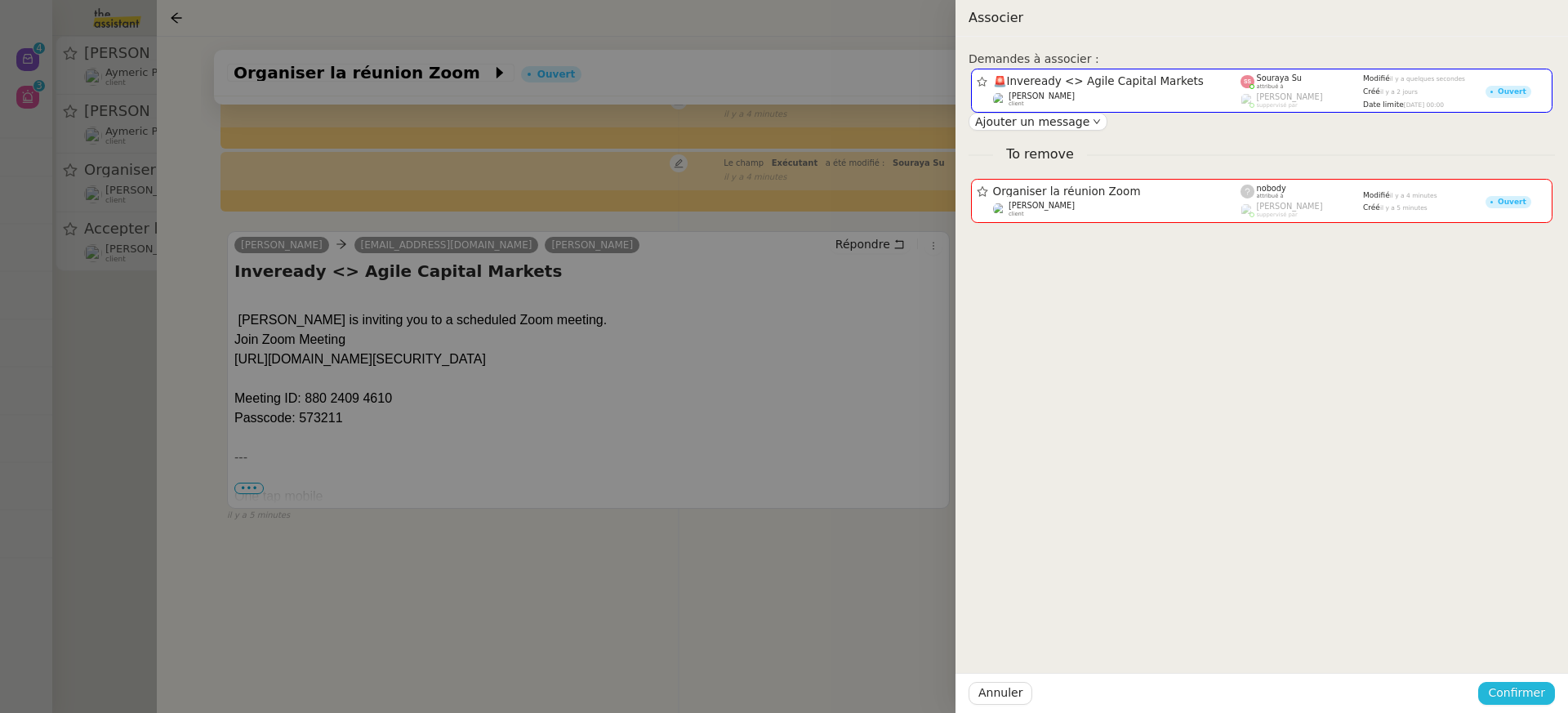
click at [1529, 696] on span "Confirmer" at bounding box center [1516, 692] width 58 height 19
click at [1519, 650] on span "Ajouter" at bounding box center [1518, 650] width 42 height 17
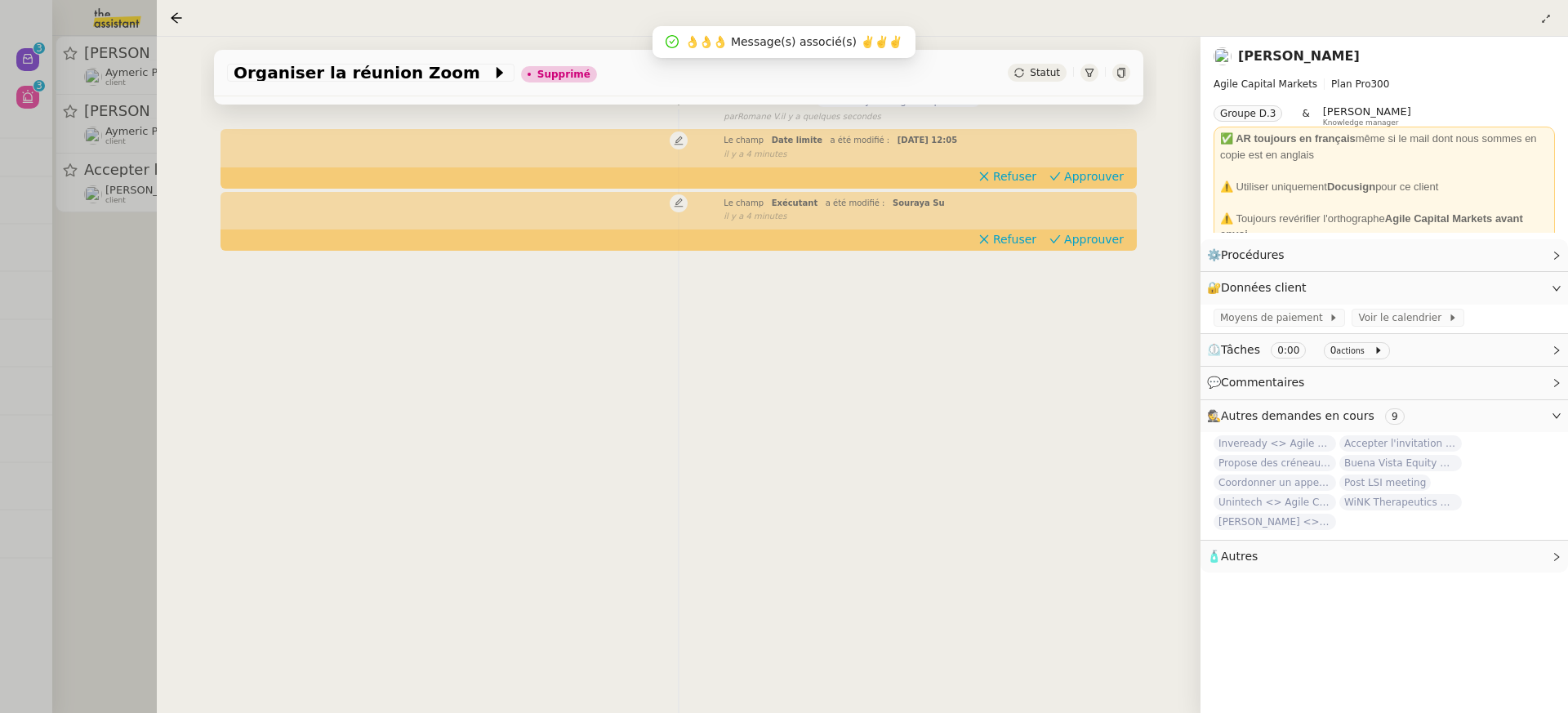
click at [78, 269] on div at bounding box center [784, 356] width 1568 height 713
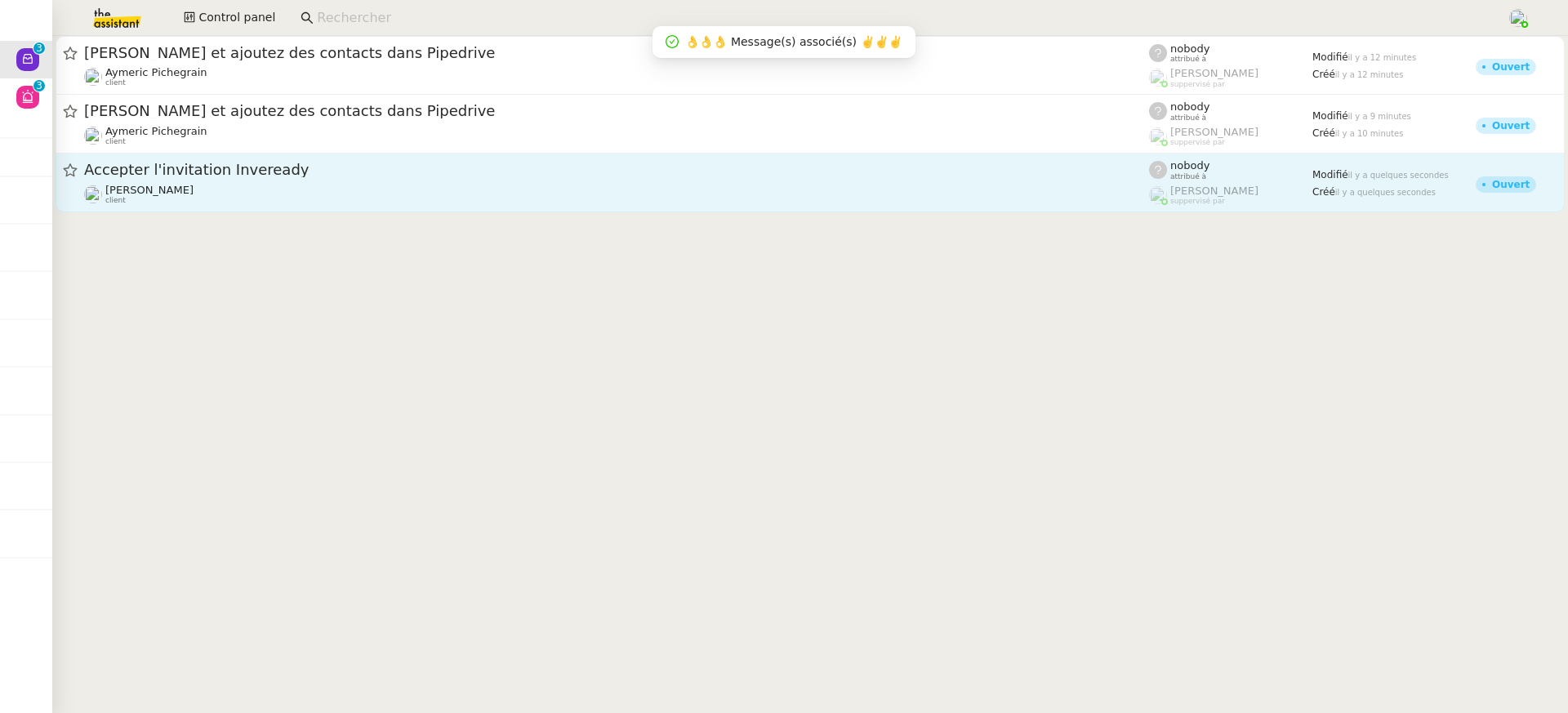
click at [256, 208] on link "Accepter l'invitation Inveready [PERSON_NAME] client nobody attribué à [PERSON_…" at bounding box center [810, 183] width 1510 height 58
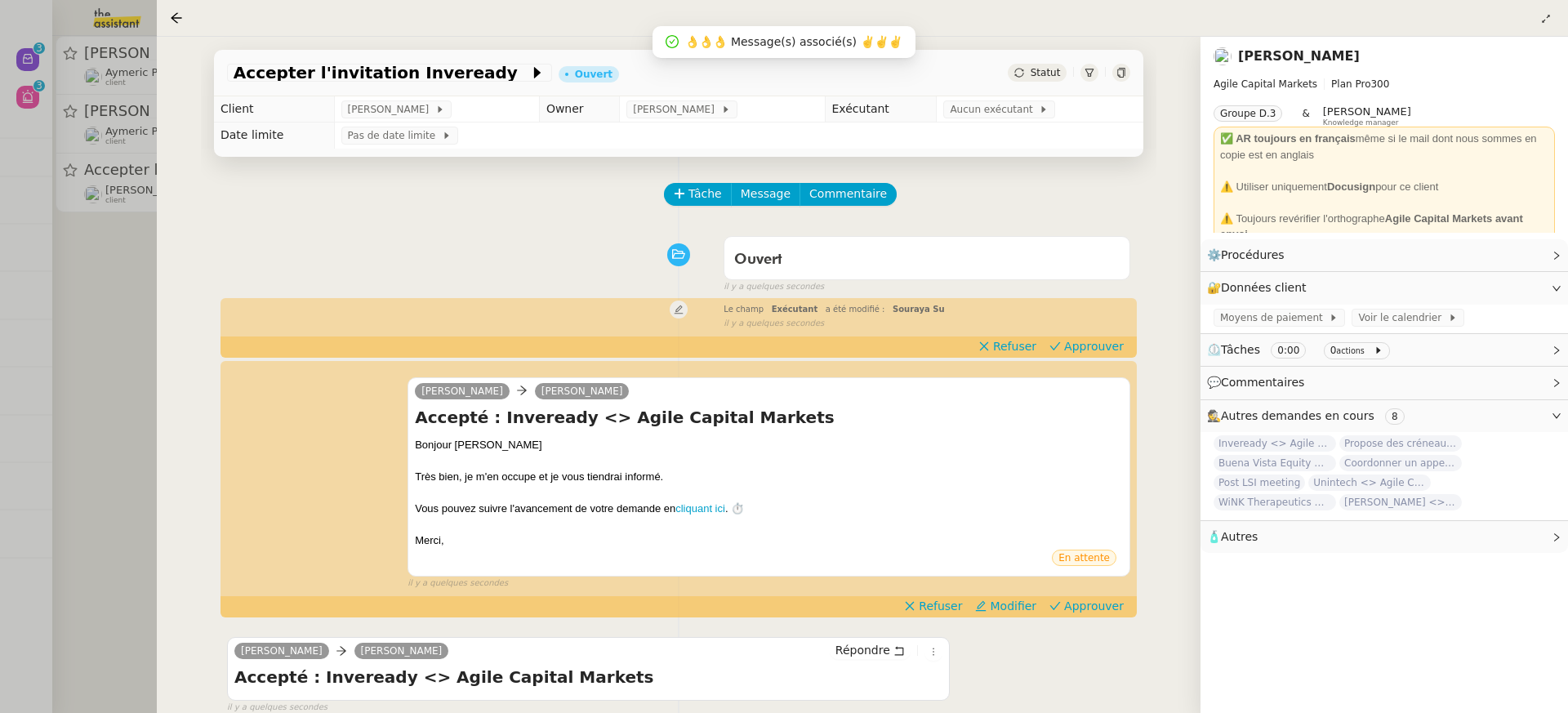
scroll to position [209, 0]
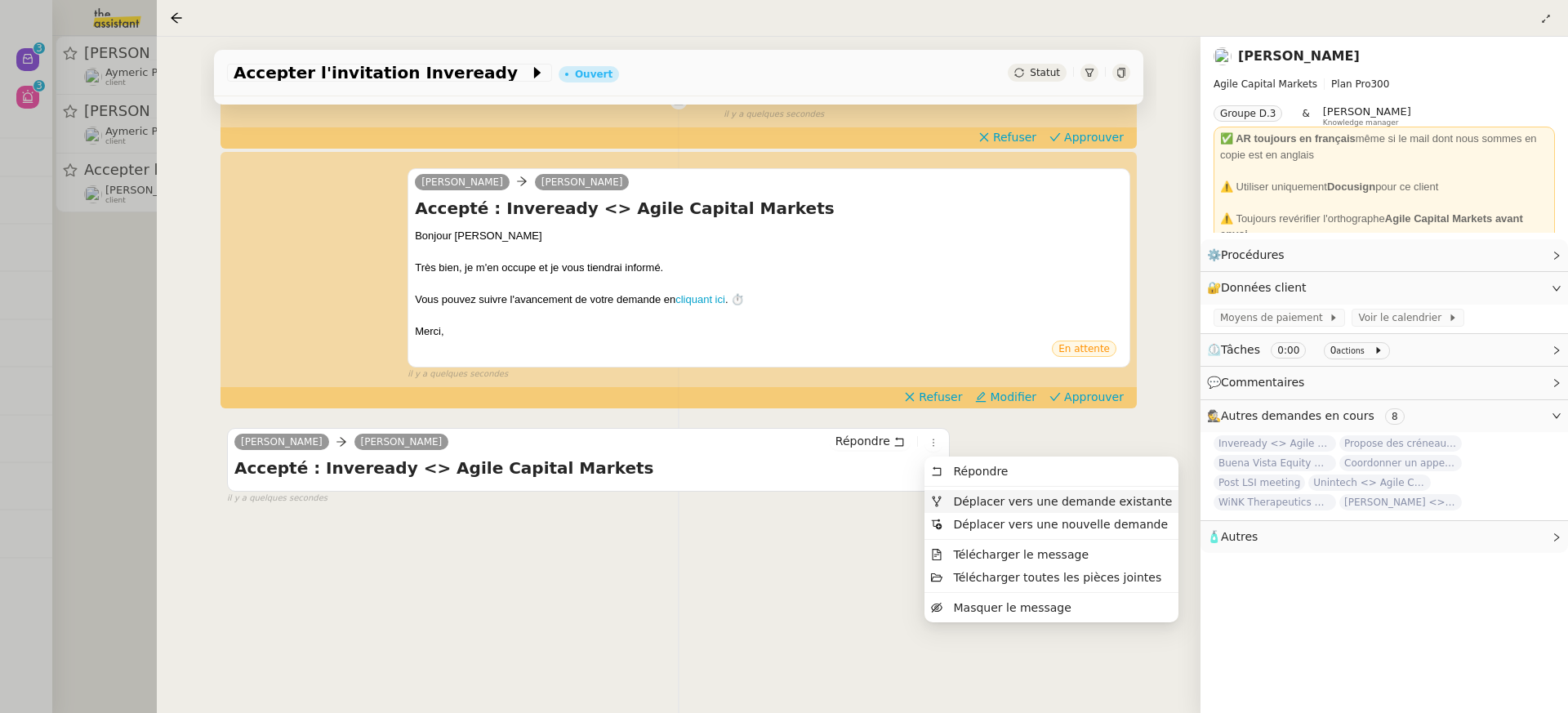
click at [974, 500] on span "Déplacer vers une demande existante" at bounding box center [1062, 501] width 219 height 13
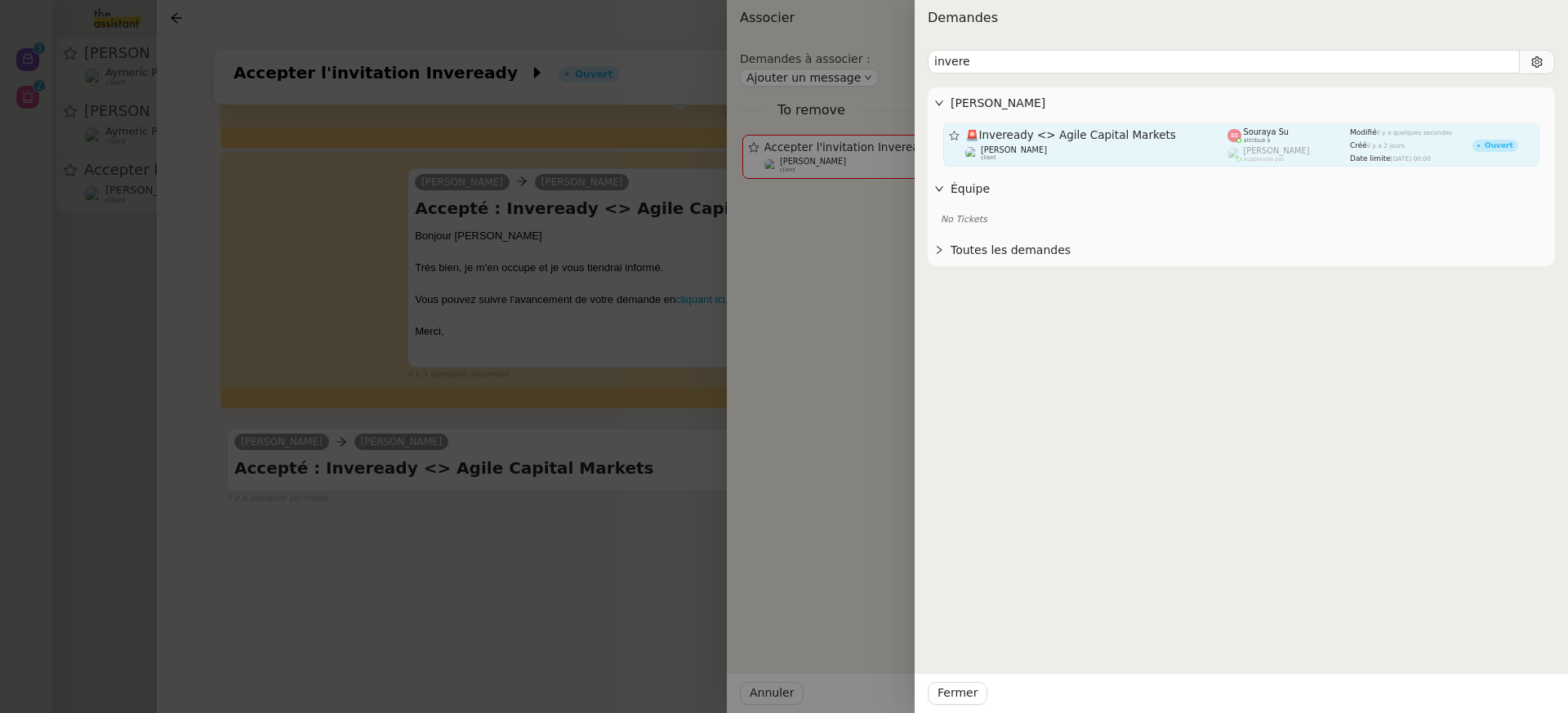
type input "invere"
click at [1031, 163] on link "🚨 Inveready <> Agile Capital Markets [PERSON_NAME] client Souraya Su attribué à…" at bounding box center [1242, 144] width 597 height 44
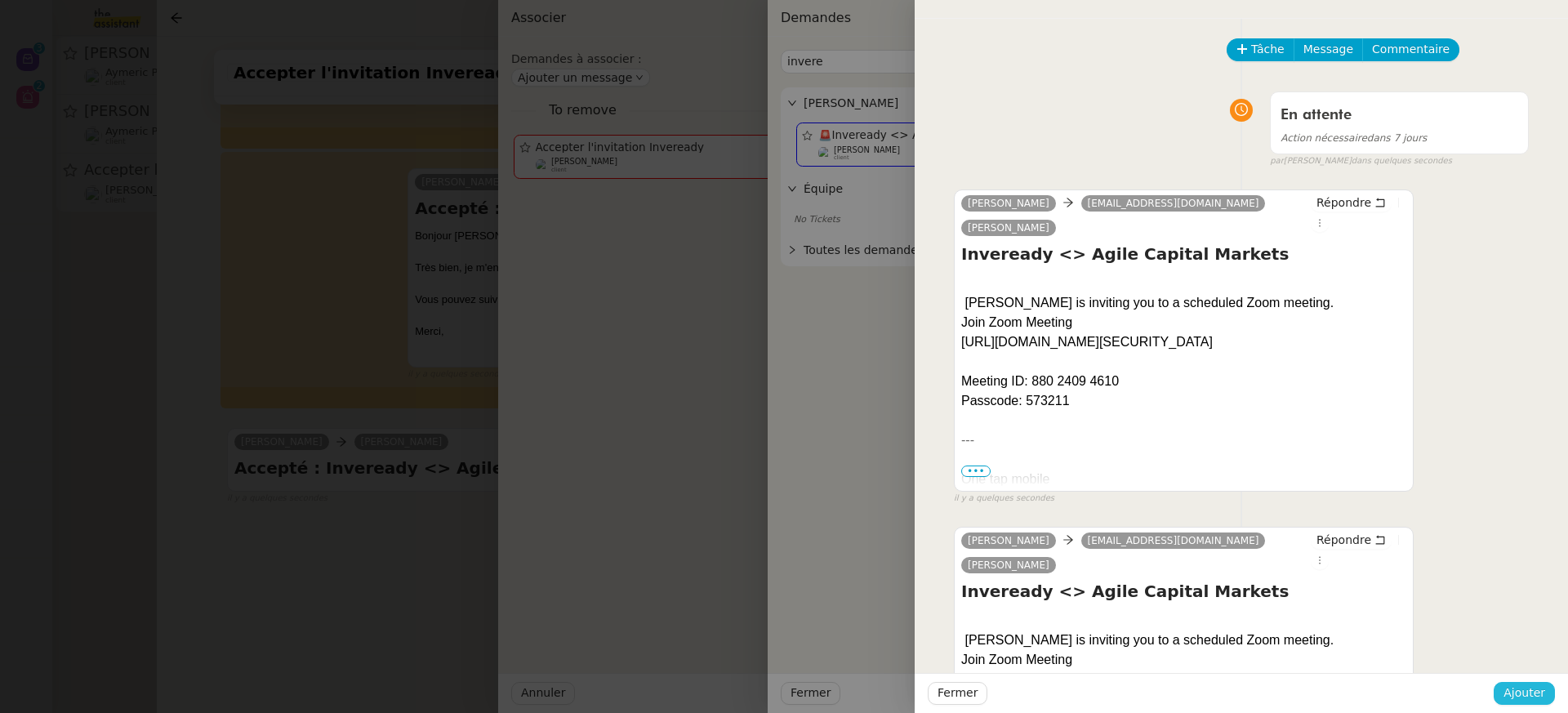
click at [1535, 698] on span "Ajouter" at bounding box center [1525, 692] width 42 height 19
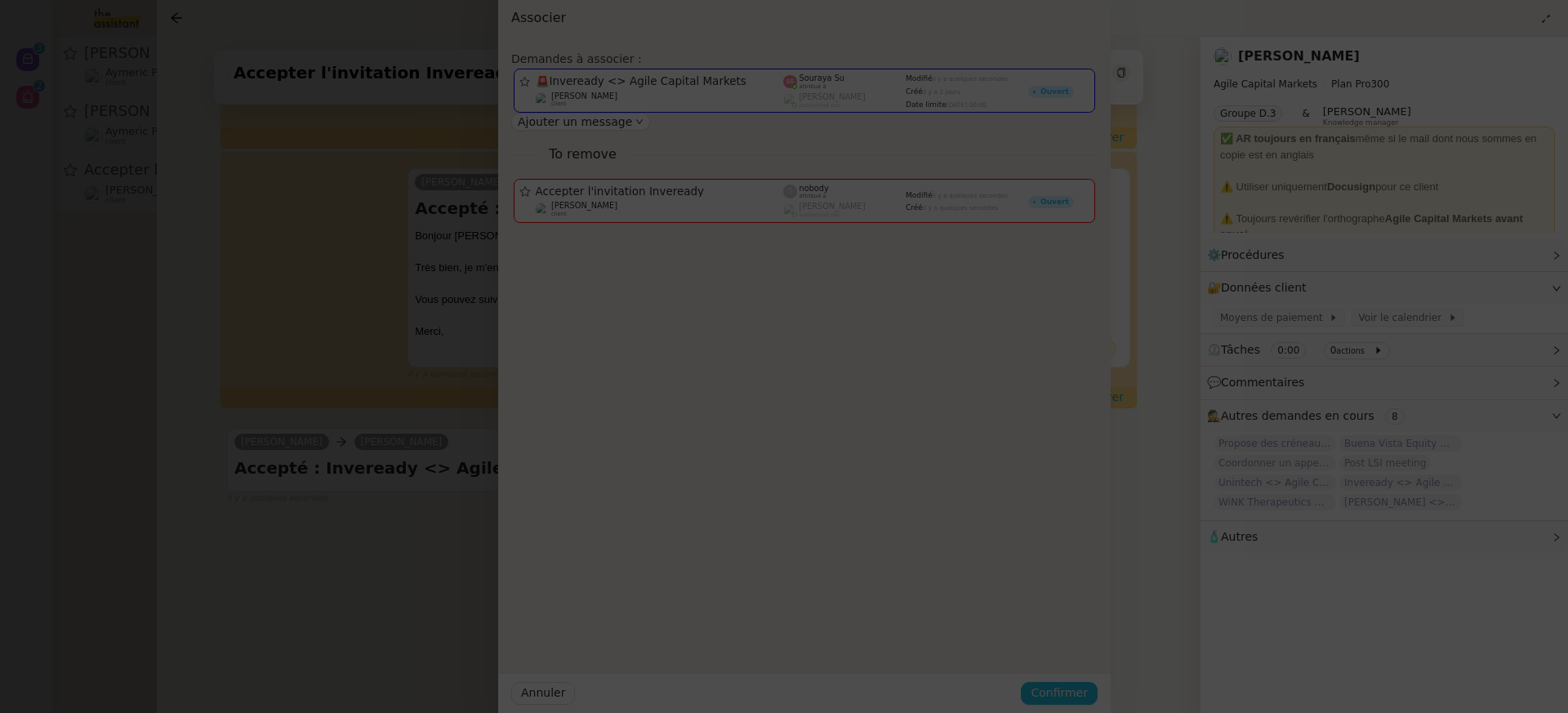
click at [1088, 698] on span "Confirmer" at bounding box center [1059, 692] width 58 height 19
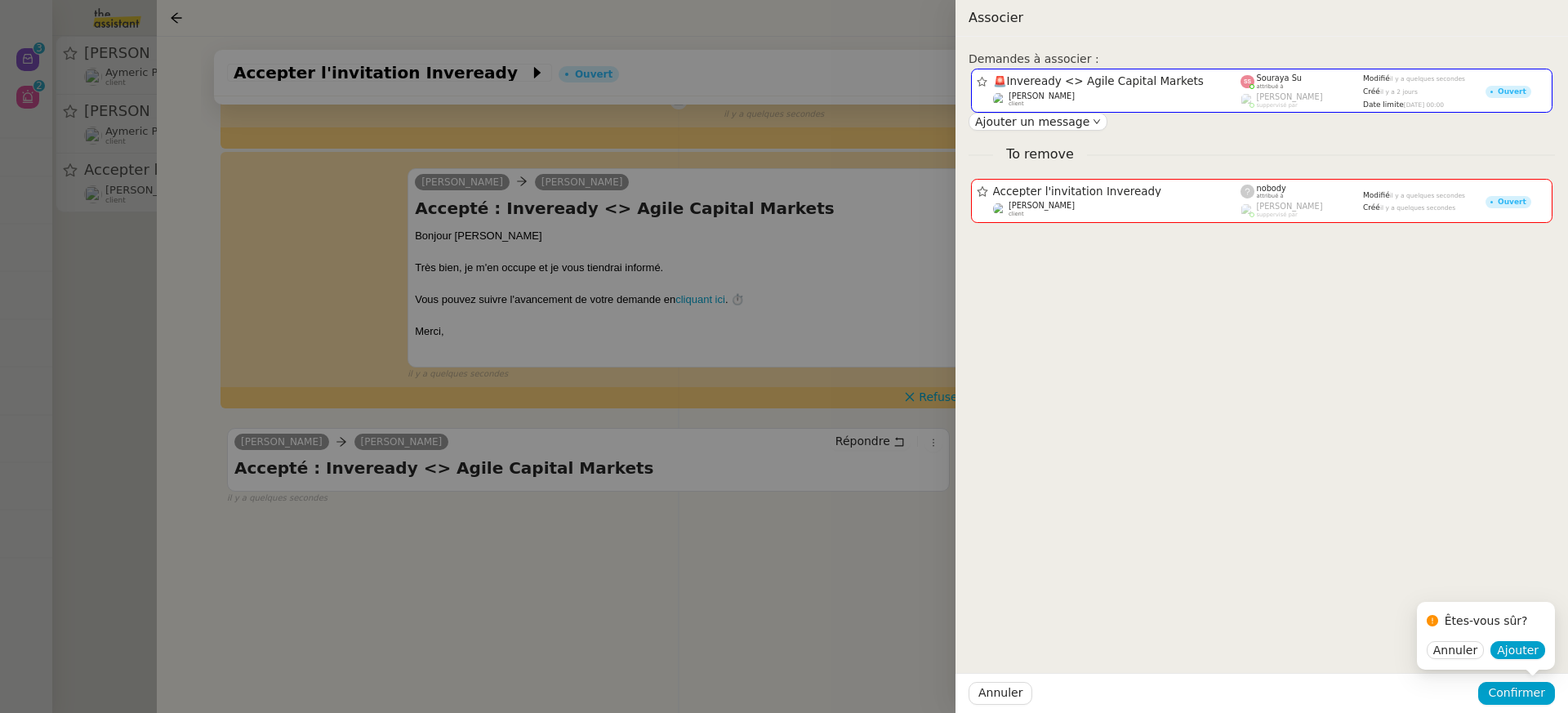
click at [1520, 635] on div "Êtes-vous sûr?" at bounding box center [1486, 624] width 118 height 32
click at [1529, 656] on span "Ajouter" at bounding box center [1518, 650] width 42 height 17
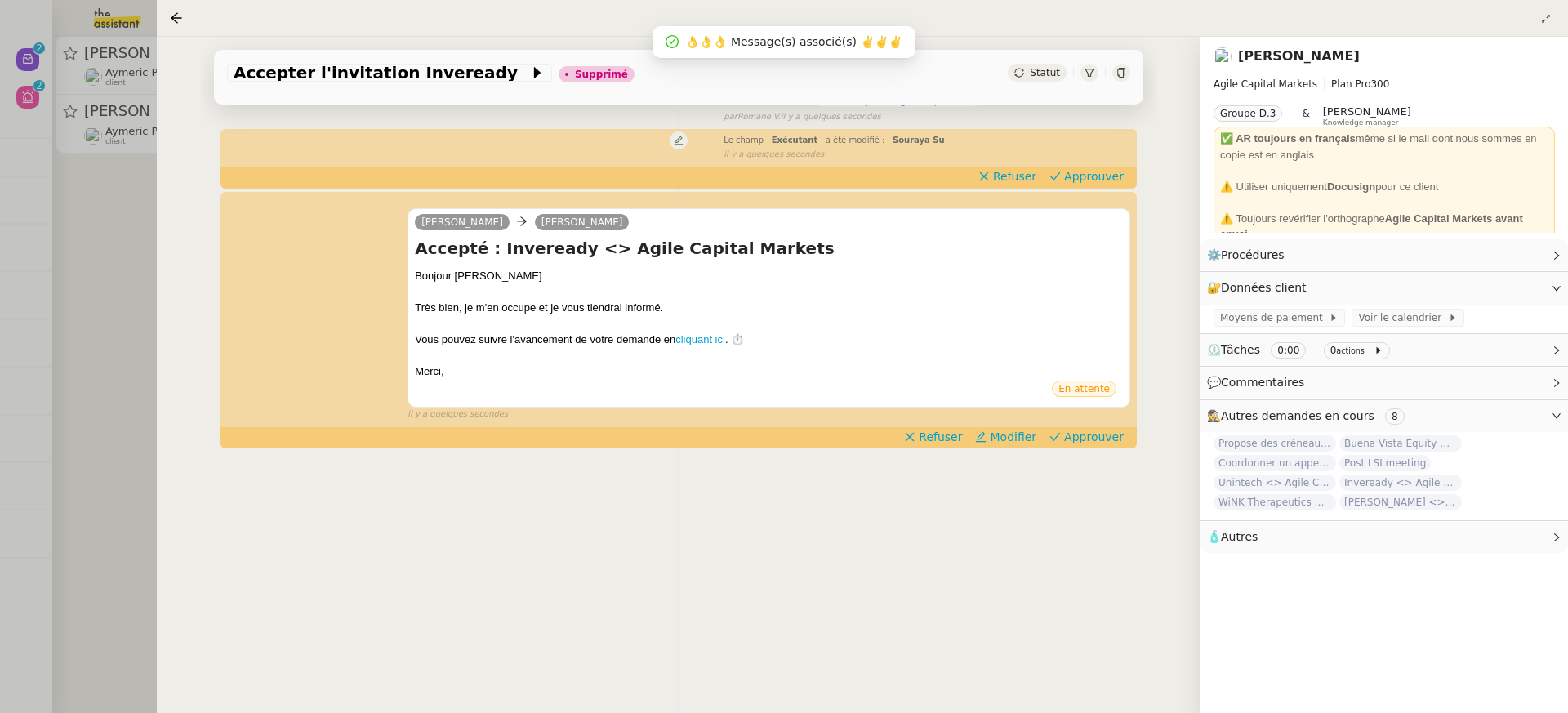
click at [96, 133] on div at bounding box center [784, 356] width 1568 height 713
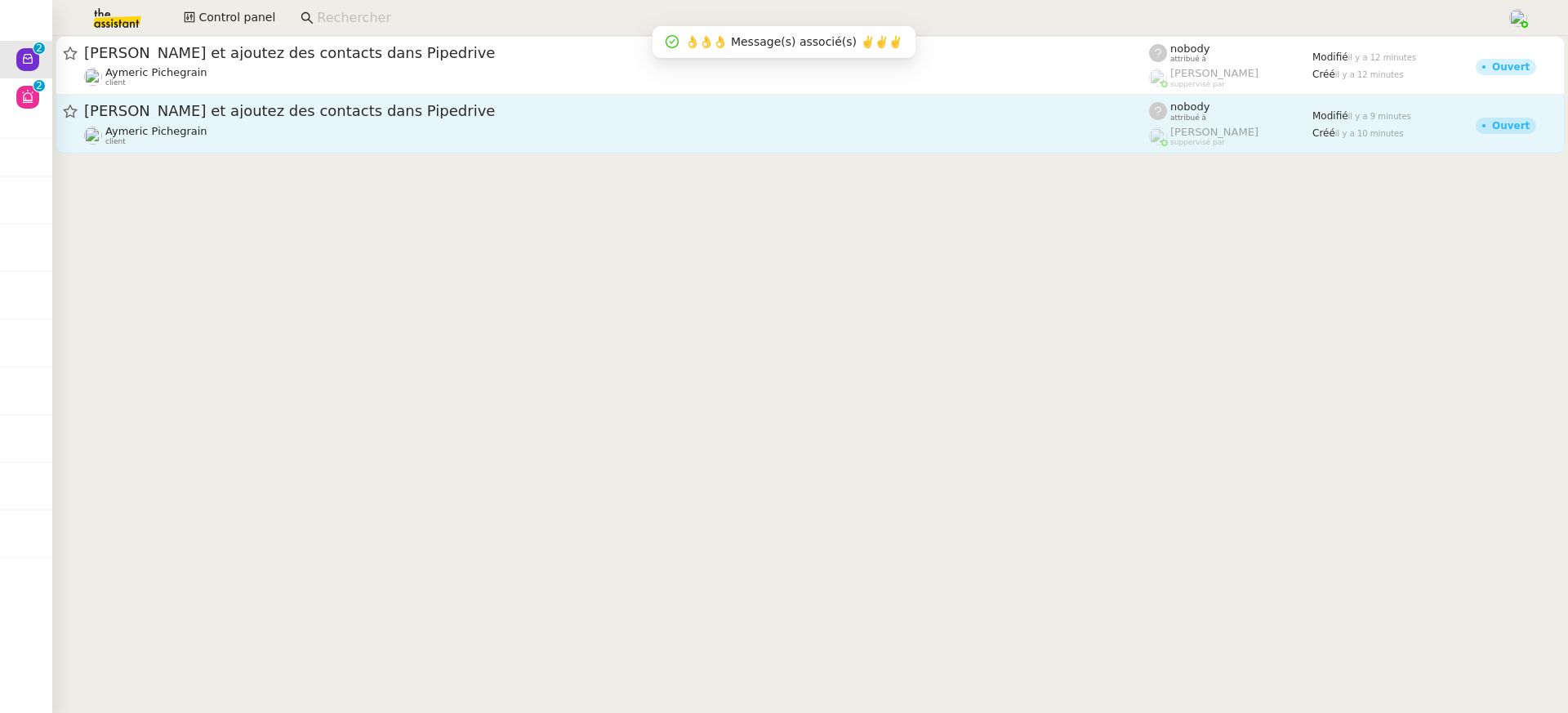
click at [199, 135] on div "Aymeric Pichegrain client" at bounding box center [617, 135] width 1065 height 21
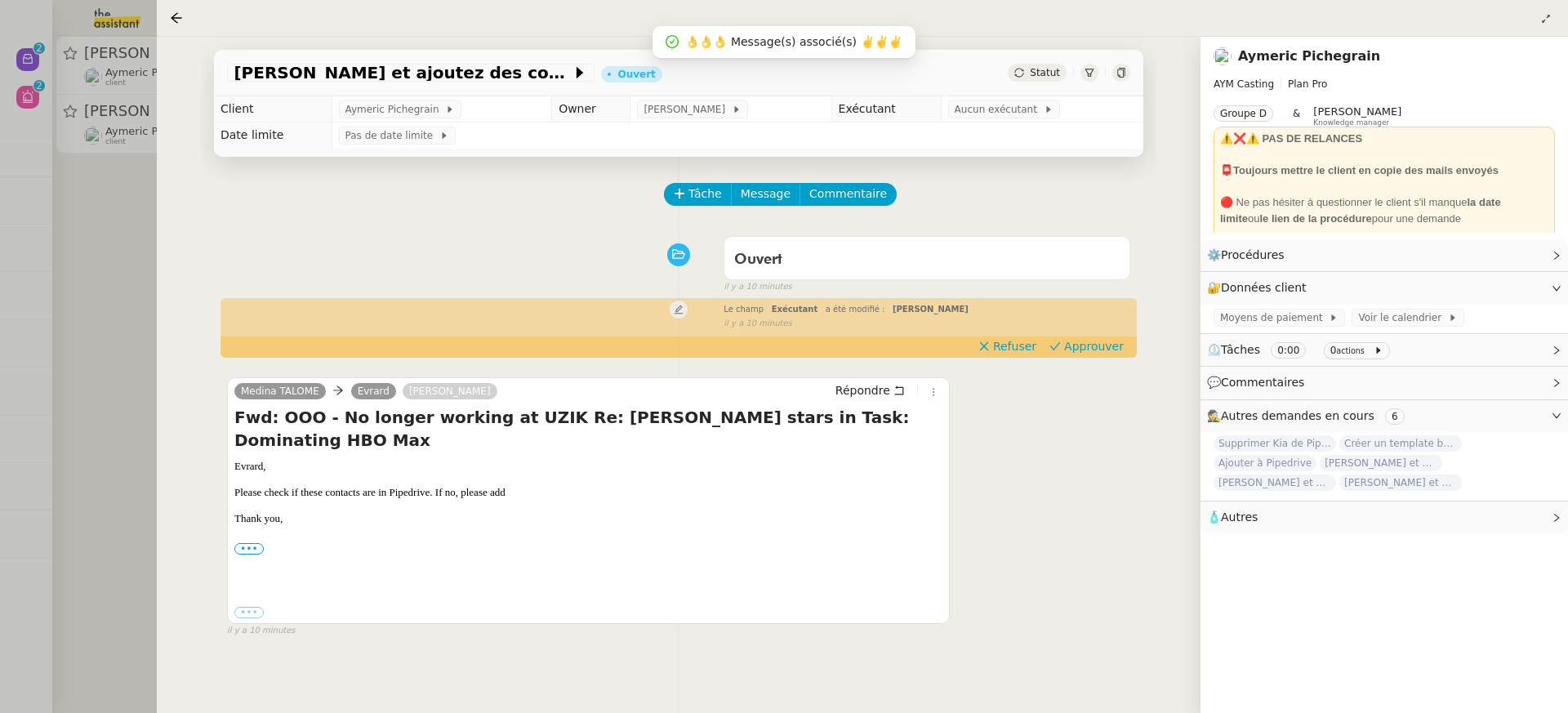
scroll to position [209, 0]
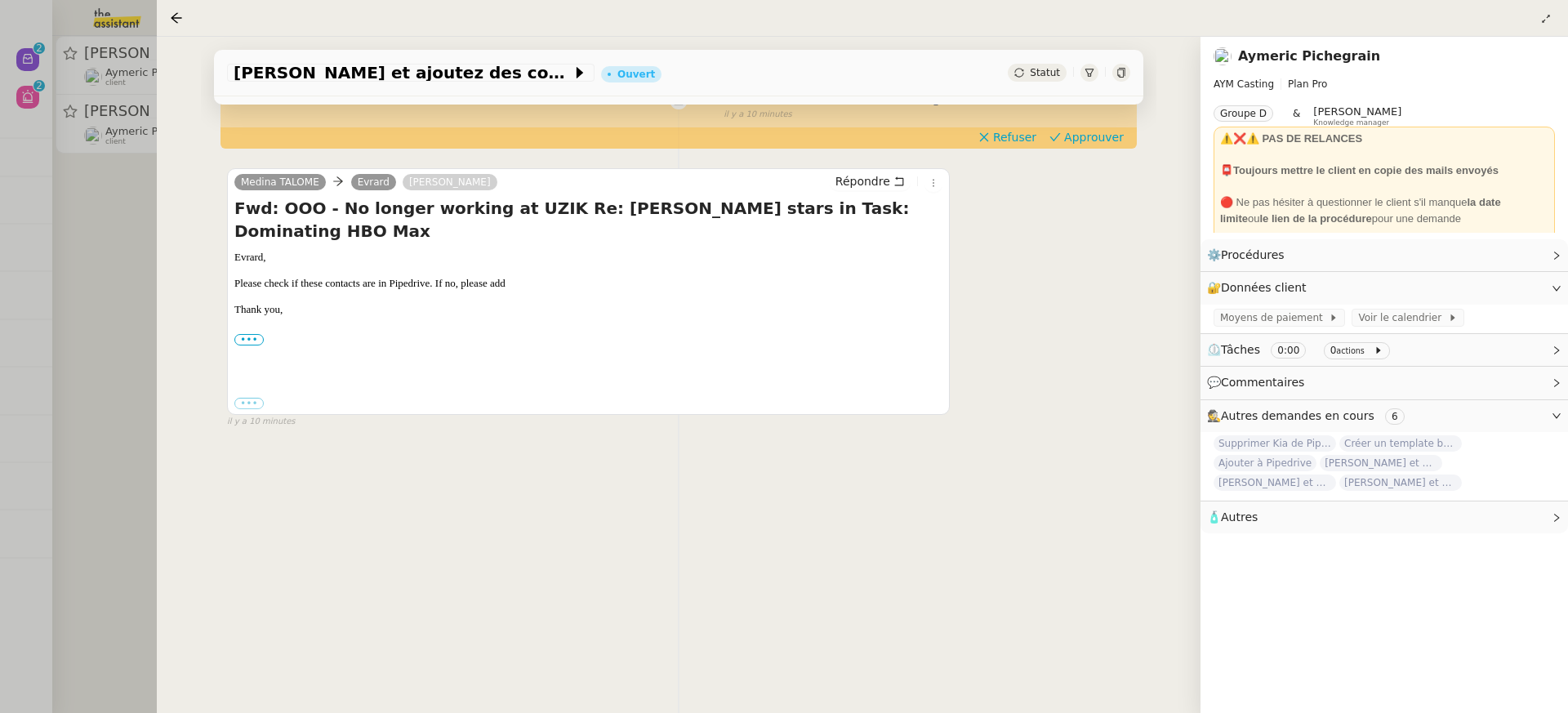
click at [134, 133] on div at bounding box center [784, 356] width 1568 height 713
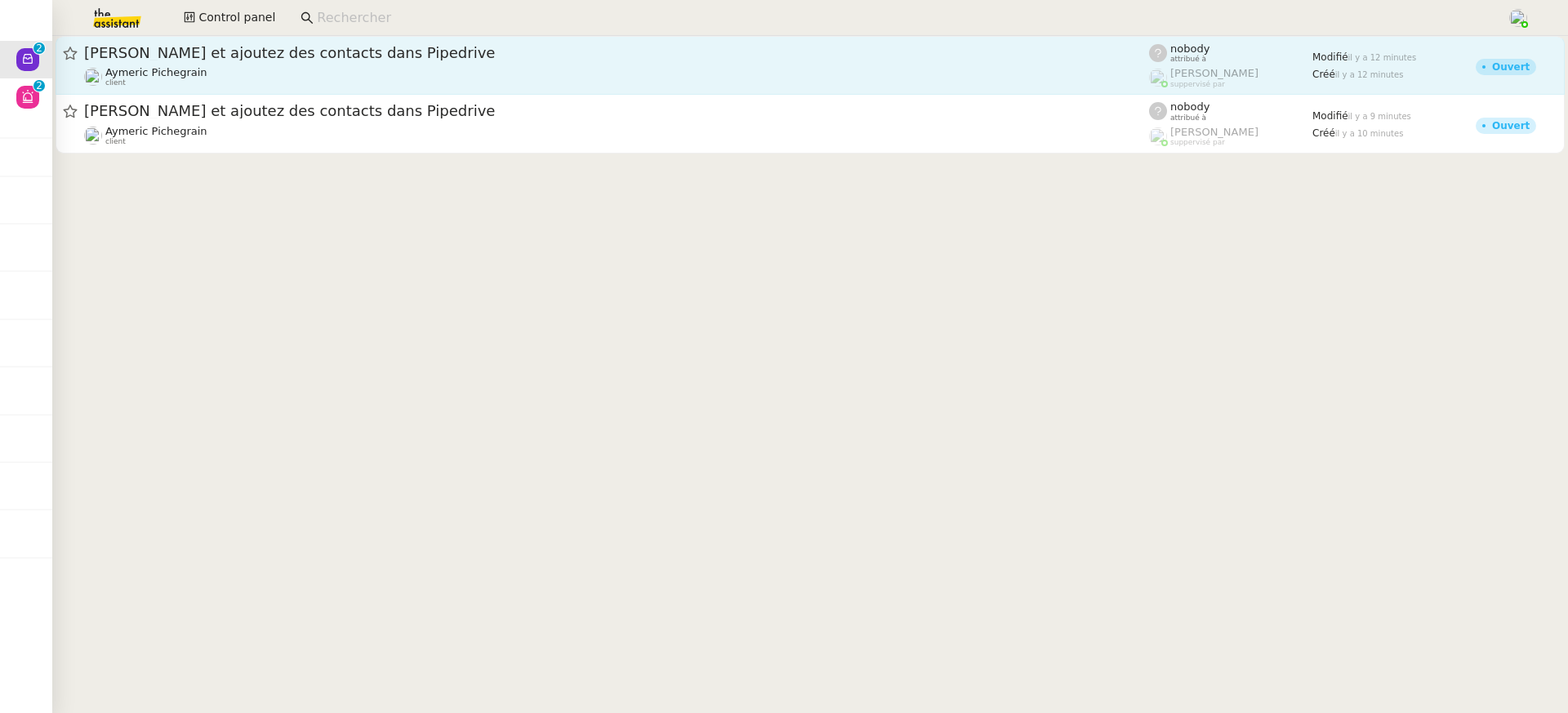
click at [246, 43] on div "[PERSON_NAME] et ajoutez des contacts dans Pipedrive" at bounding box center [617, 53] width 1065 height 19
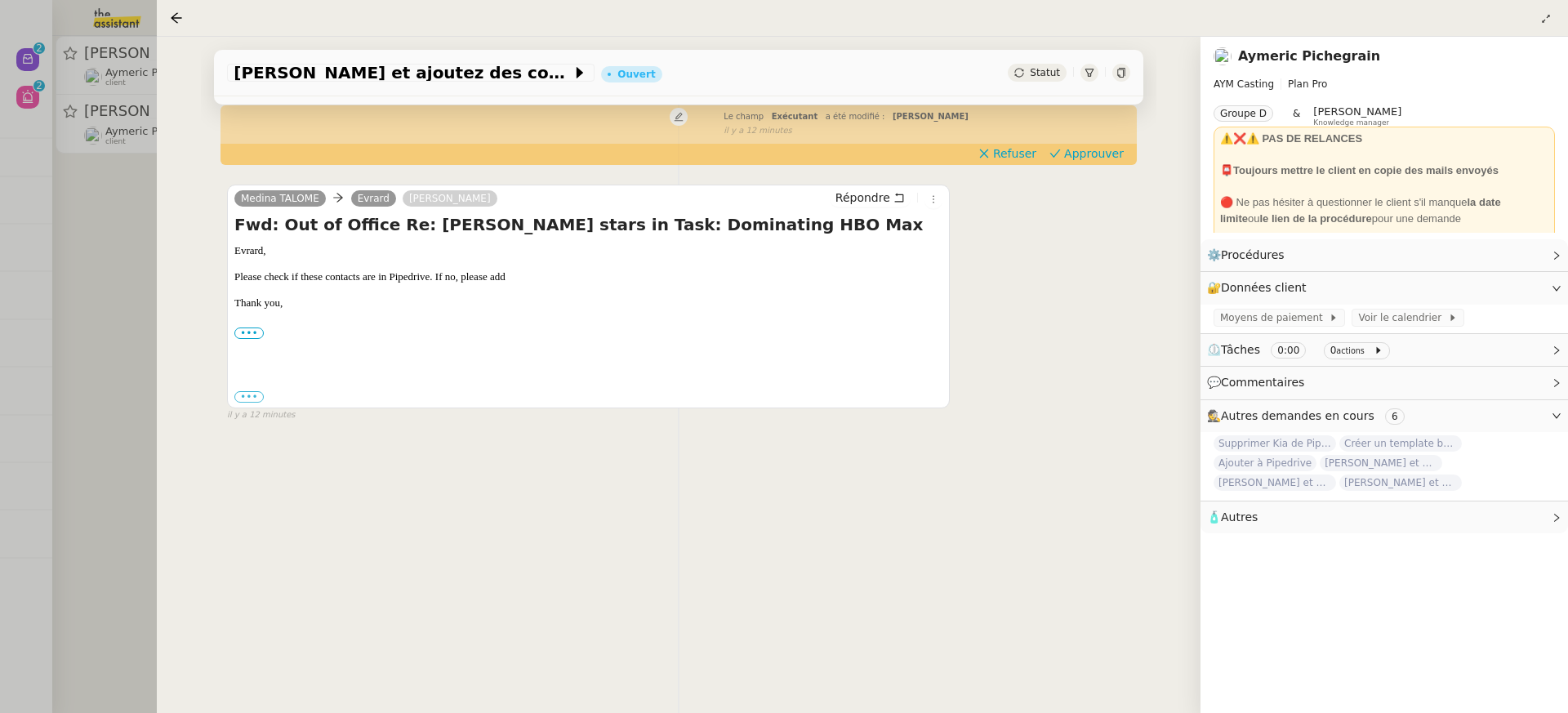
scroll to position [209, 0]
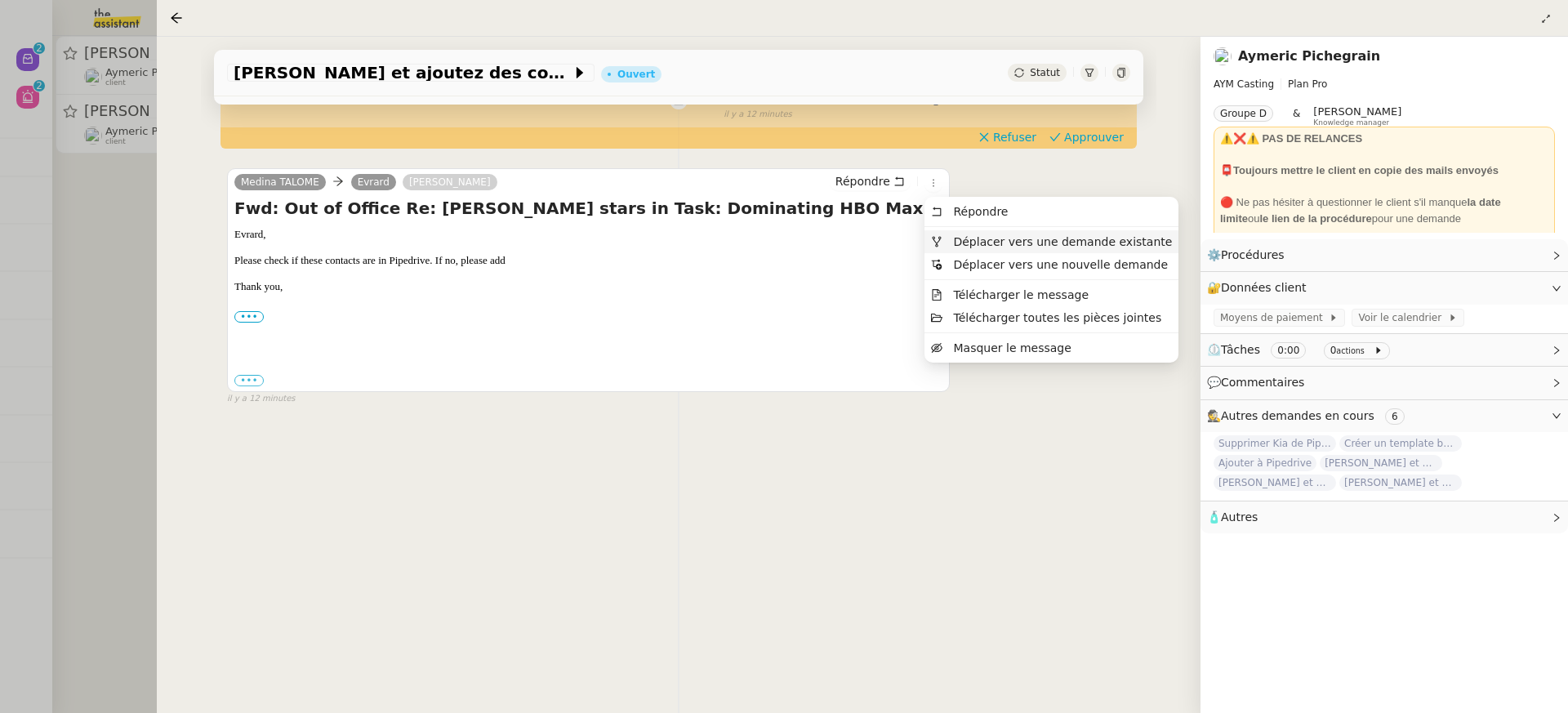
click at [987, 246] on span "Déplacer vers une demande existante" at bounding box center [1062, 242] width 219 height 13
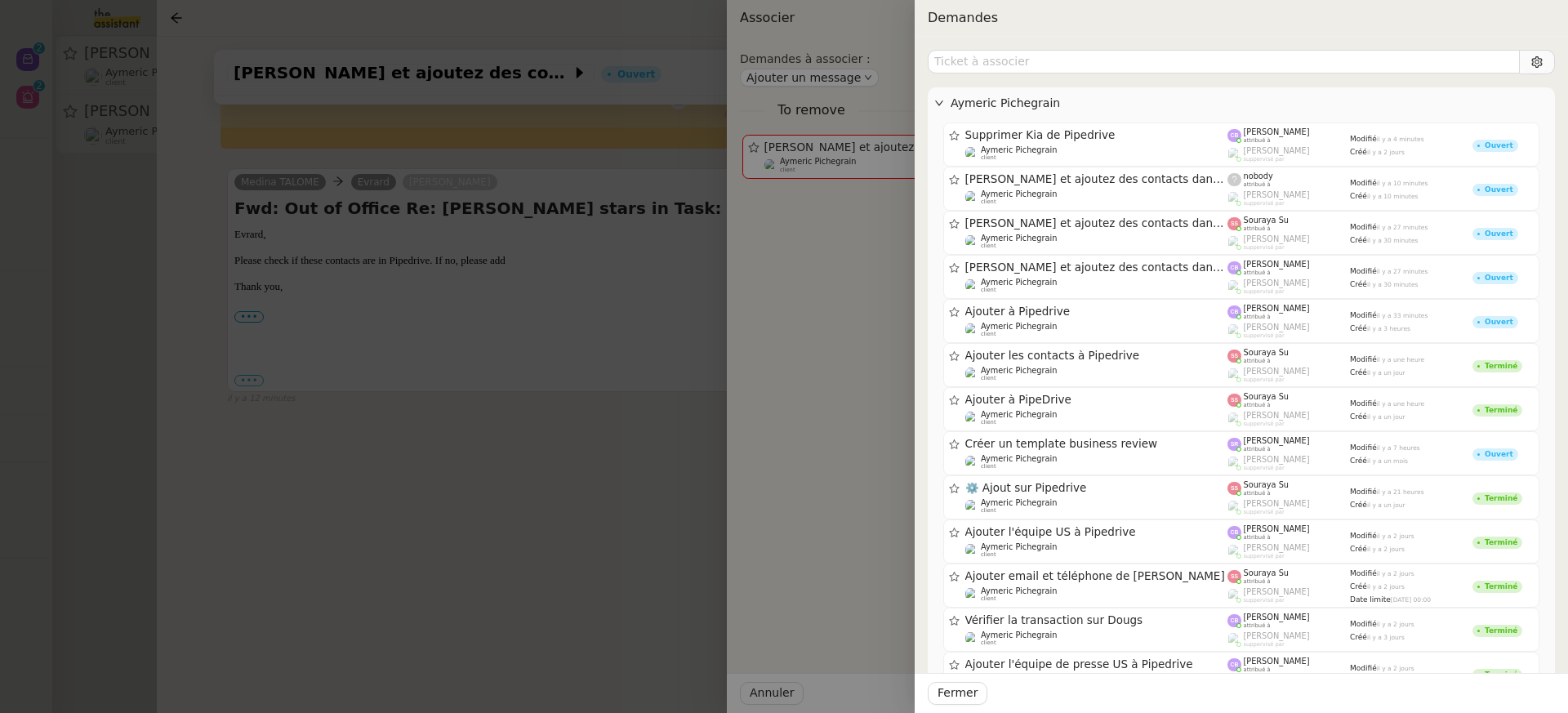
click at [20, 190] on div at bounding box center [784, 356] width 1568 height 713
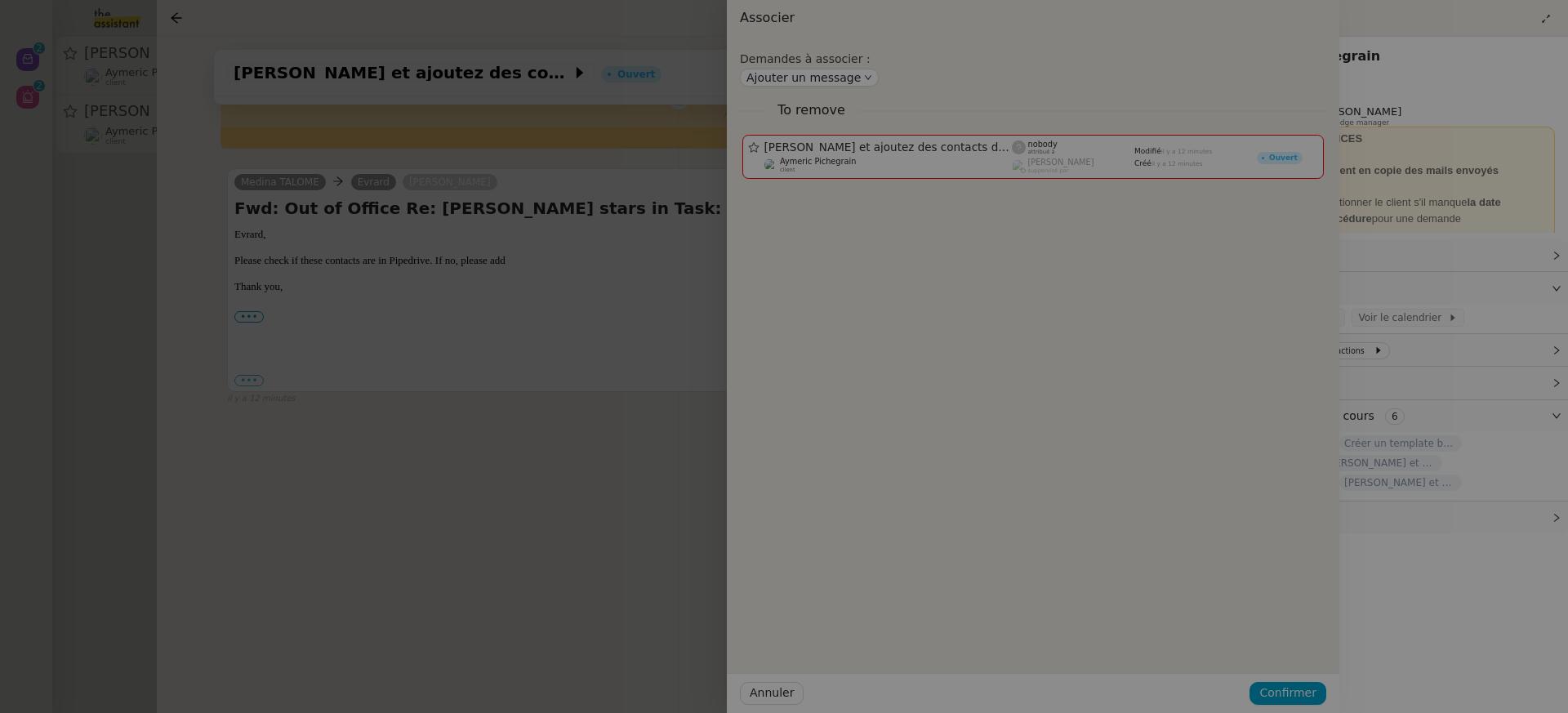
click at [70, 197] on div at bounding box center [555, 356] width 1568 height 713
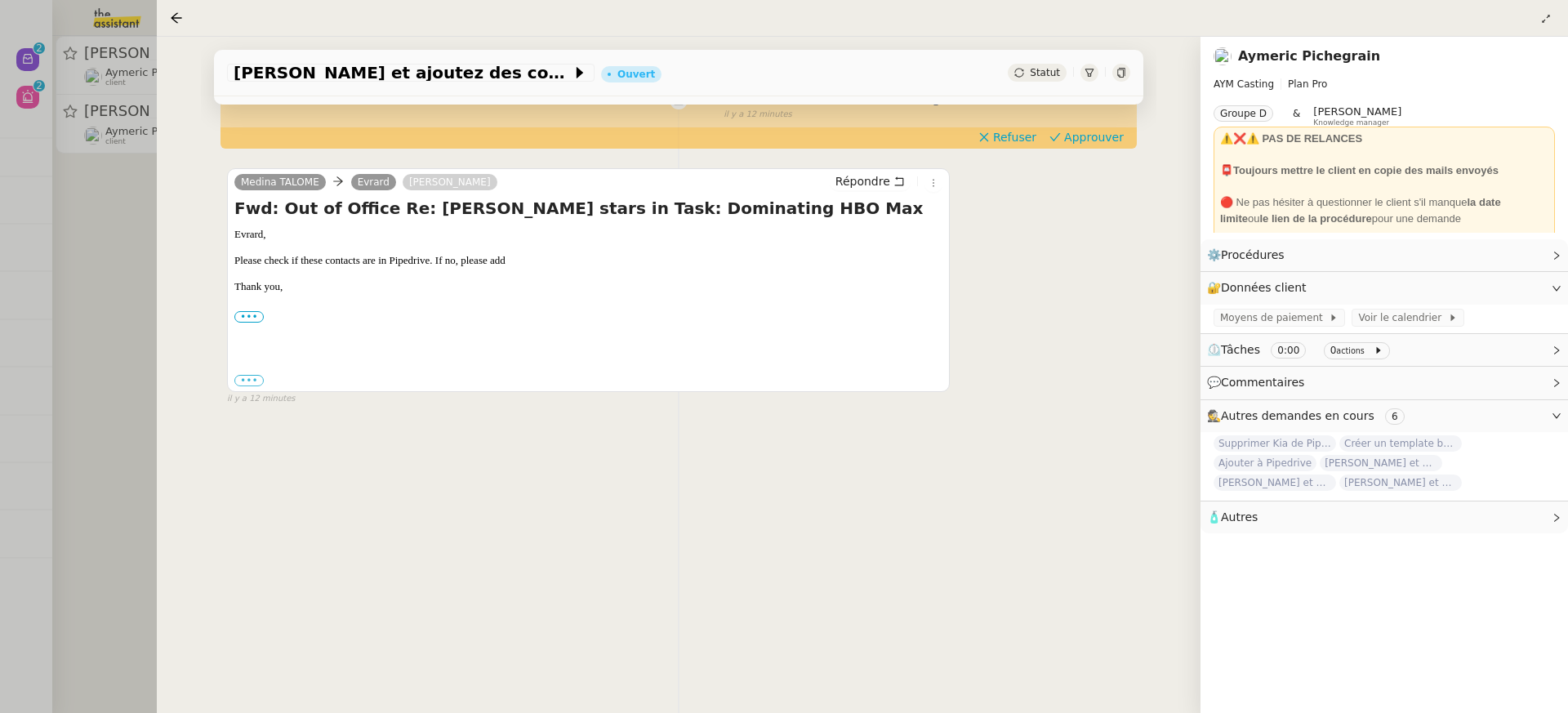
click at [69, 197] on div at bounding box center [784, 356] width 1568 height 713
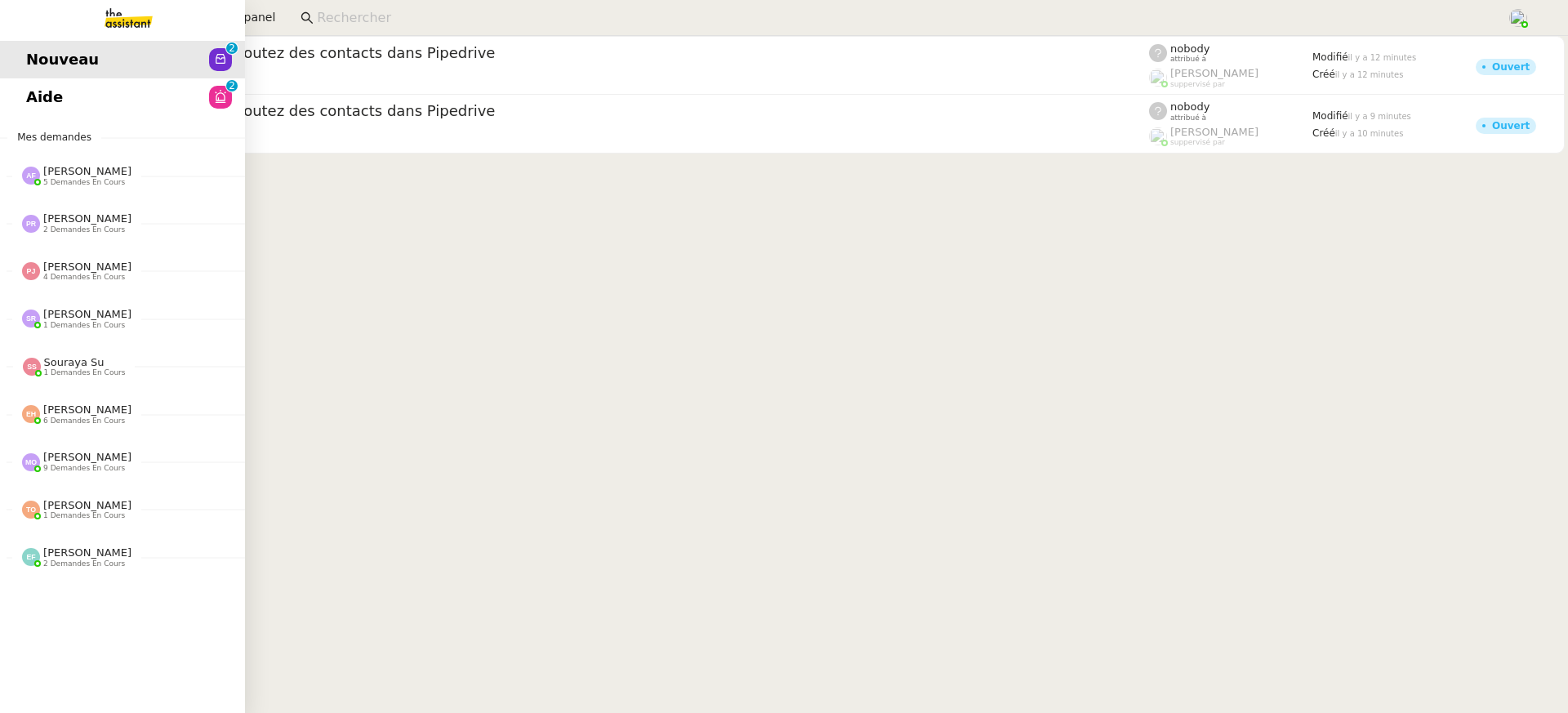
click at [32, 94] on span "Aide" at bounding box center [44, 97] width 37 height 24
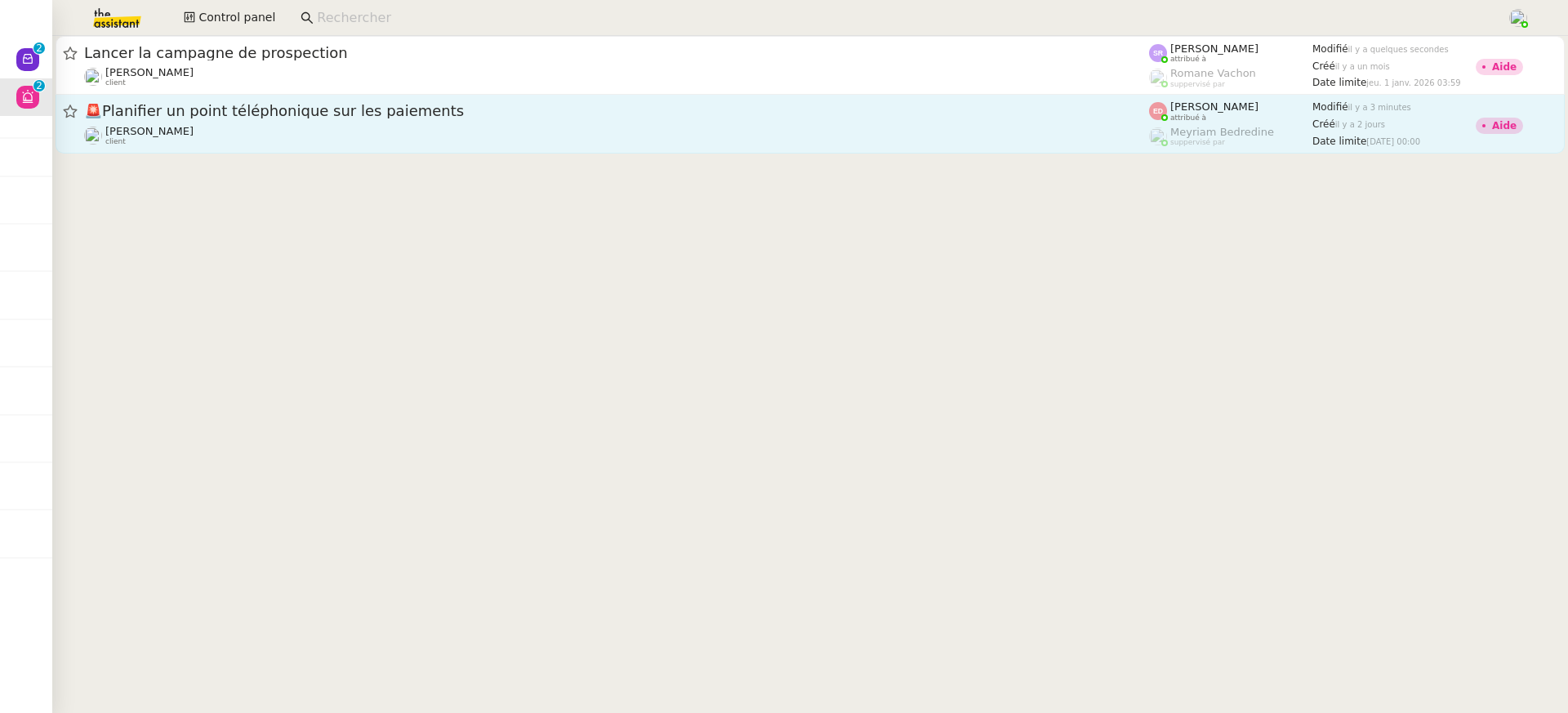
click at [379, 148] on link "🚨 Planifier un point téléphonique sur les paiements [PERSON_NAME] client [PERSO…" at bounding box center [810, 124] width 1510 height 58
